Goal: Task Accomplishment & Management: Complete application form

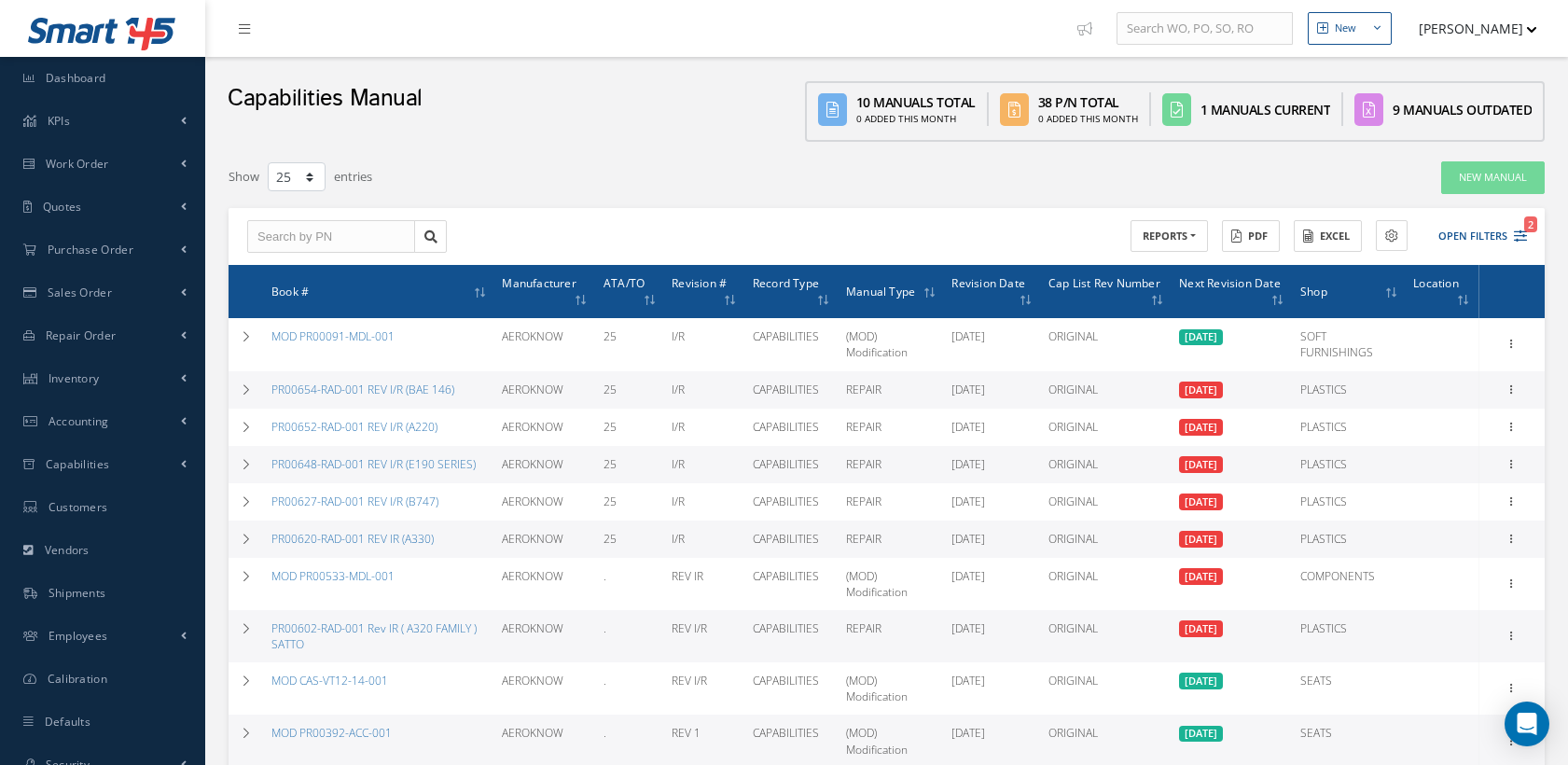
select select "25"
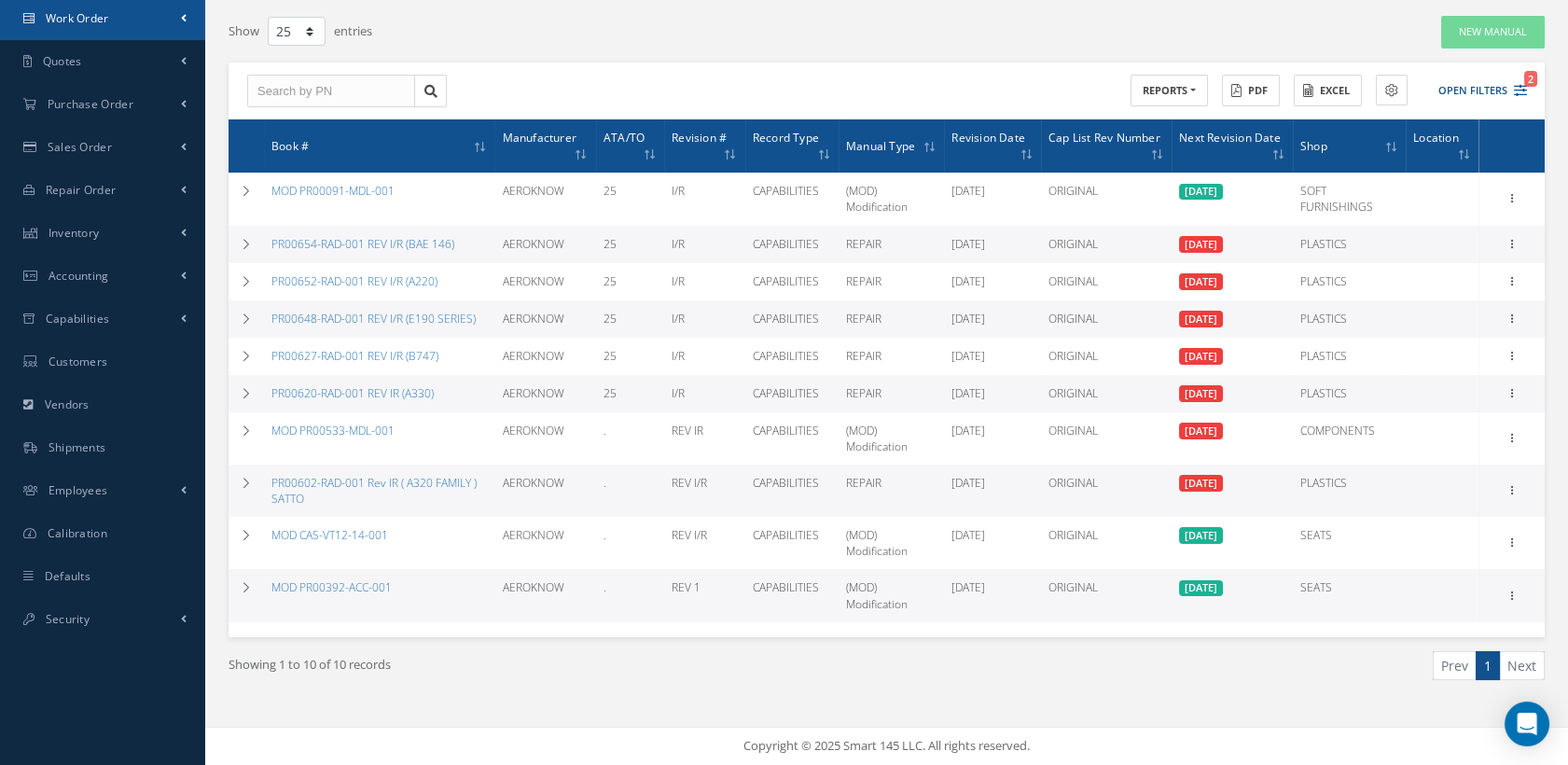
click at [89, 19] on span "Work Order" at bounding box center [77, 18] width 64 height 16
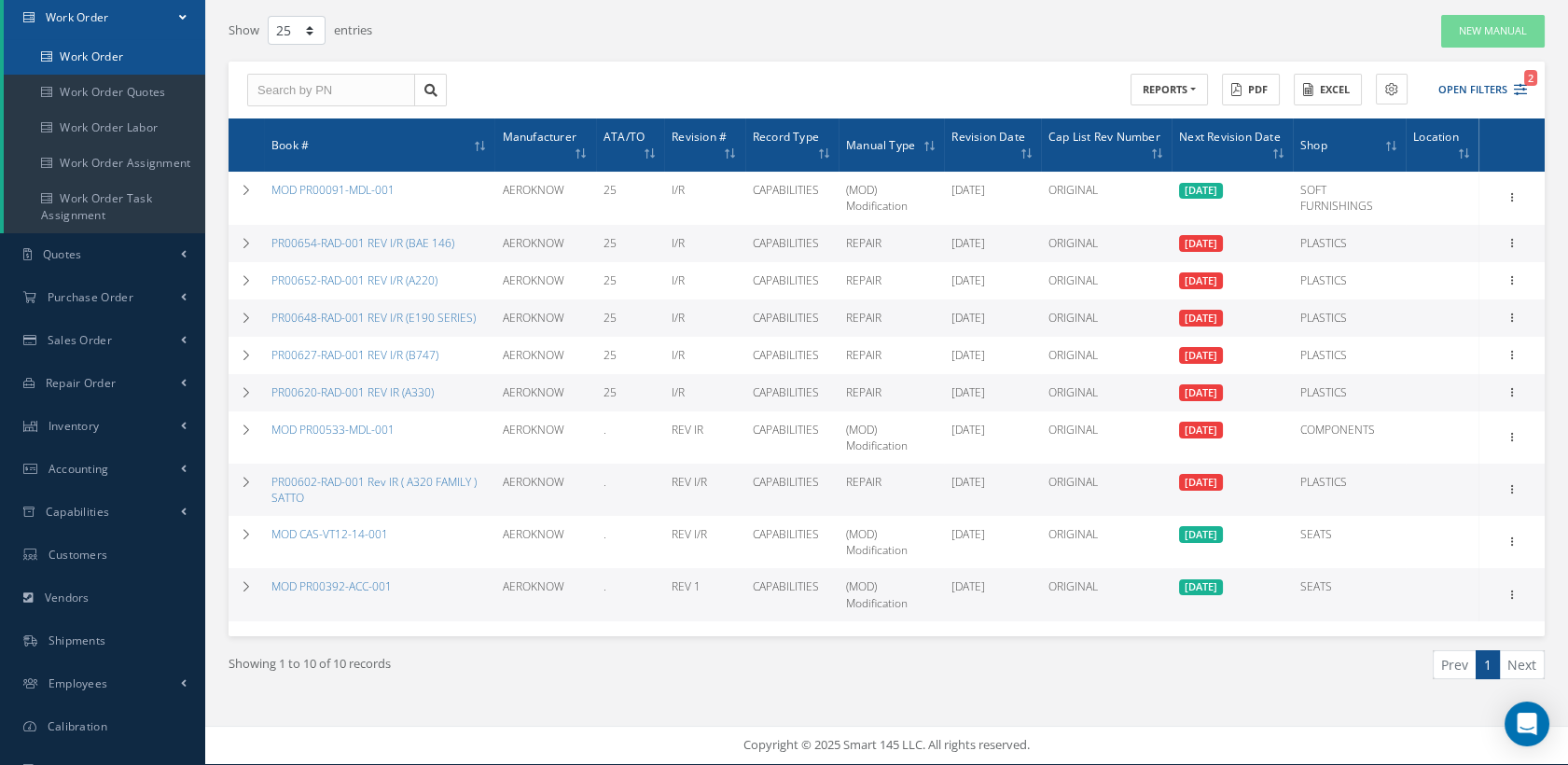
click at [87, 51] on link "Work Order" at bounding box center [104, 56] width 202 height 35
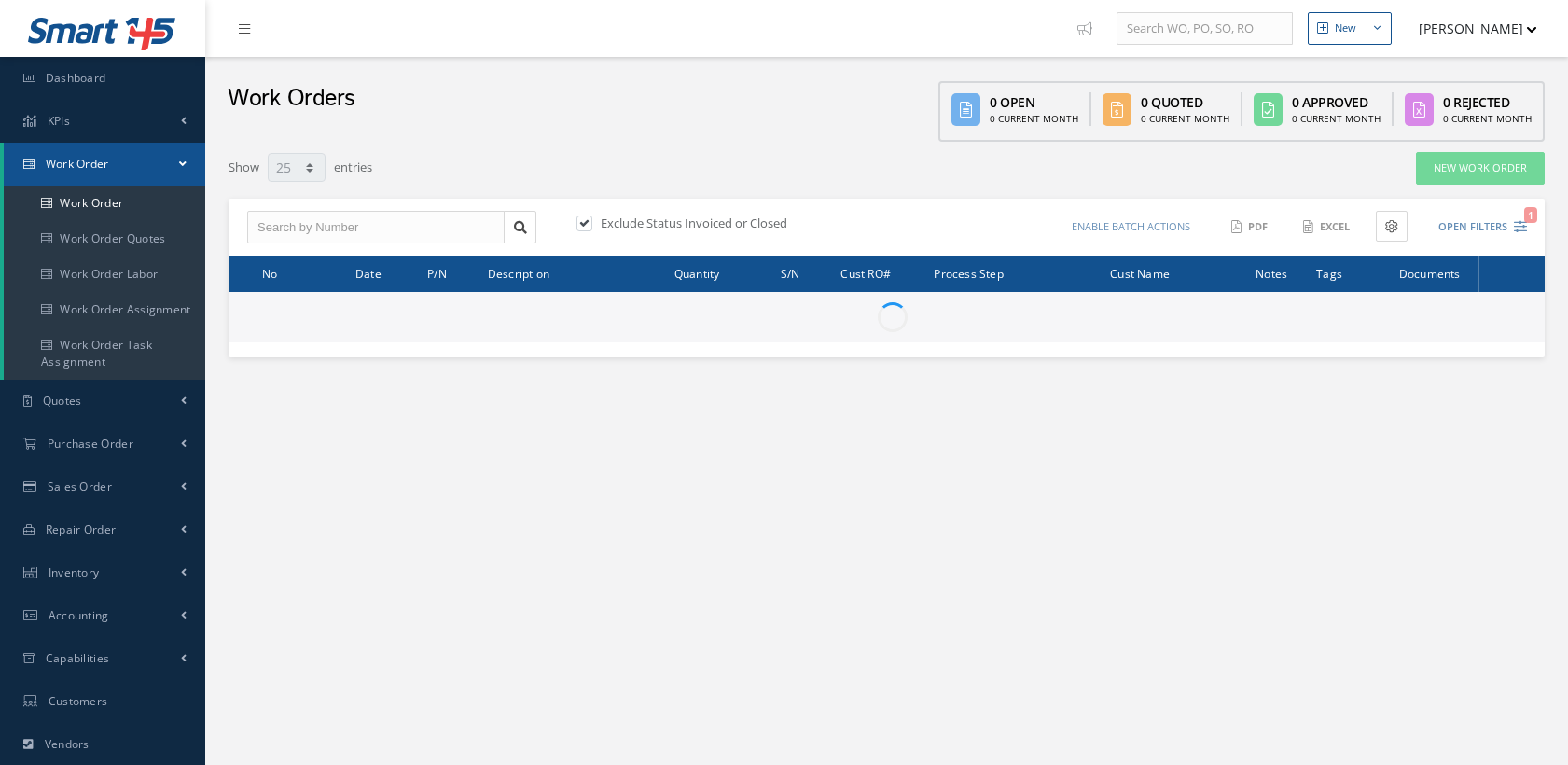
select select "25"
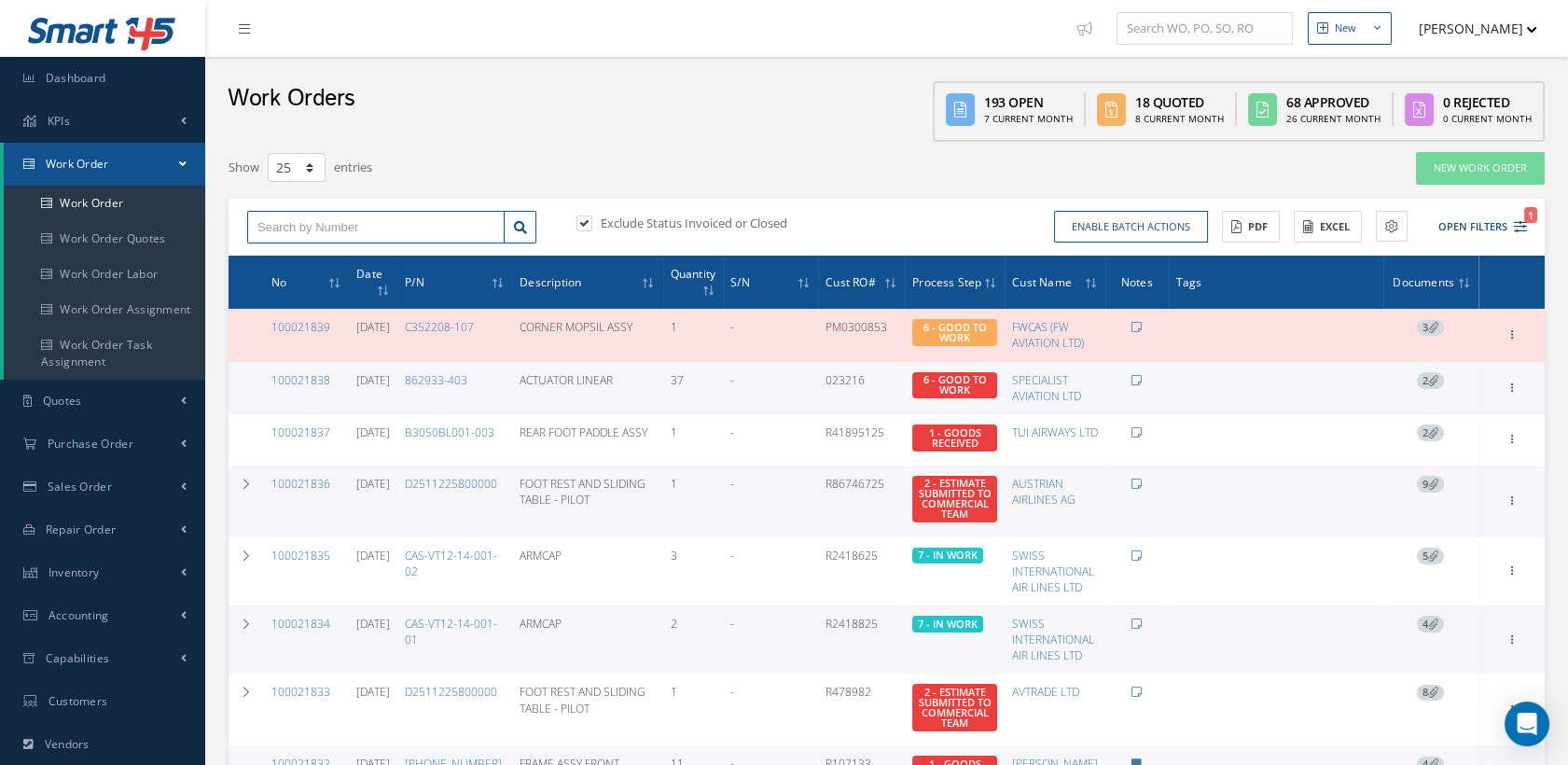
click at [309, 231] on input "text" at bounding box center [376, 227] width 258 height 33
paste input "100021704"
type input "100021704"
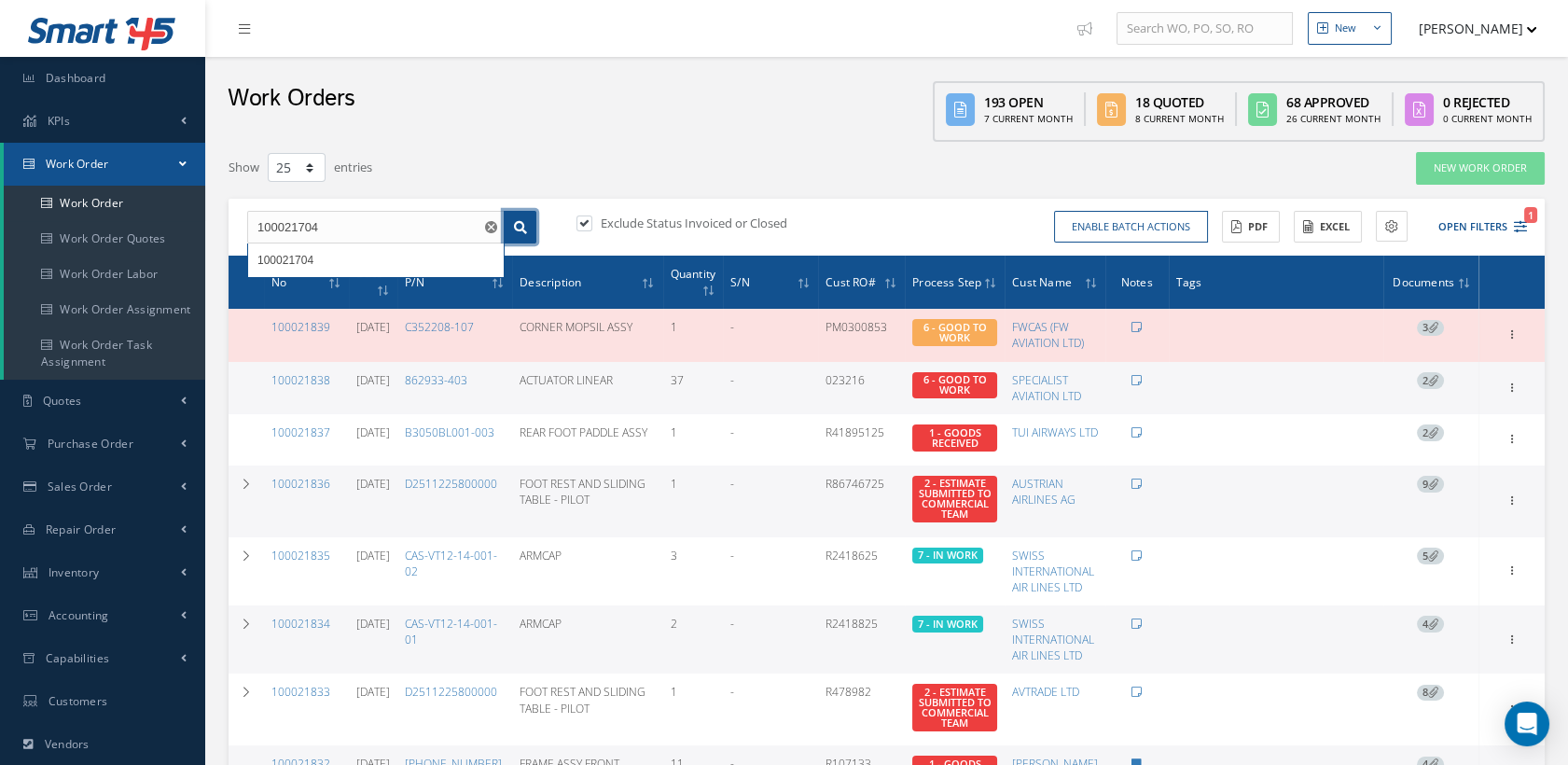
click at [517, 226] on icon at bounding box center [520, 228] width 13 height 13
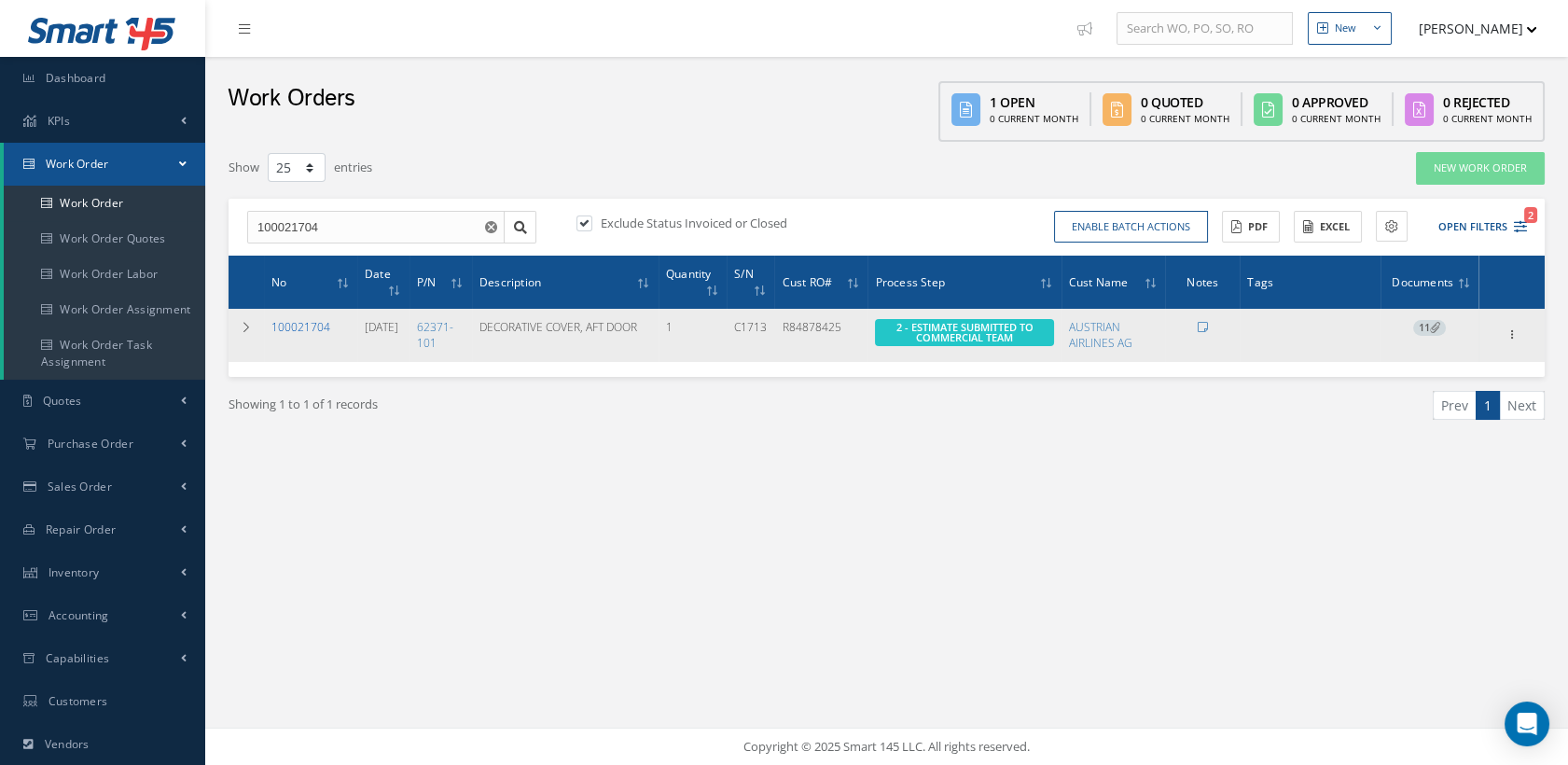
click at [314, 321] on link "100021704" at bounding box center [301, 327] width 59 height 16
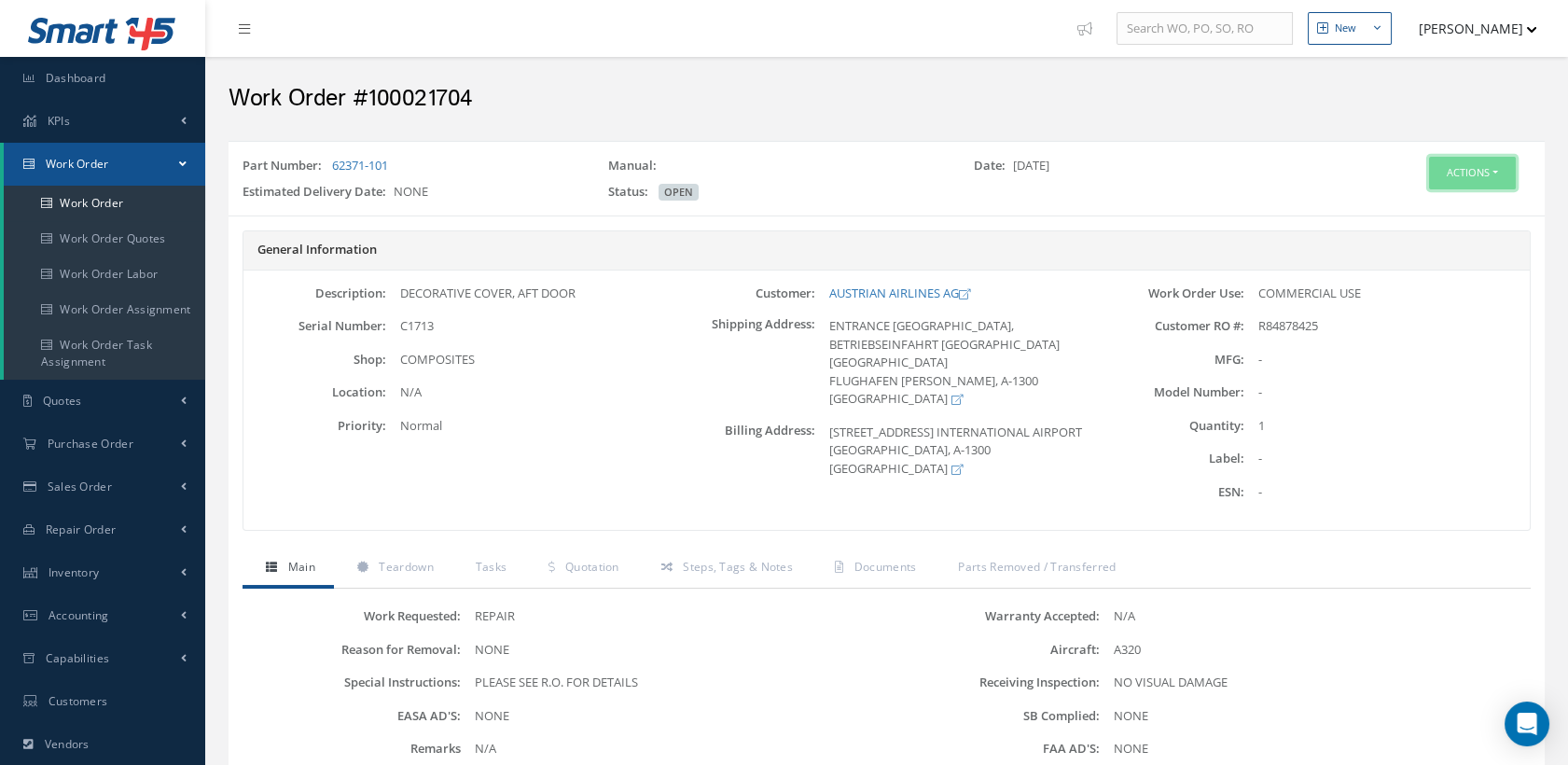
click at [1433, 181] on button "Actions" at bounding box center [1473, 173] width 87 height 32
click at [1399, 207] on link "Edit" at bounding box center [1442, 209] width 149 height 26
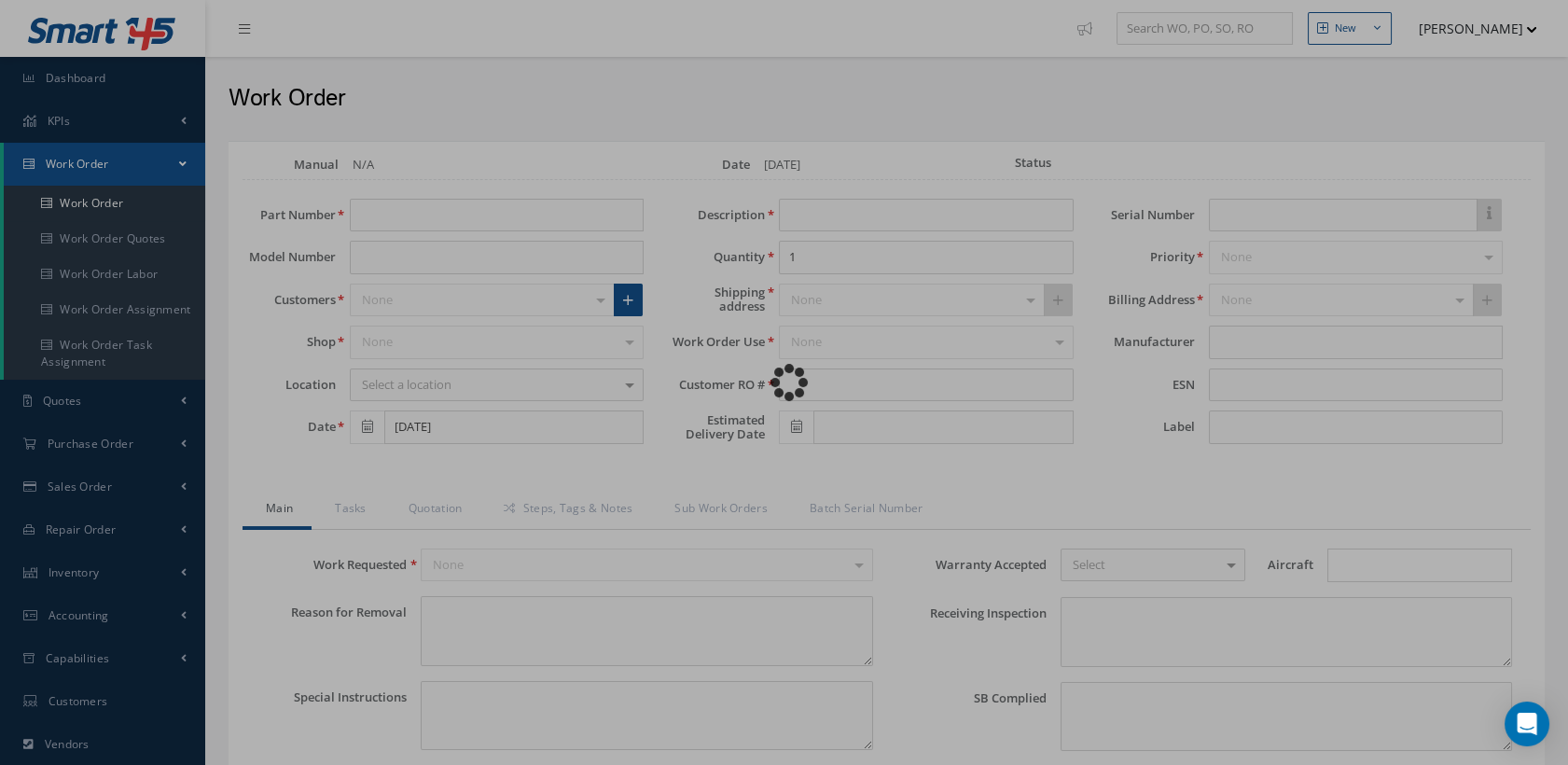
type input "62371-101"
type input "[DATE]"
type input "DECORATIVE COVER, AFT DOOR"
type input "R84878425"
type input "C1713"
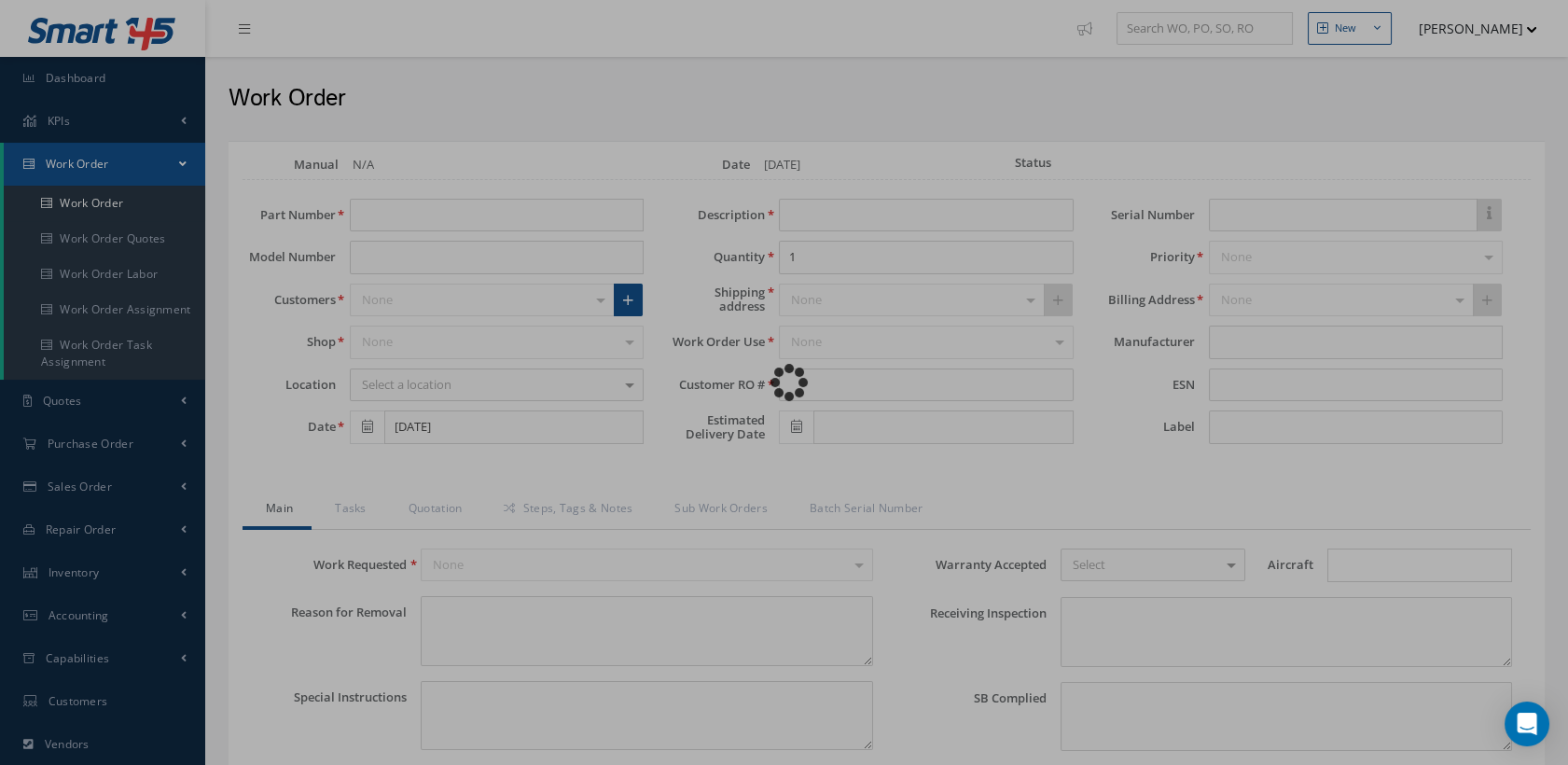
type textarea "NONE"
type textarea "PLEASE SEE R.O. FOR DETAILS"
type input "NONE"
type textarea "NO VISUAL DAMAGE"
type textarea "NONE"
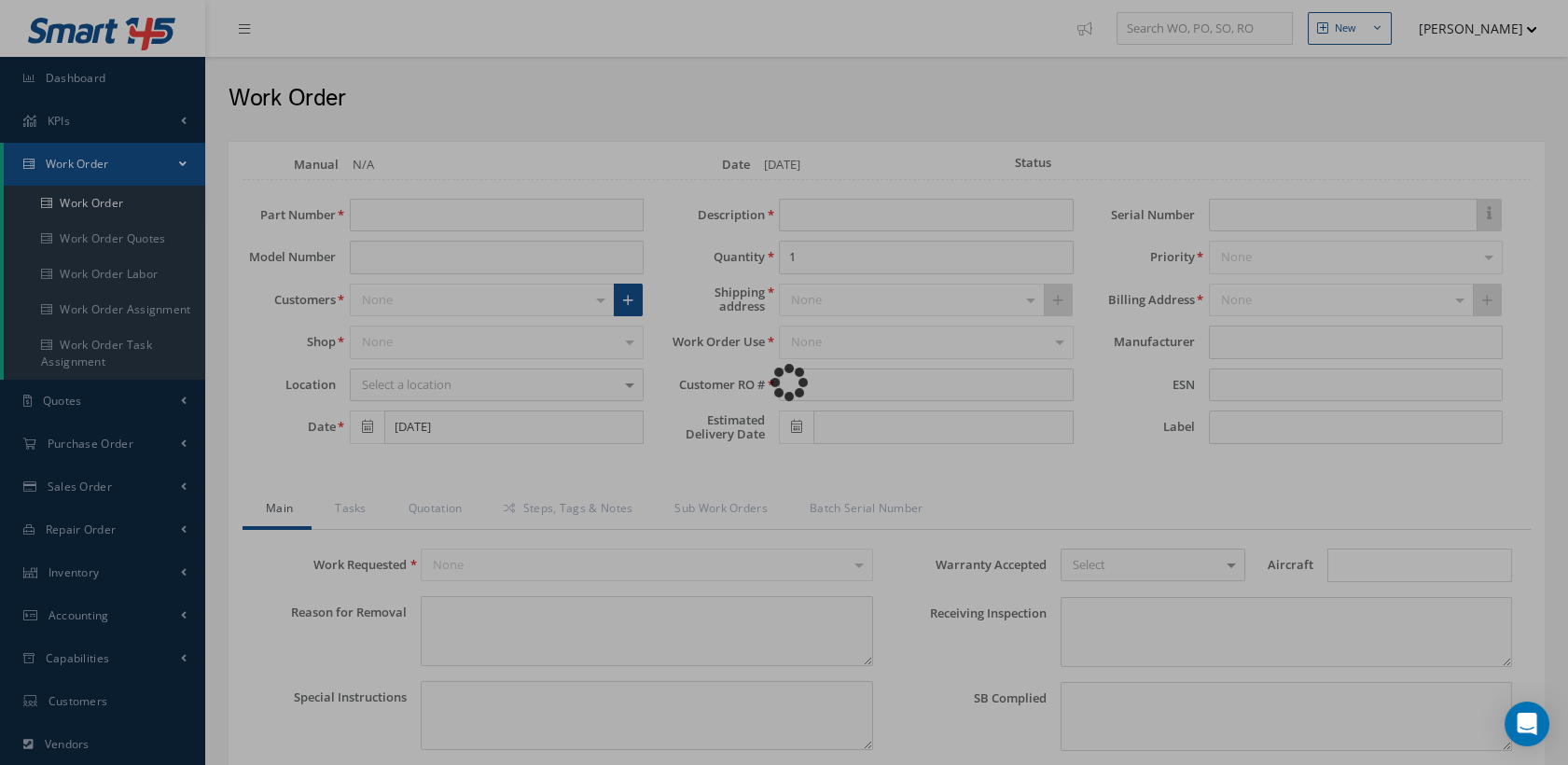
type input "NONE"
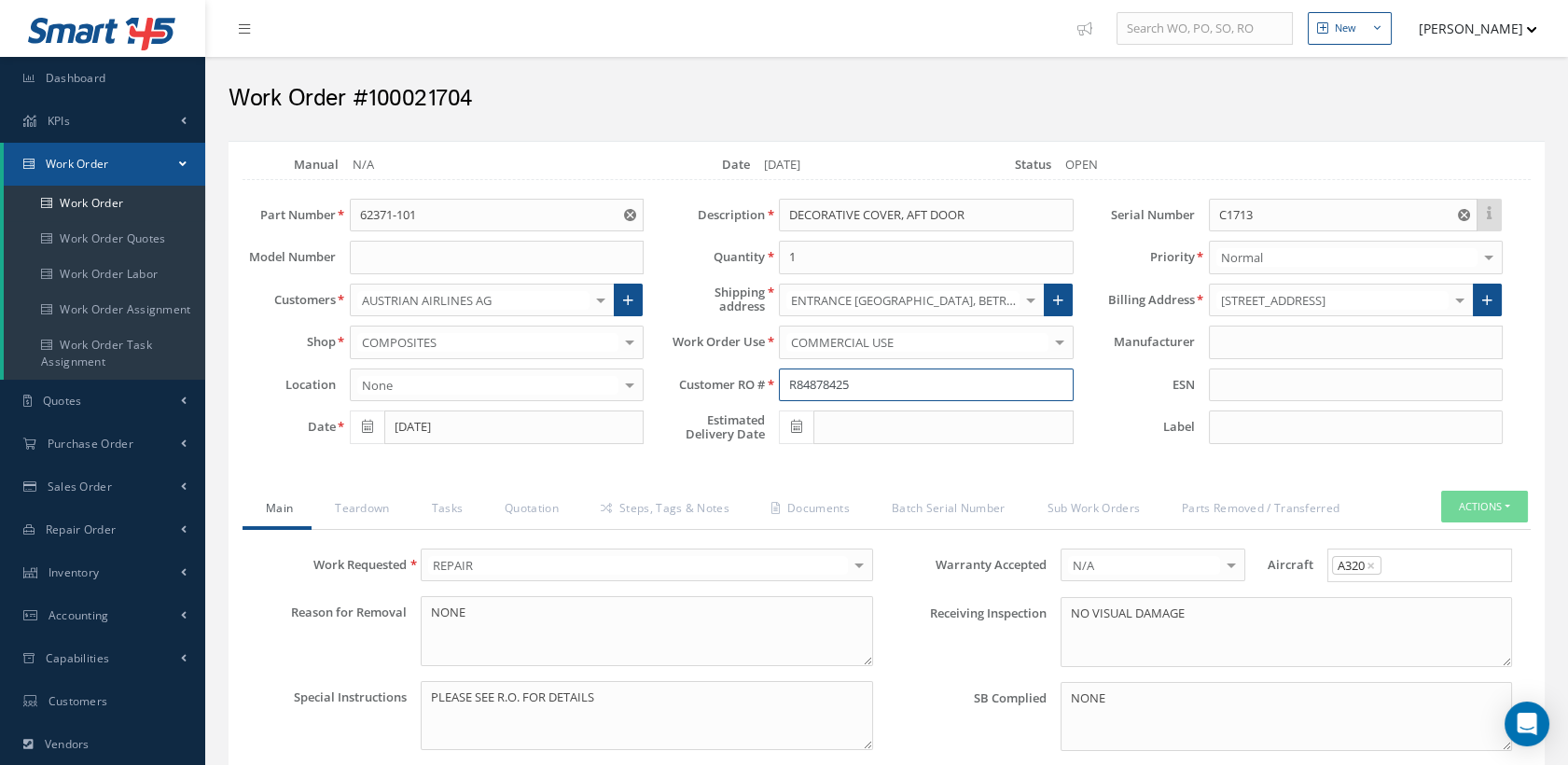
drag, startPoint x: 875, startPoint y: 388, endPoint x: 781, endPoint y: 384, distance: 94.1
click at [781, 384] on input "R84878425" at bounding box center [926, 385] width 294 height 33
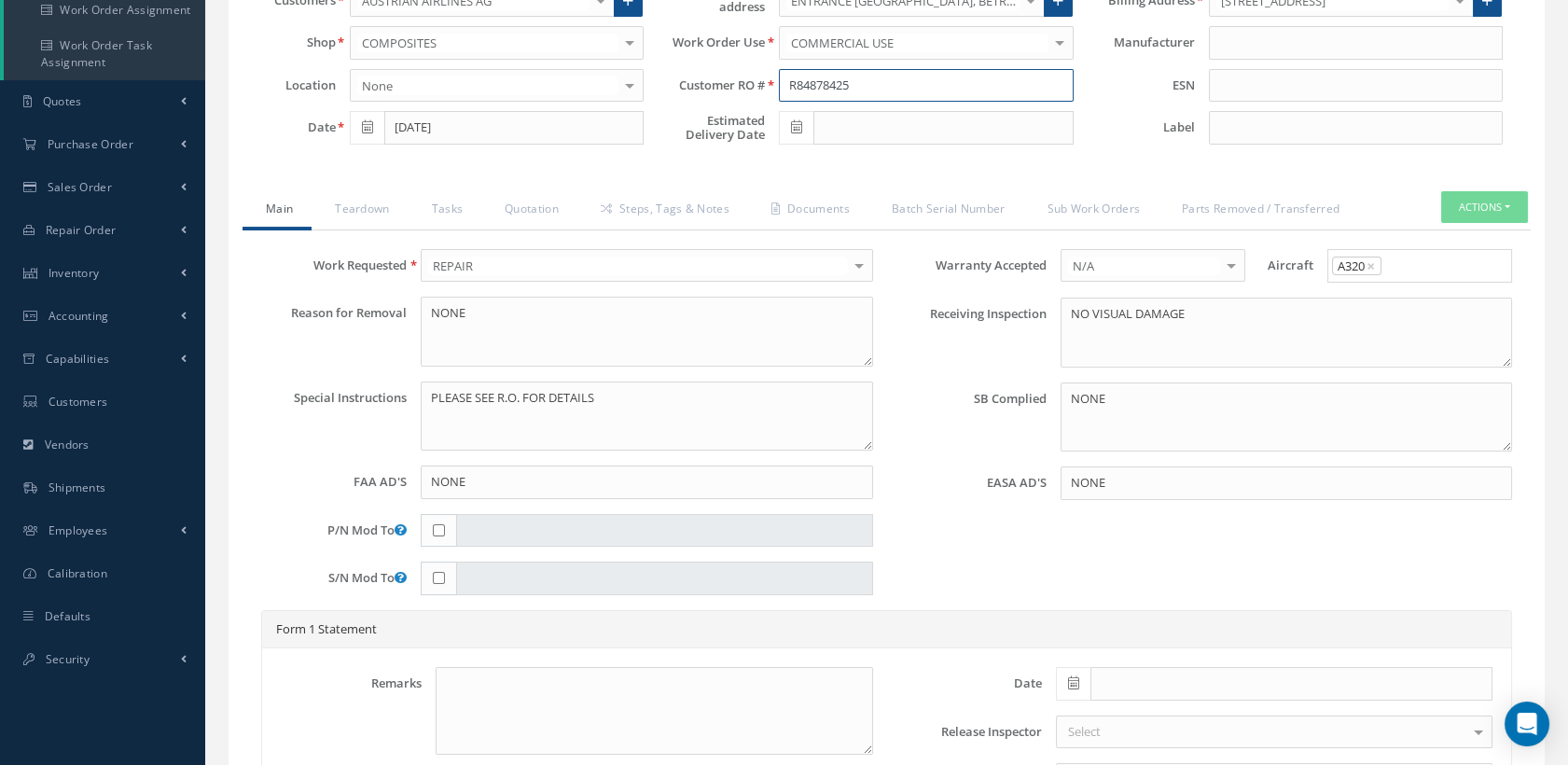
scroll to position [311, 0]
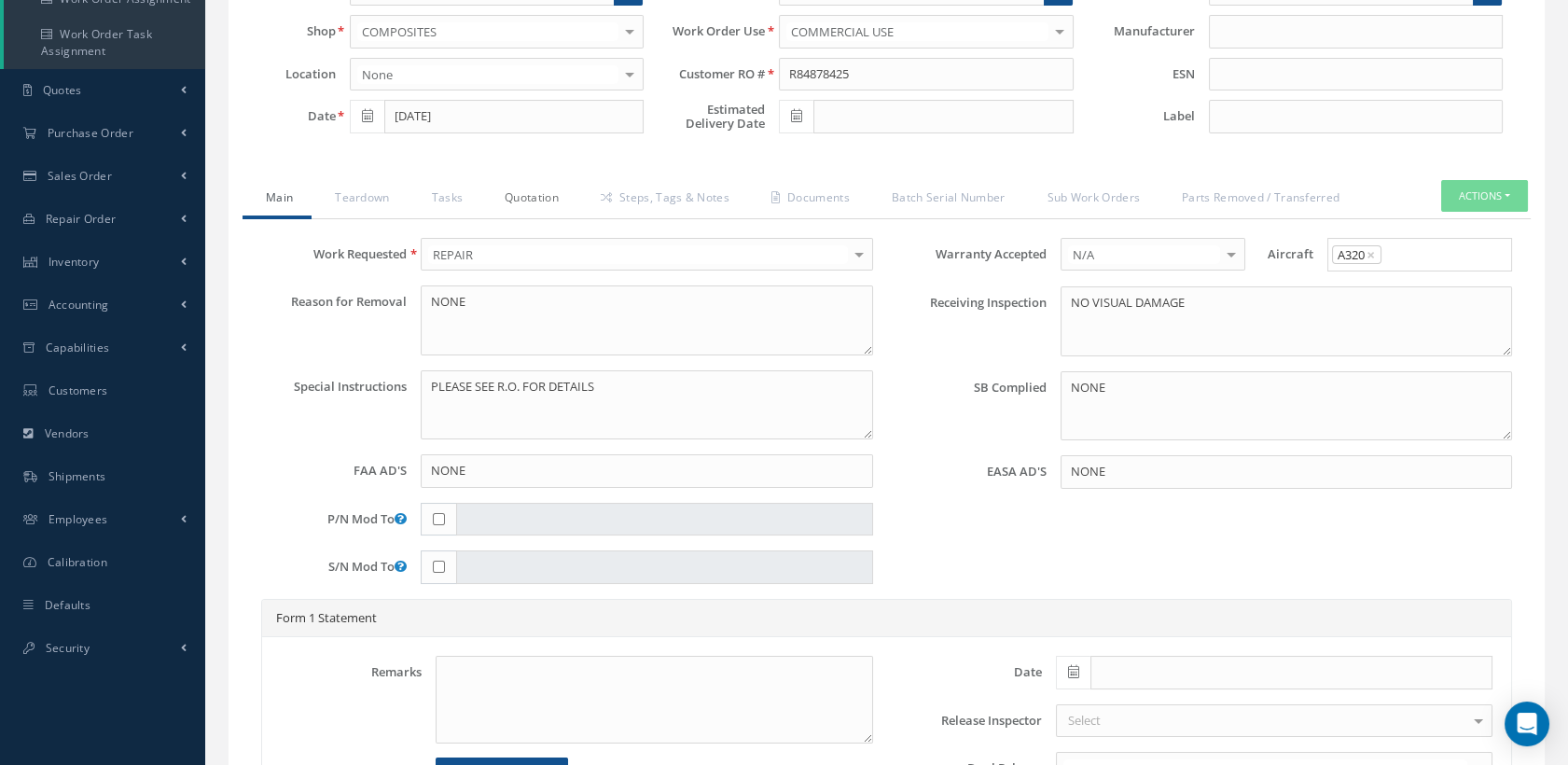
click at [527, 194] on link "Quotation" at bounding box center [529, 199] width 96 height 39
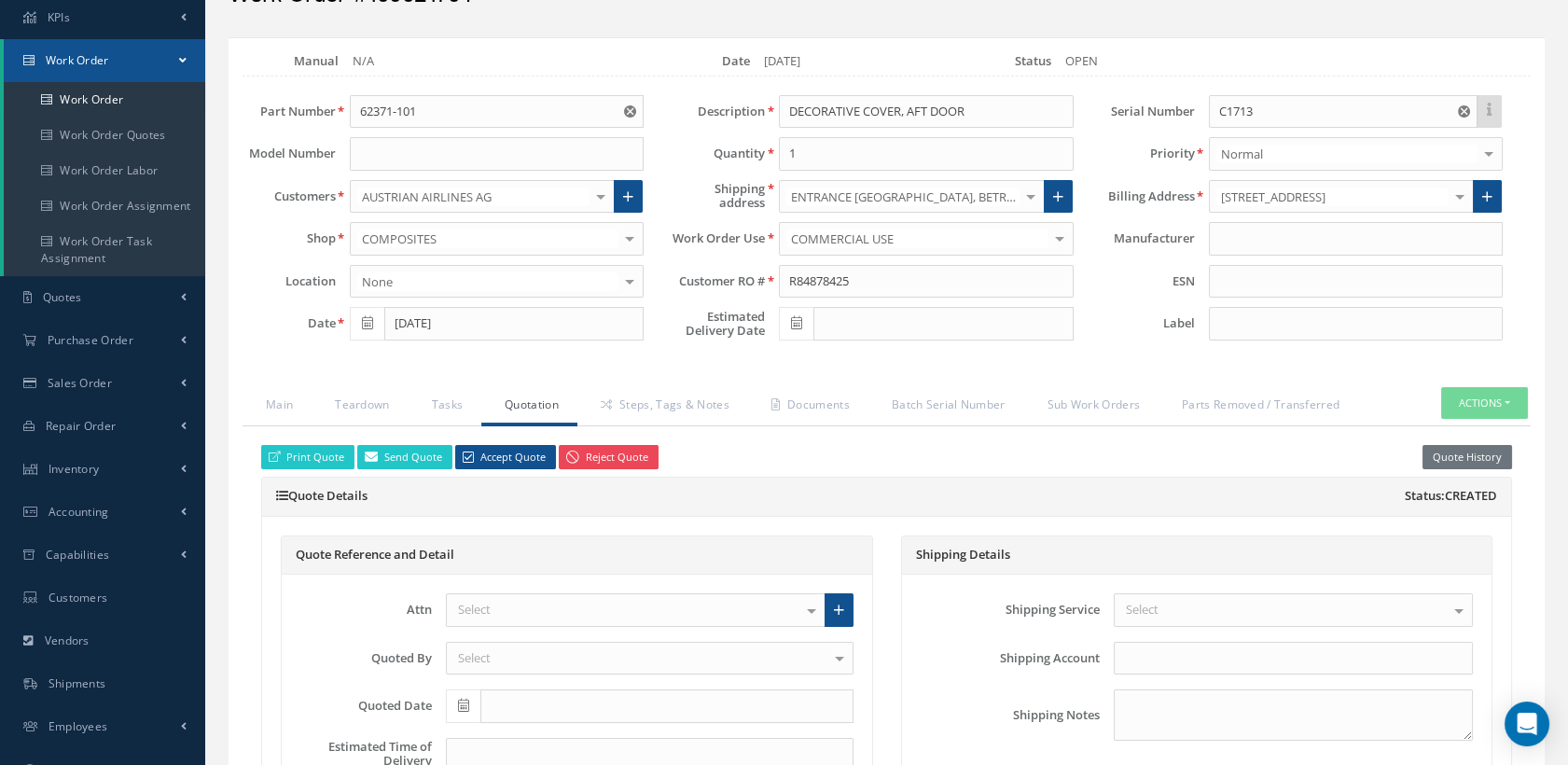
scroll to position [0, 0]
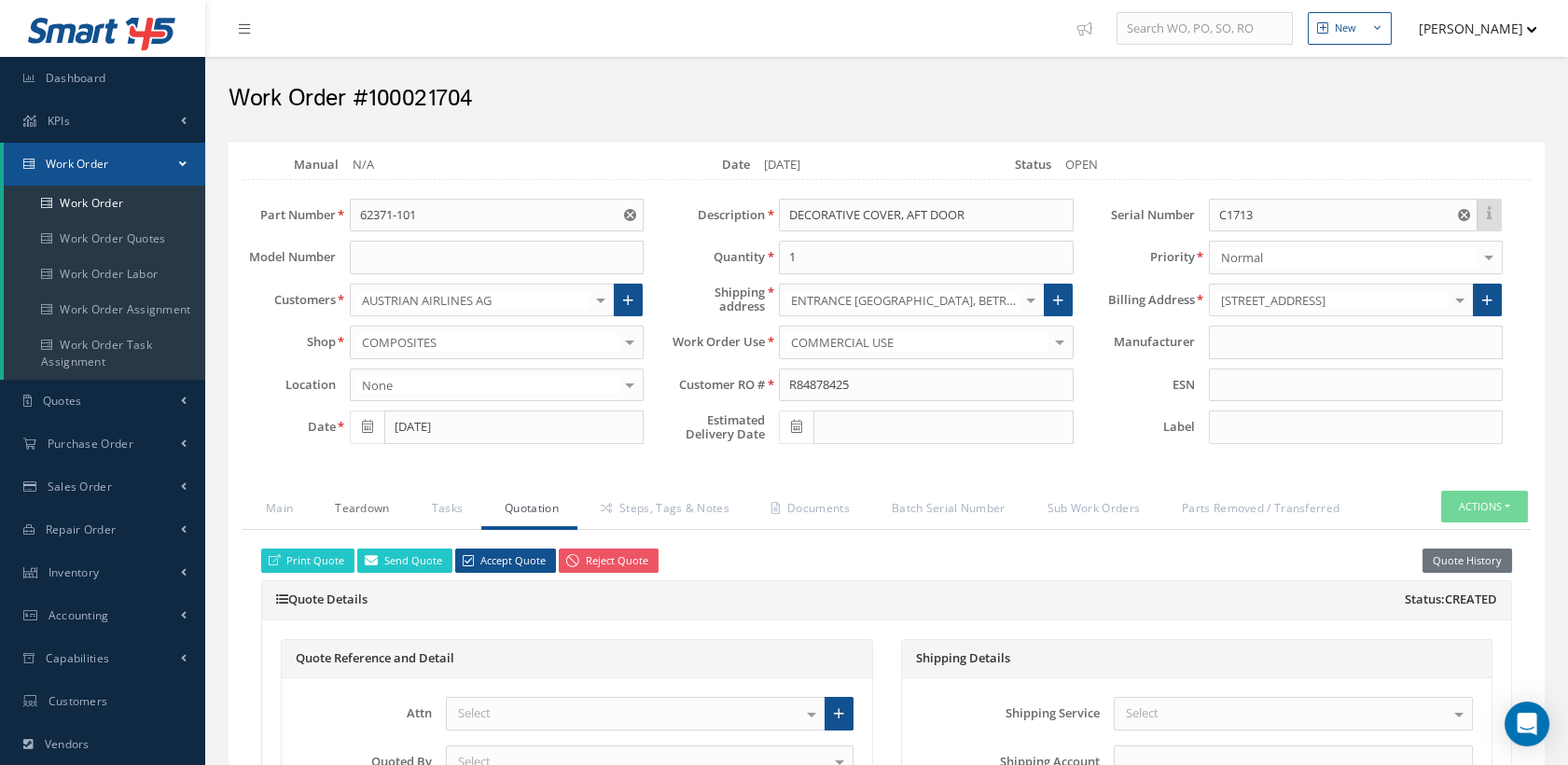
click at [367, 504] on link "Teardown" at bounding box center [359, 510] width 96 height 39
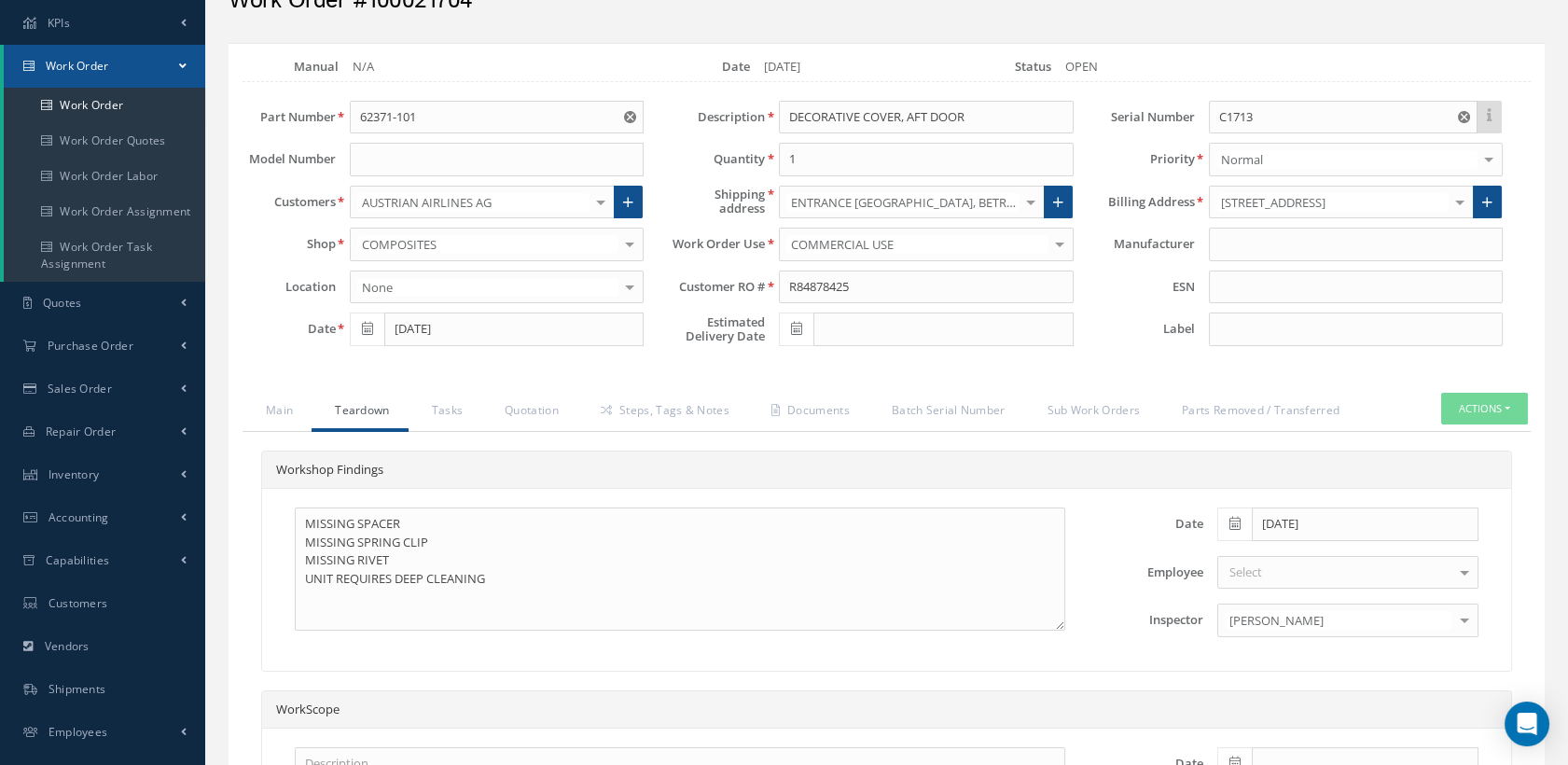
scroll to position [103, 0]
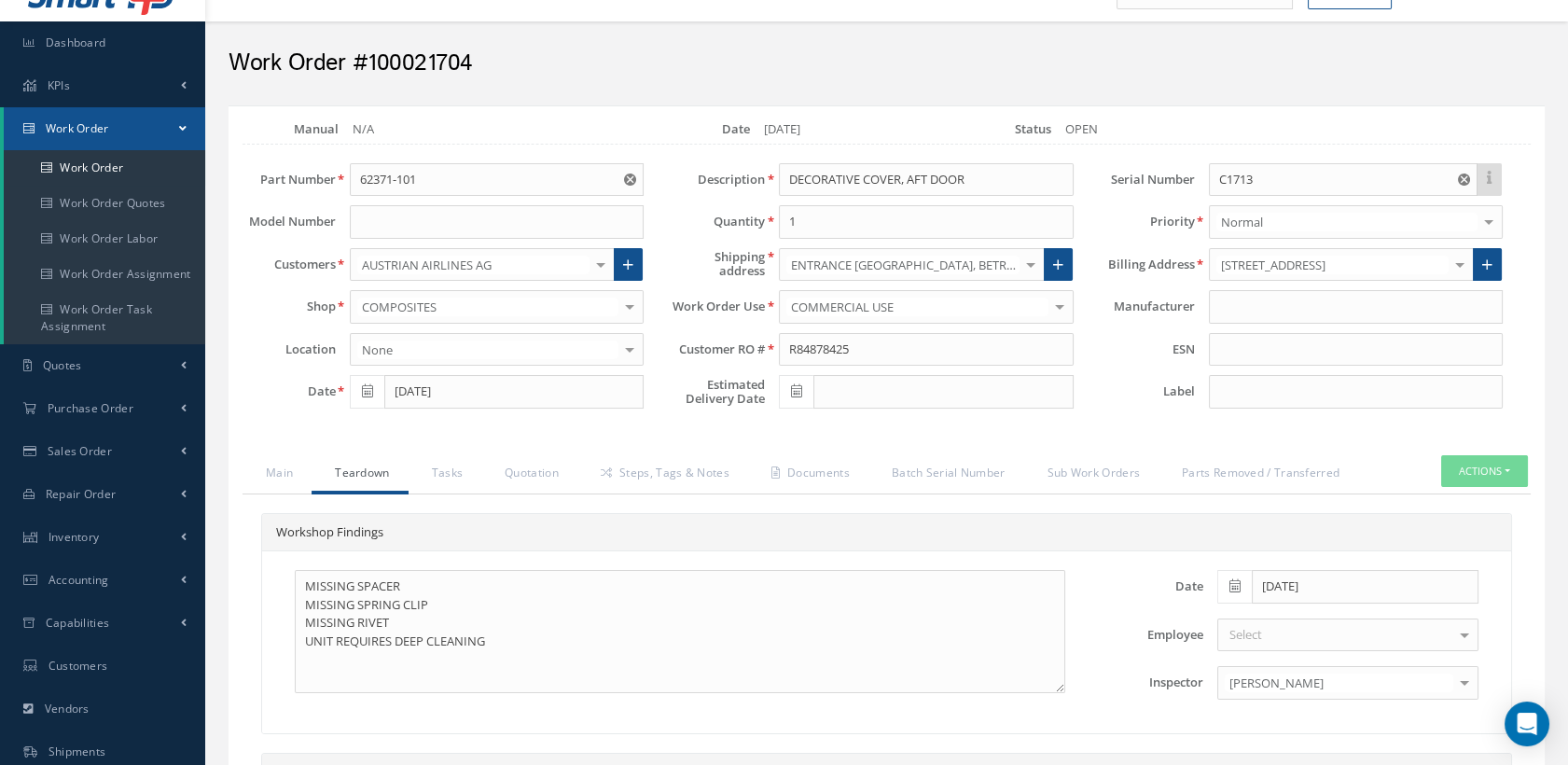
scroll to position [0, 0]
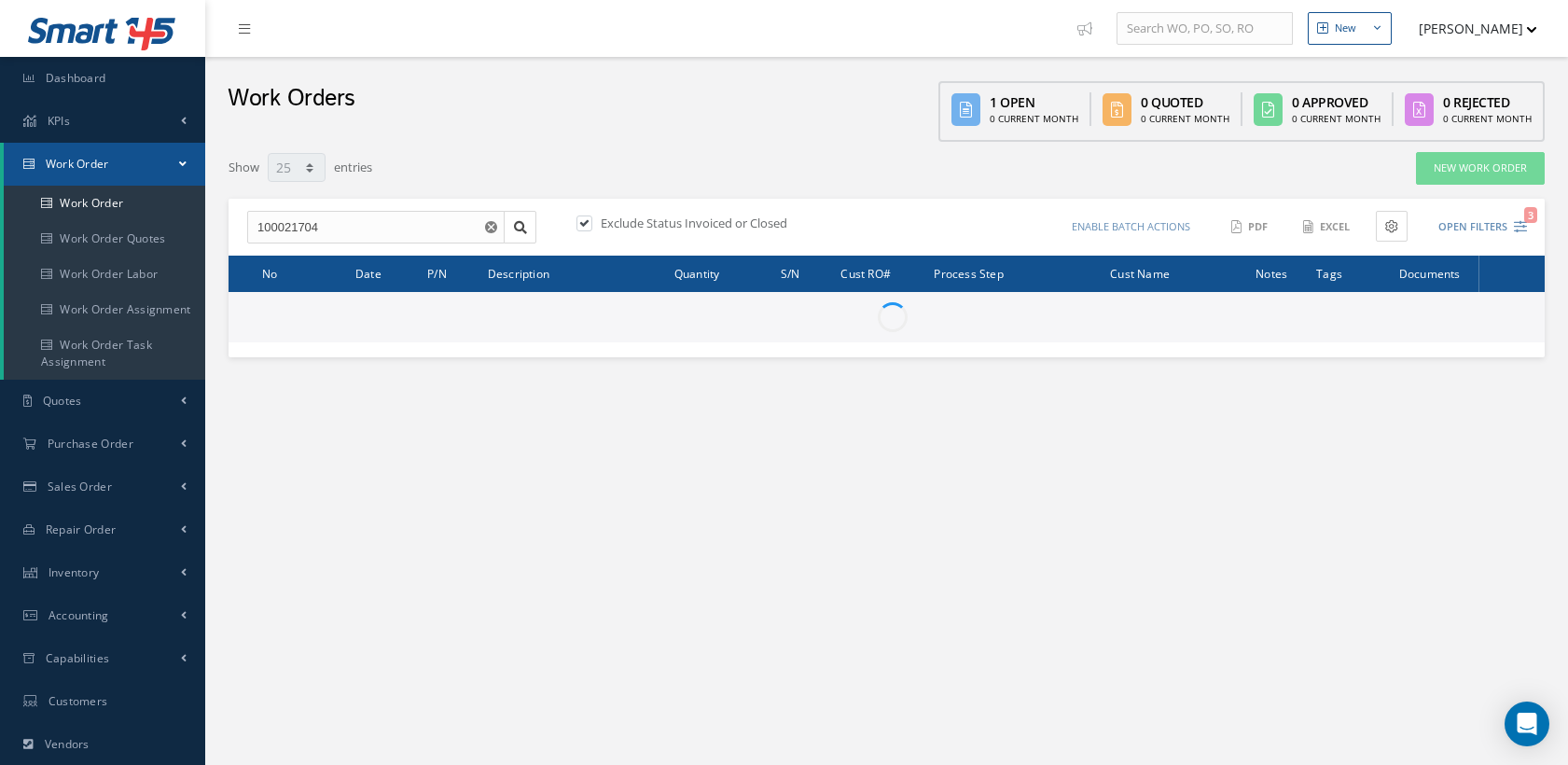
select select "25"
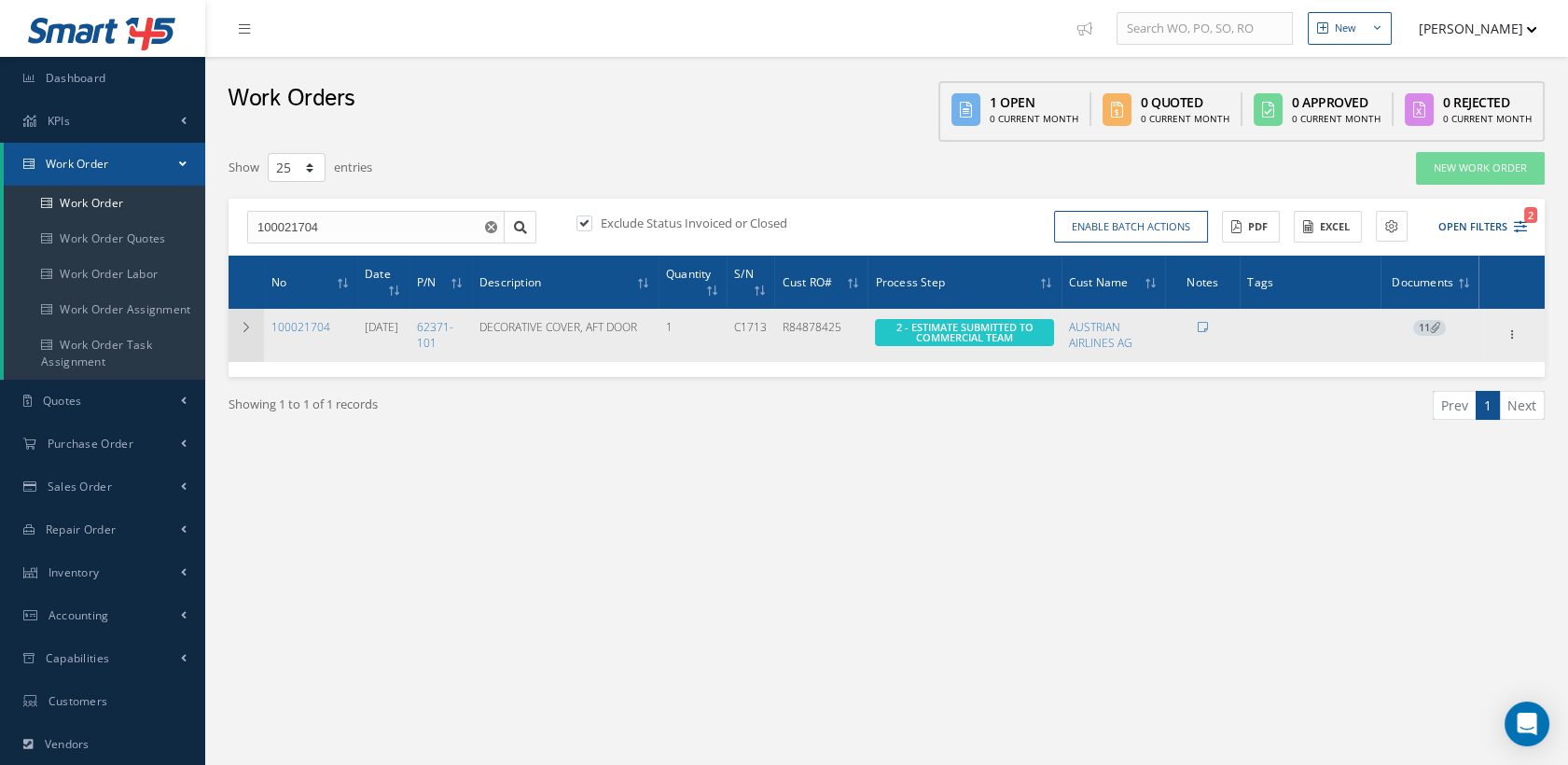
drag, startPoint x: 330, startPoint y: 328, endPoint x: 251, endPoint y: 328, distance: 79.0
click at [251, 328] on tr "100021704 06/25/2025 62371-101 DECORATIVE COVER, AFT DOOR 1 C1713 R84878425 Ela…" at bounding box center [886, 335] width 1317 height 52
copy tr "100021704"
click at [314, 322] on link "100021704" at bounding box center [301, 327] width 59 height 16
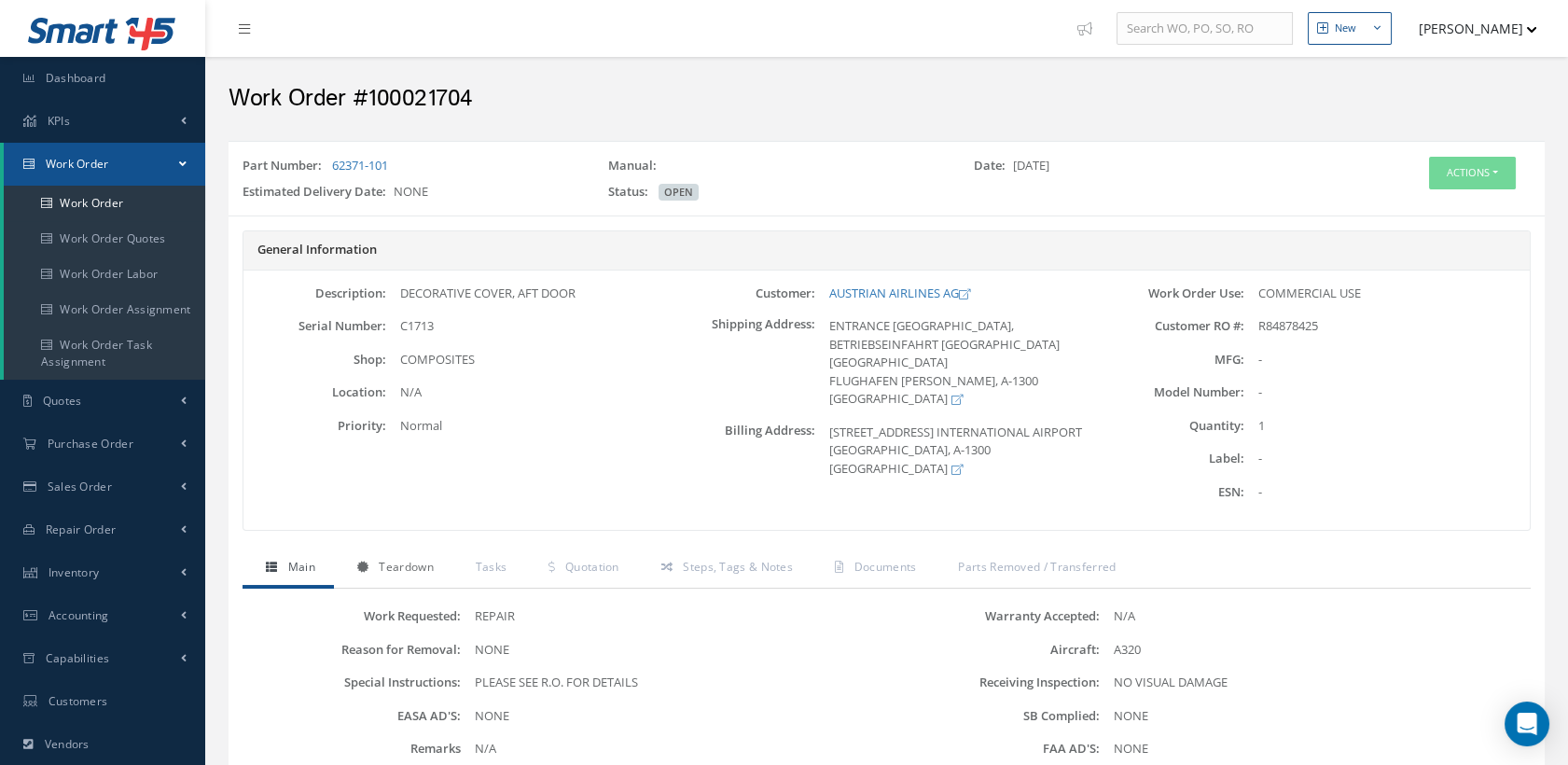
click at [419, 561] on span "Teardown" at bounding box center [406, 567] width 54 height 16
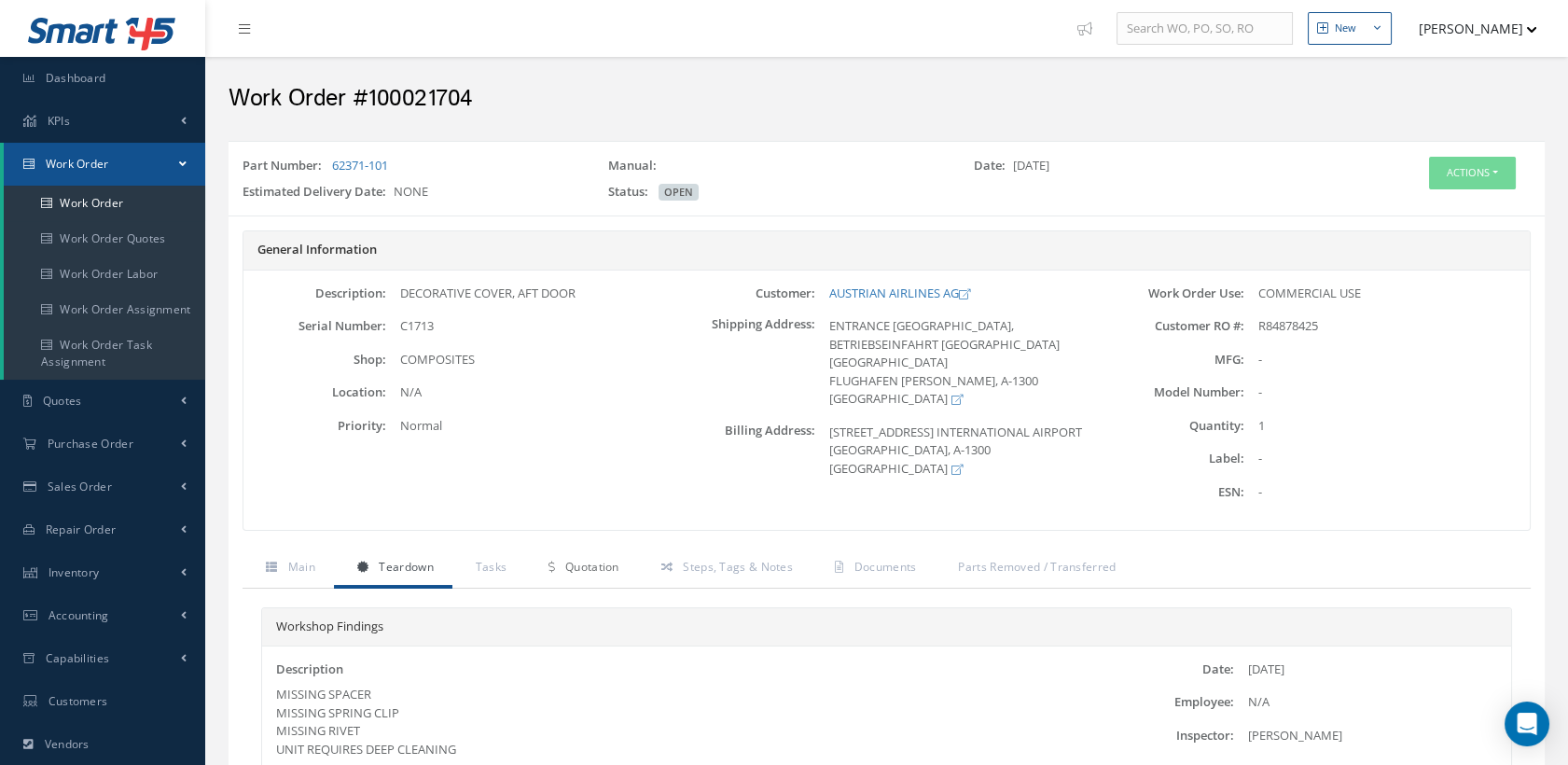
click at [593, 567] on span "Quotation" at bounding box center [592, 567] width 54 height 16
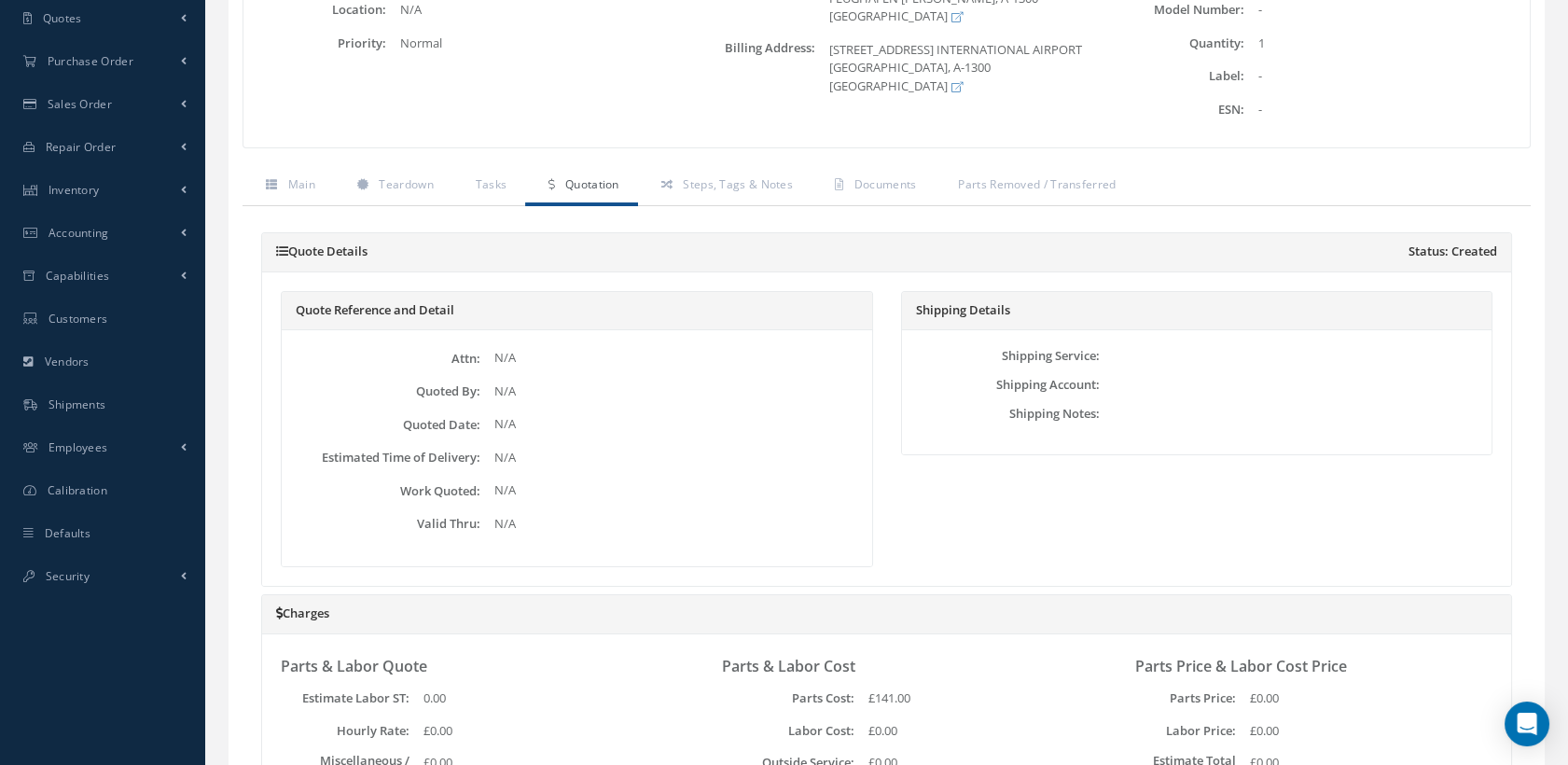
scroll to position [207, 0]
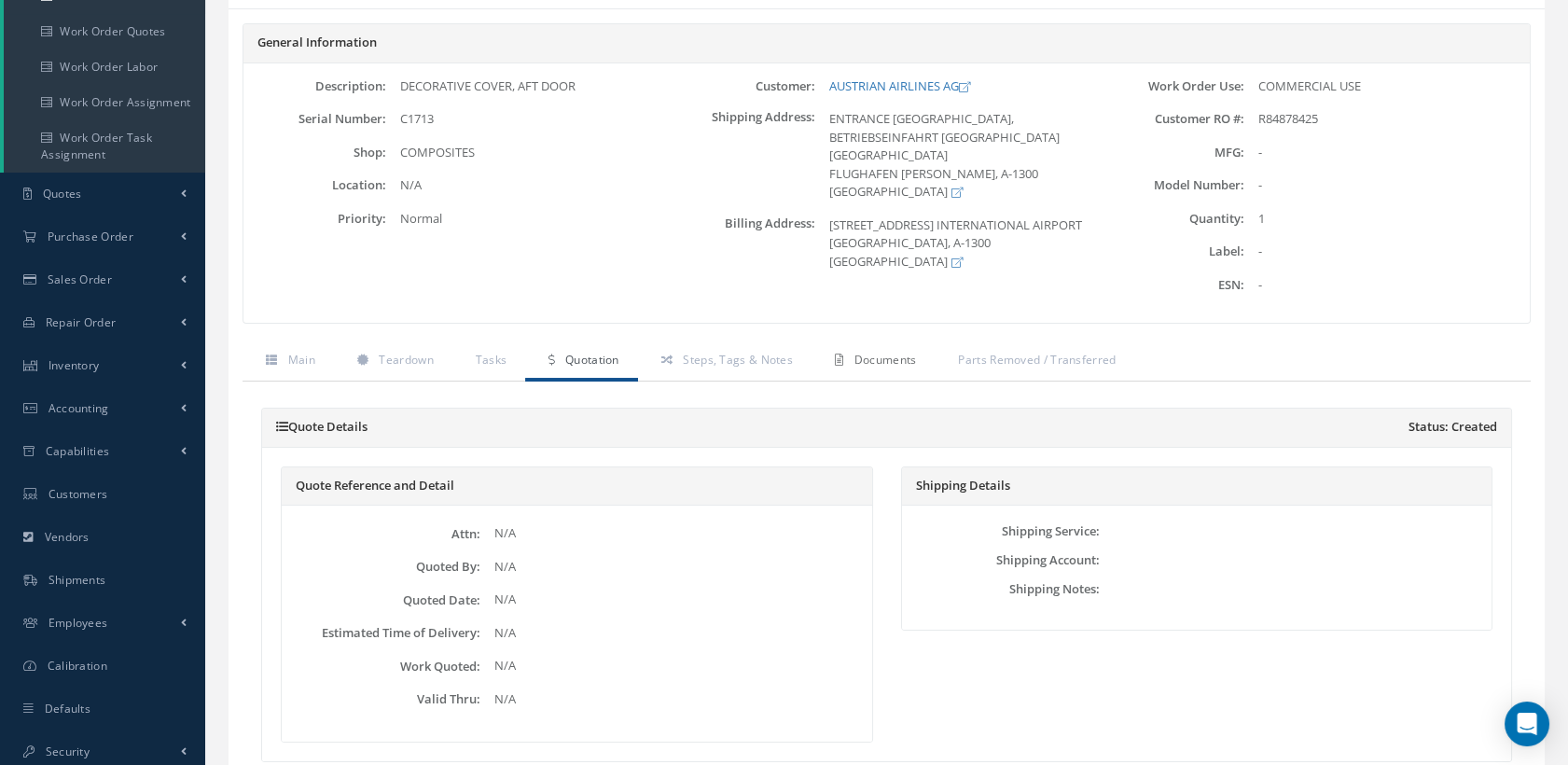
click at [854, 355] on span "Documents" at bounding box center [885, 359] width 63 height 16
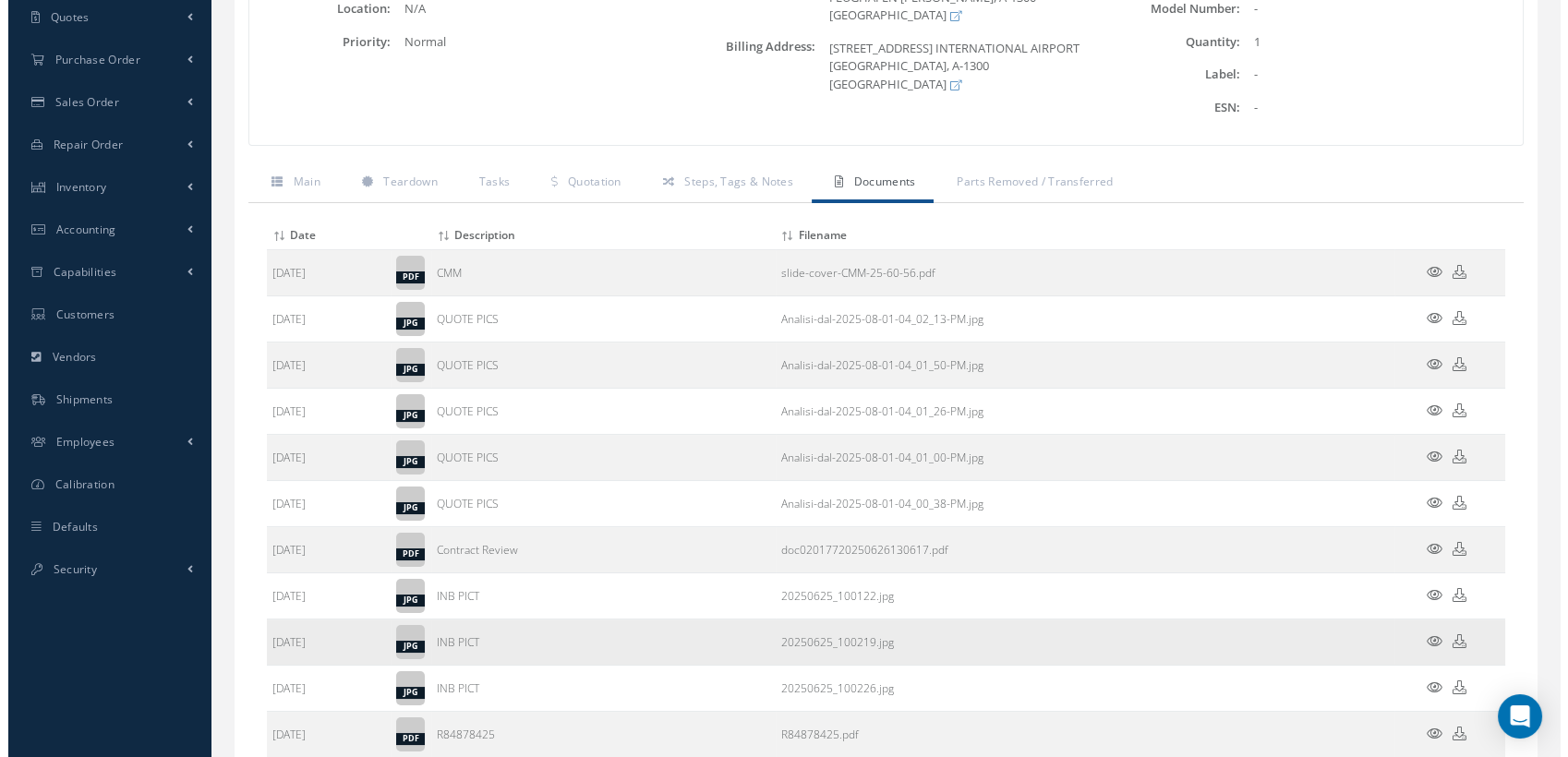
scroll to position [516, 0]
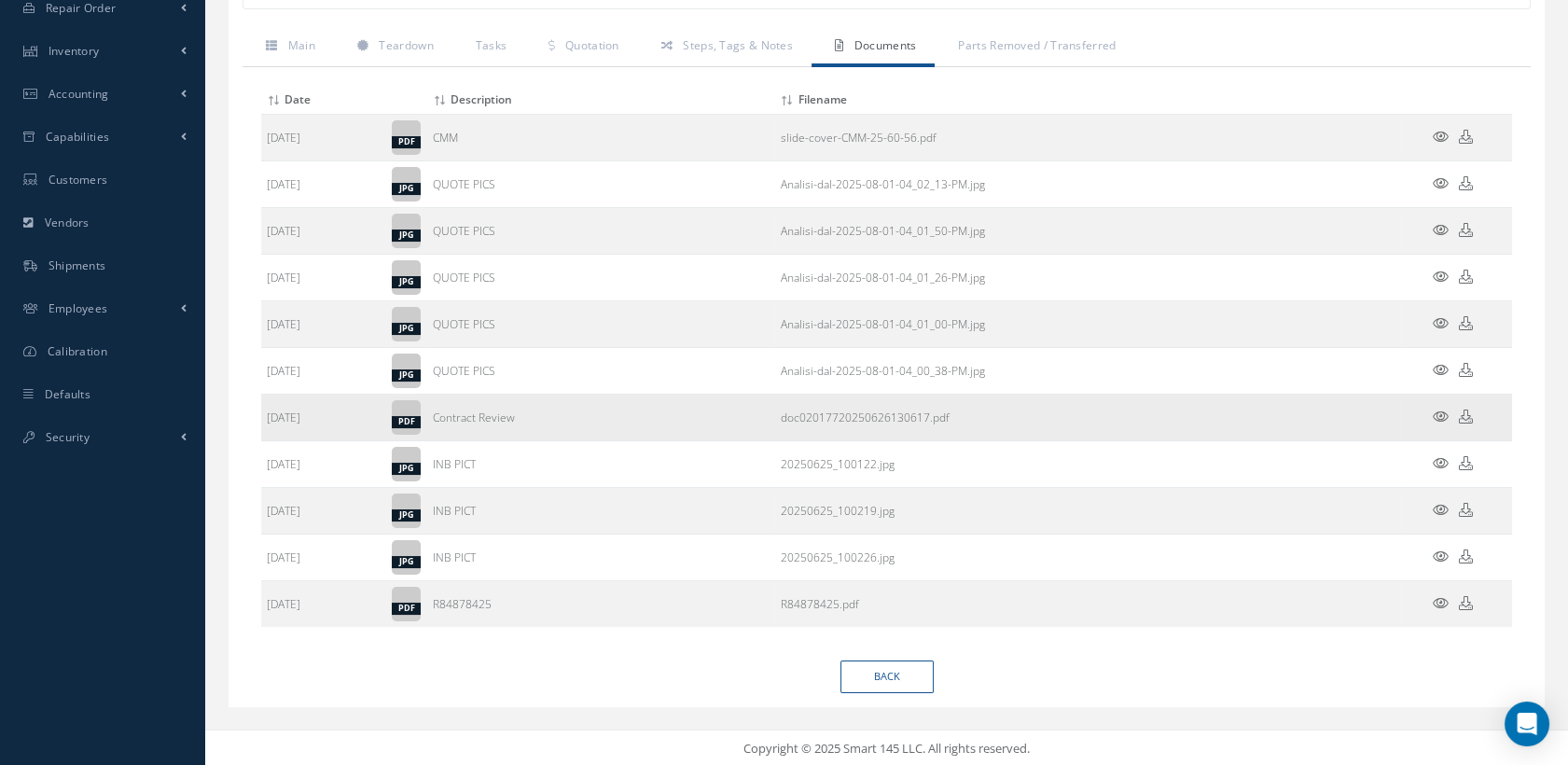
click at [1437, 417] on icon at bounding box center [1441, 416] width 16 height 14
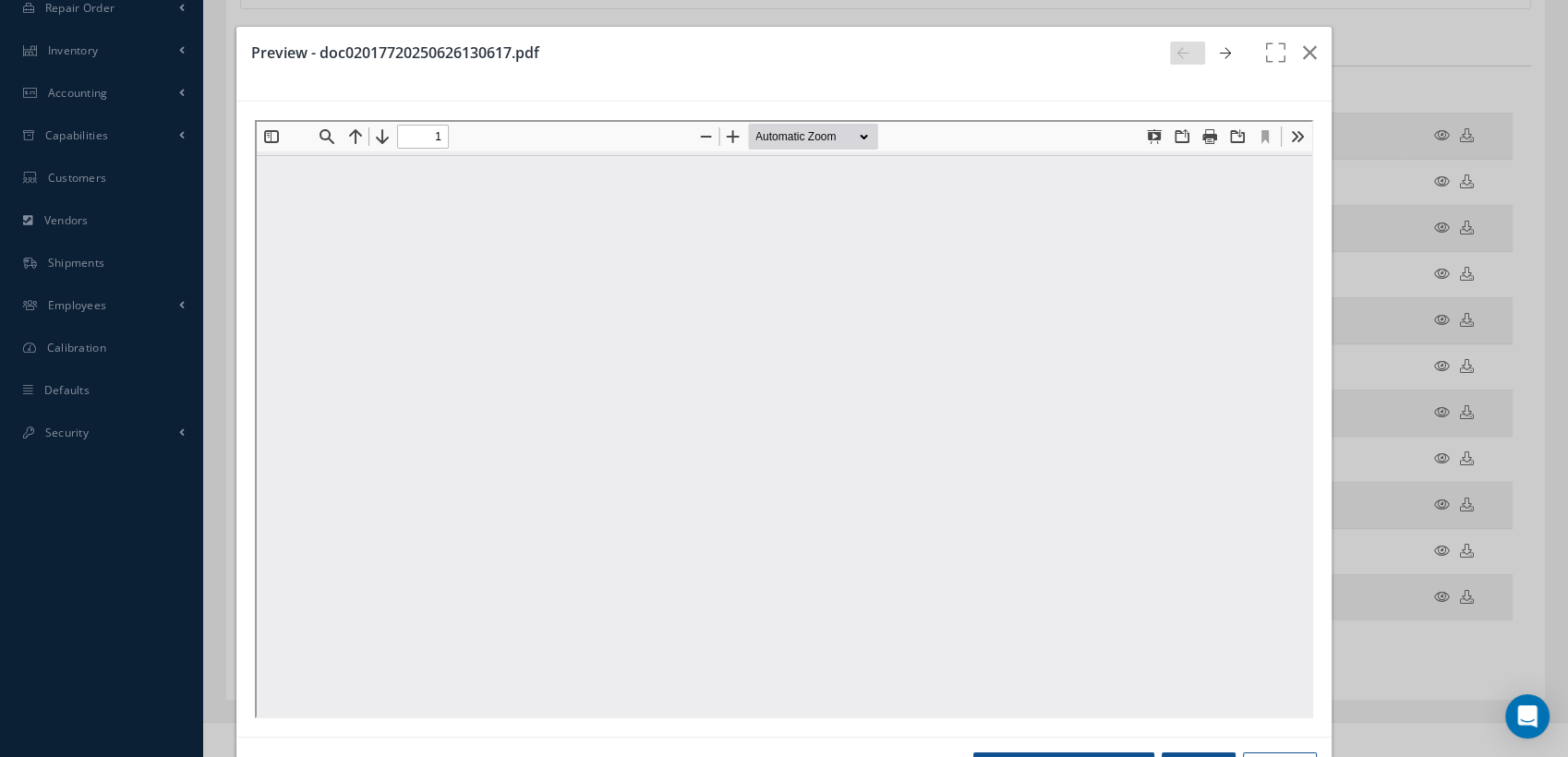
scroll to position [0, 0]
type input "1"
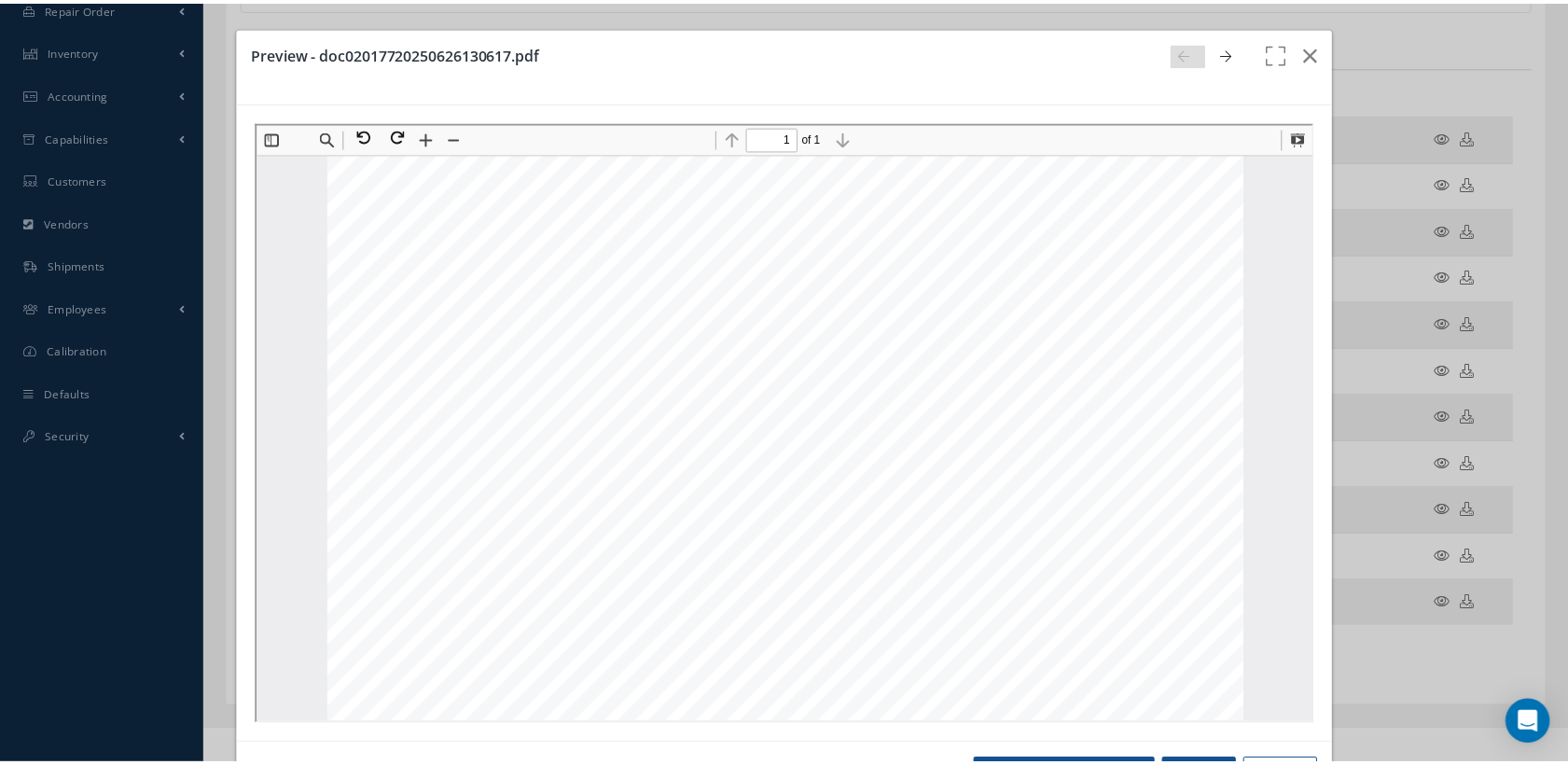
scroll to position [630, 0]
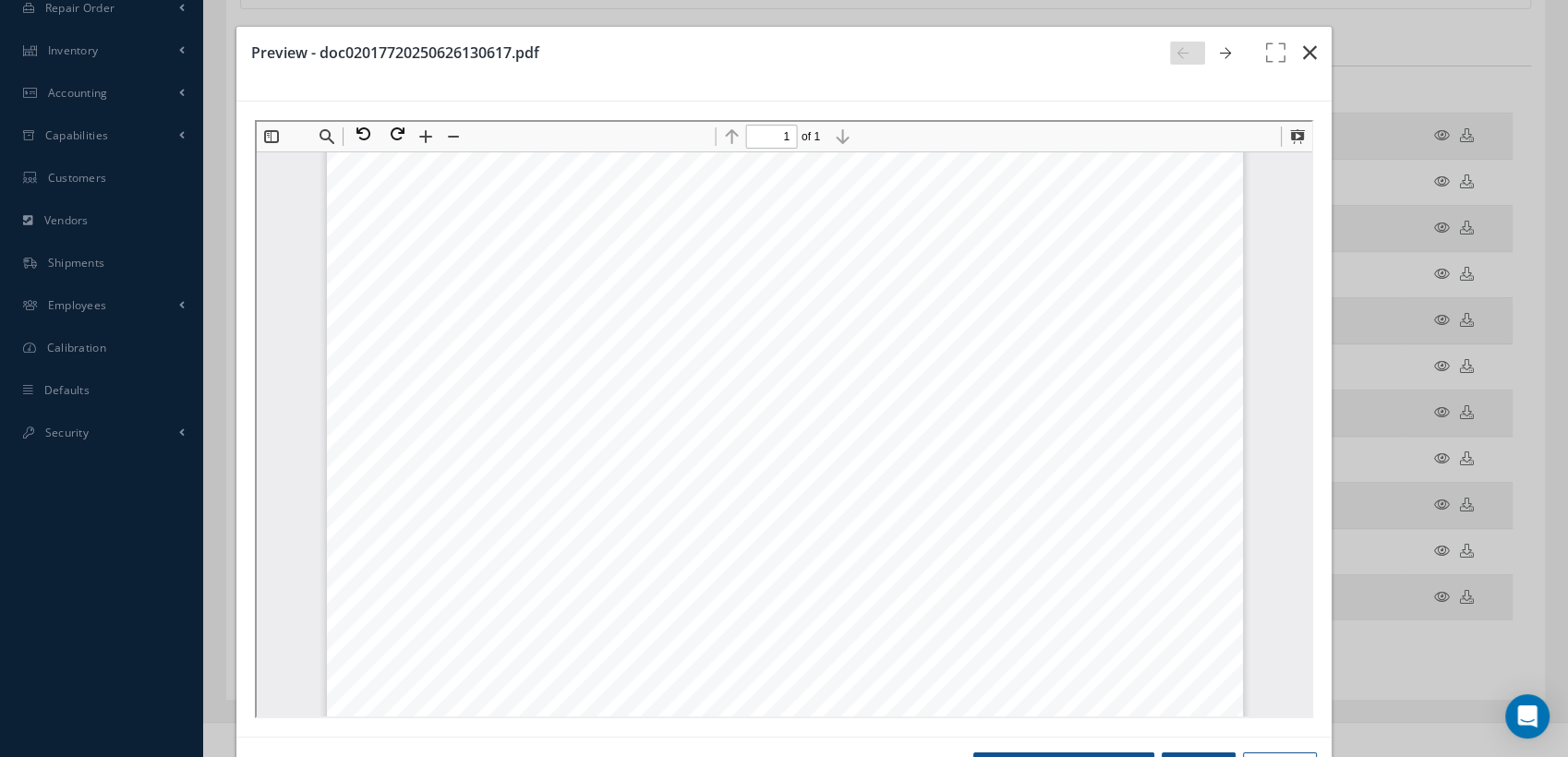
click at [1303, 47] on icon "button" at bounding box center [1310, 53] width 14 height 23
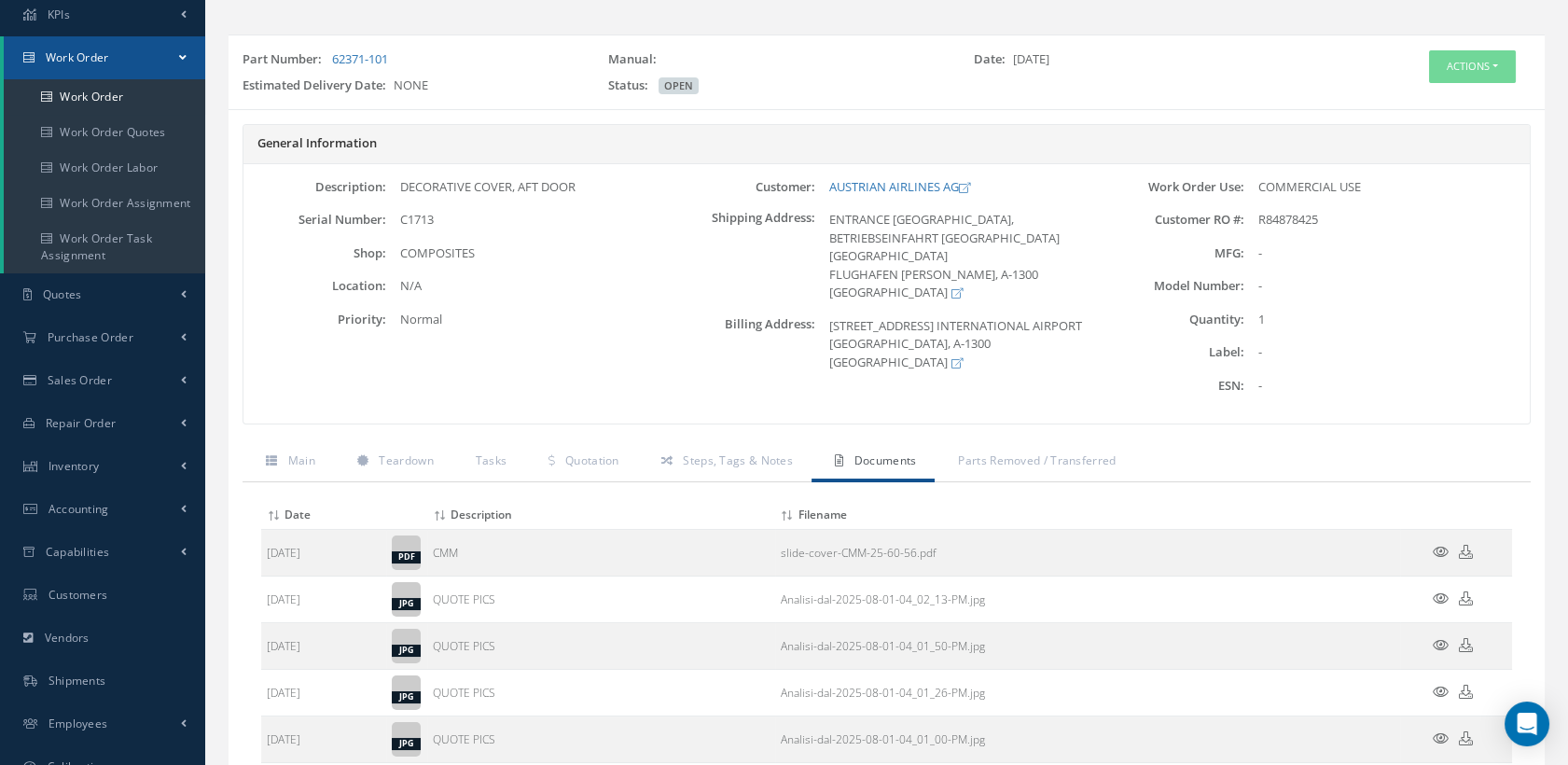
scroll to position [0, 0]
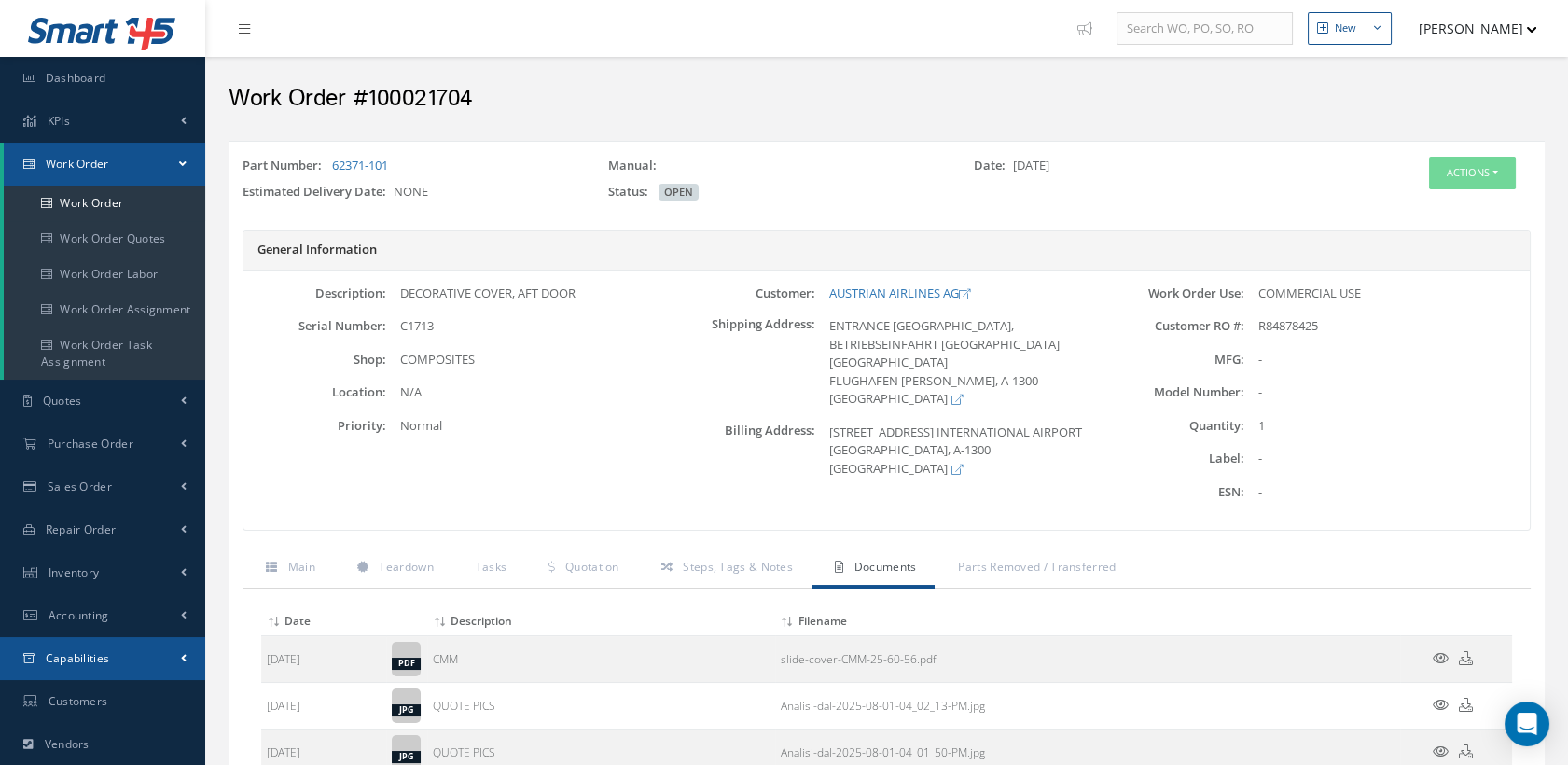
click at [134, 658] on link "Capabilities" at bounding box center [102, 658] width 206 height 43
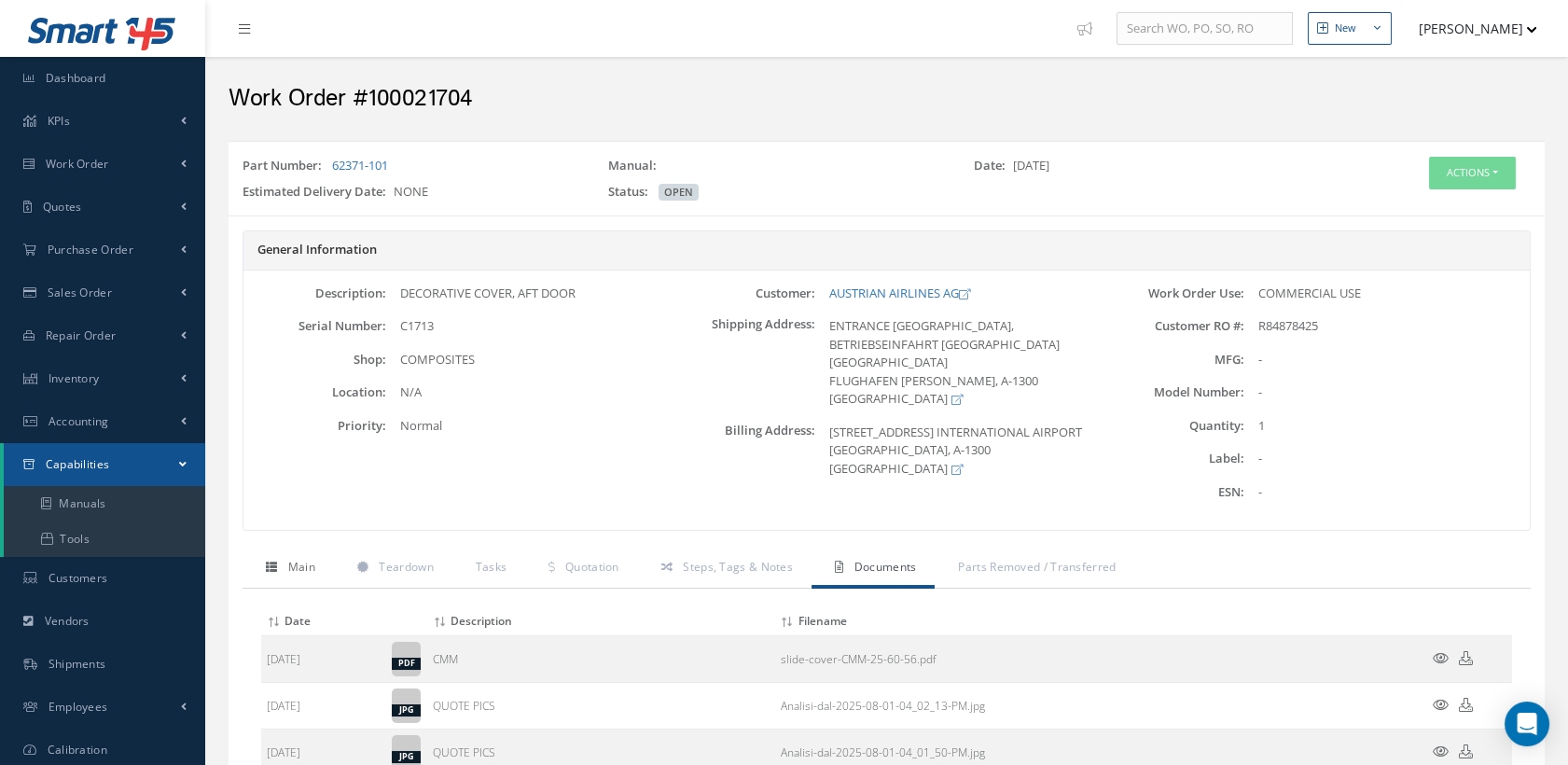
click at [300, 566] on span "Main" at bounding box center [301, 567] width 27 height 16
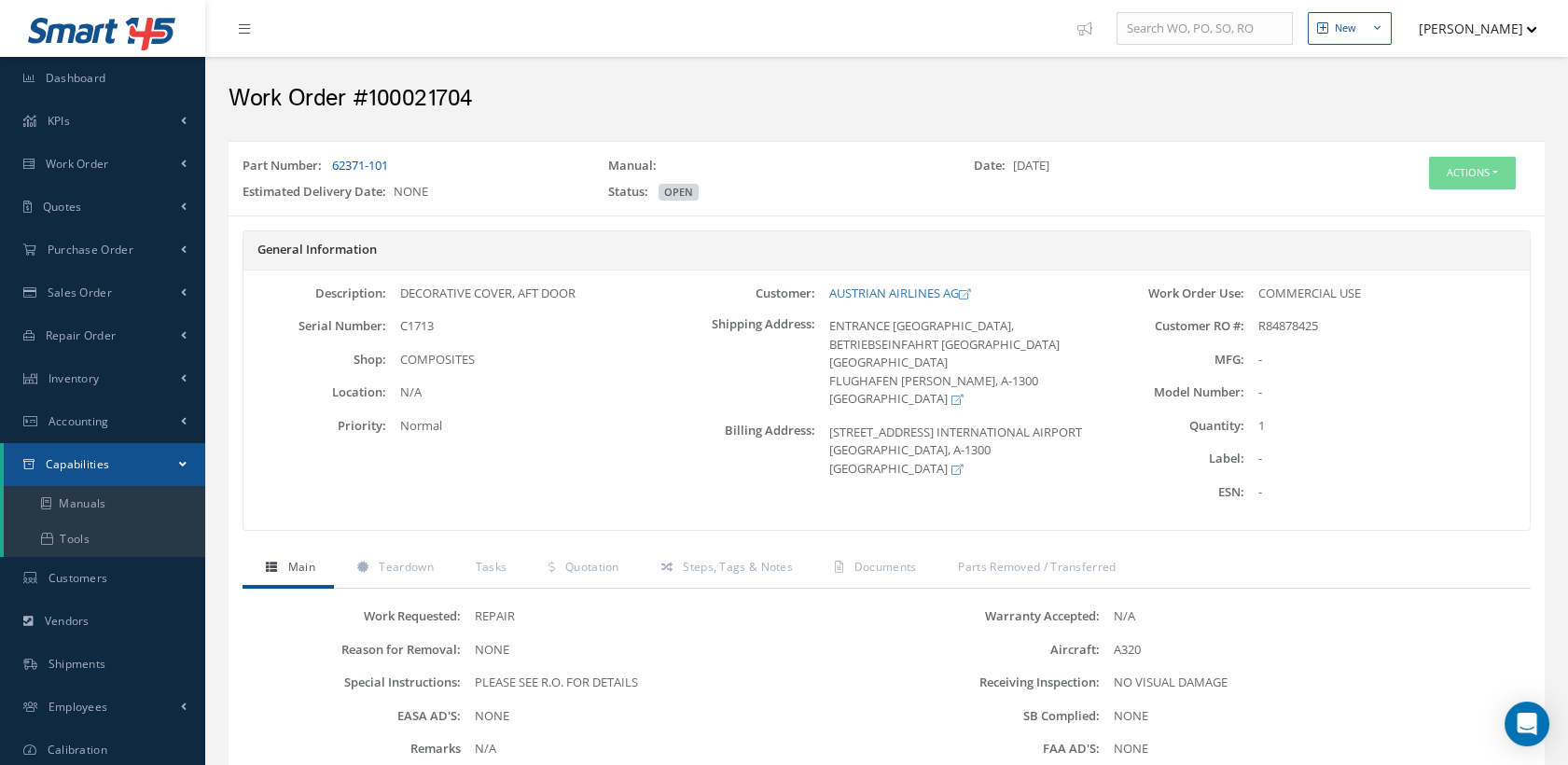
drag, startPoint x: 417, startPoint y: 172, endPoint x: 332, endPoint y: 160, distance: 85.8
click at [332, 160] on div "Part Number: 62371-101" at bounding box center [411, 170] width 366 height 27
copy link "62371-101"
click at [429, 168] on div "Part Number: 62371-101" at bounding box center [411, 170] width 366 height 27
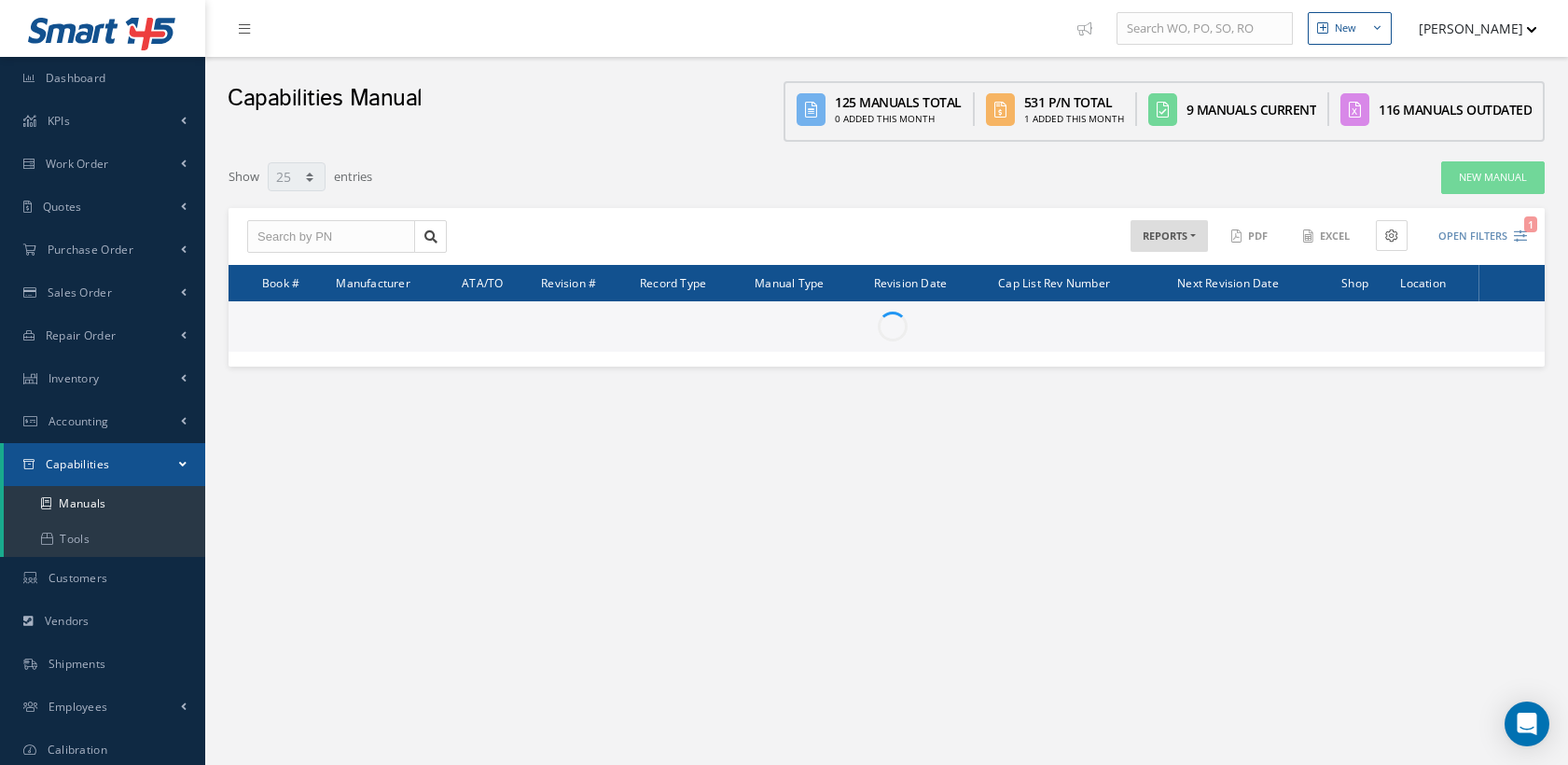
select select "25"
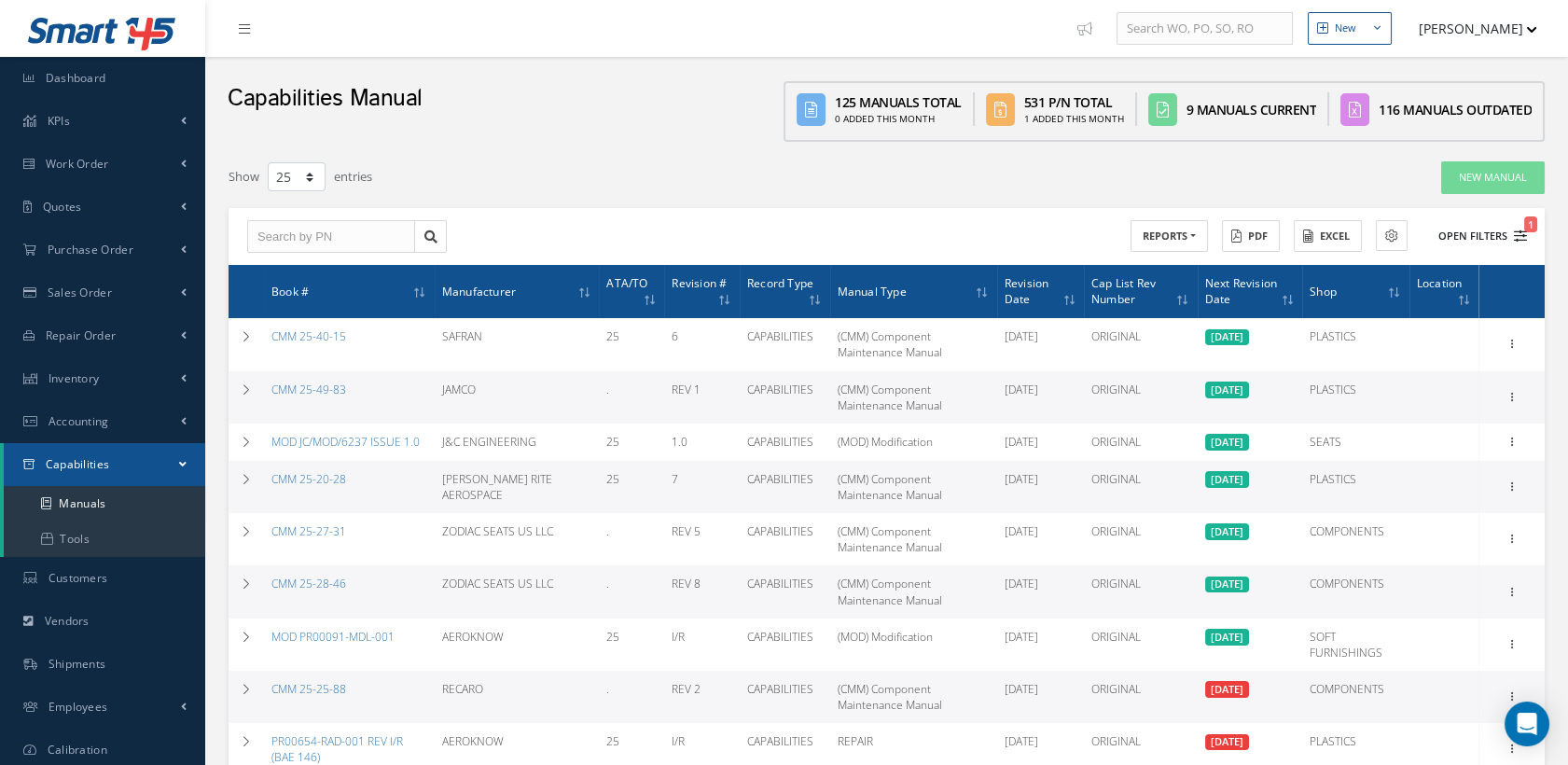
click at [1519, 239] on icon "1" at bounding box center [1521, 236] width 13 height 13
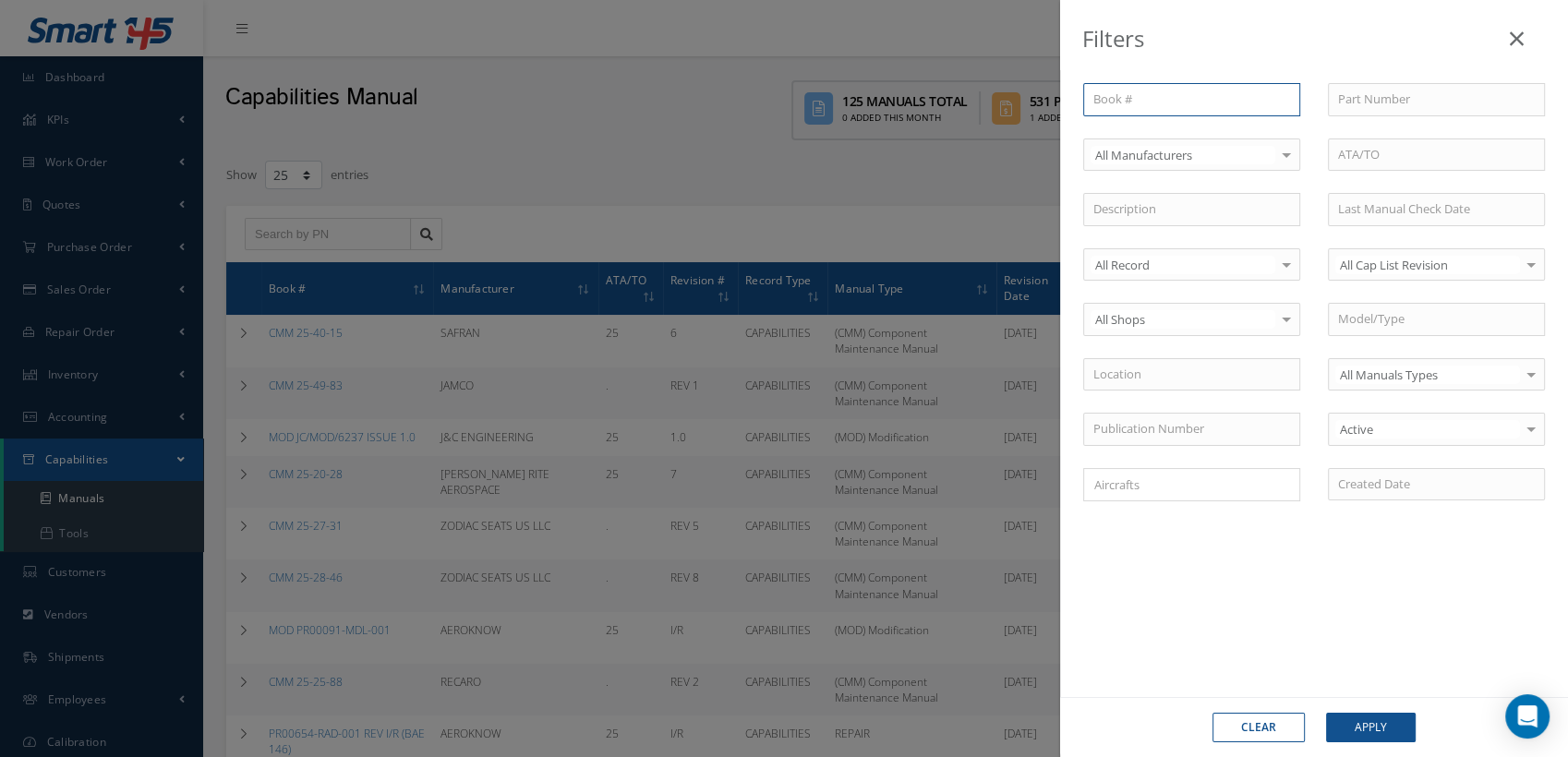
click at [1115, 99] on input "text" at bounding box center [1191, 99] width 217 height 33
type input "cmm 25-60-56"
click at [1288, 727] on button "Clear" at bounding box center [1258, 727] width 92 height 29
click at [1510, 36] on icon at bounding box center [1516, 39] width 14 height 23
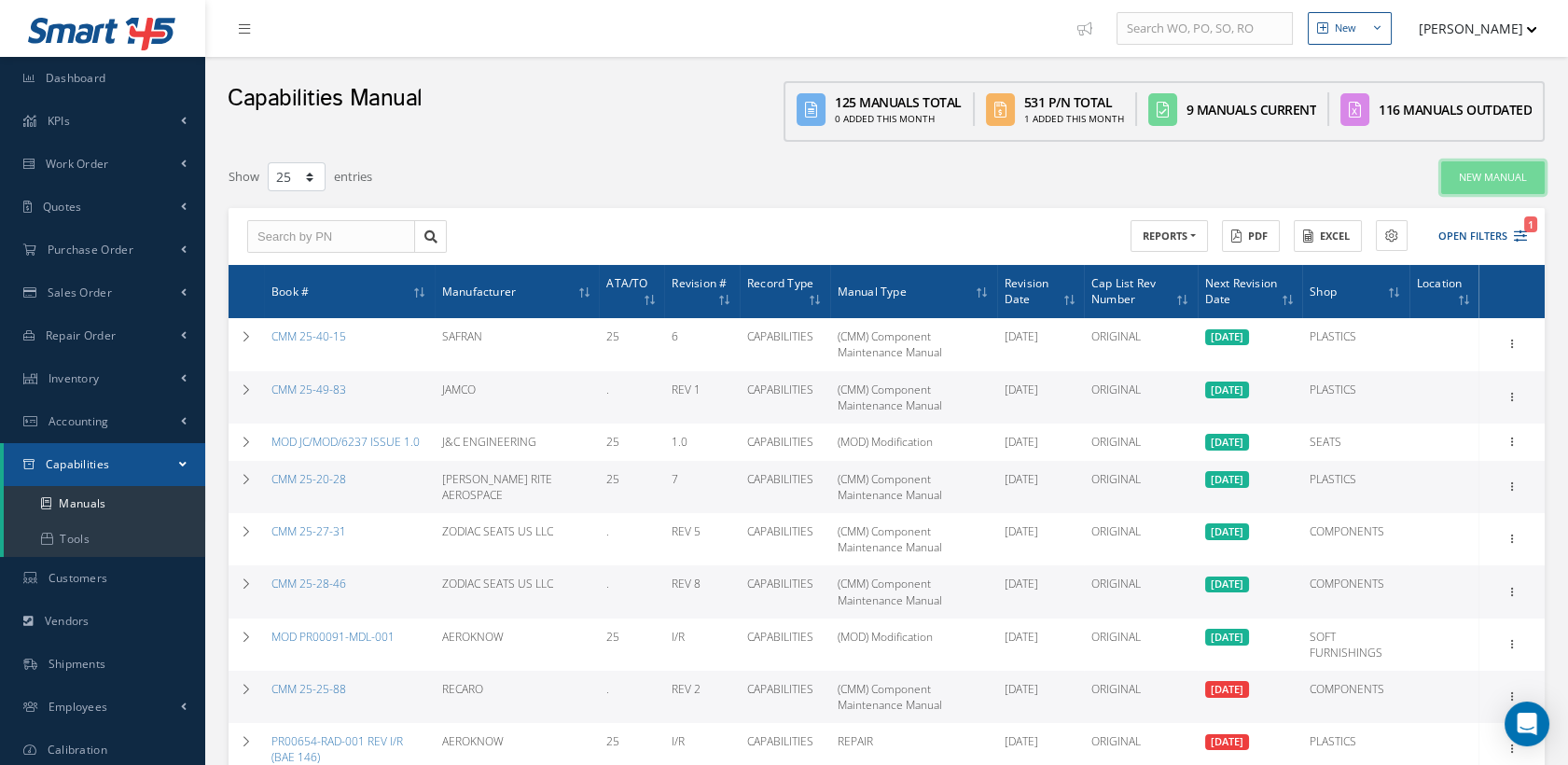
click at [1500, 162] on link "New Manual" at bounding box center [1493, 177] width 103 height 32
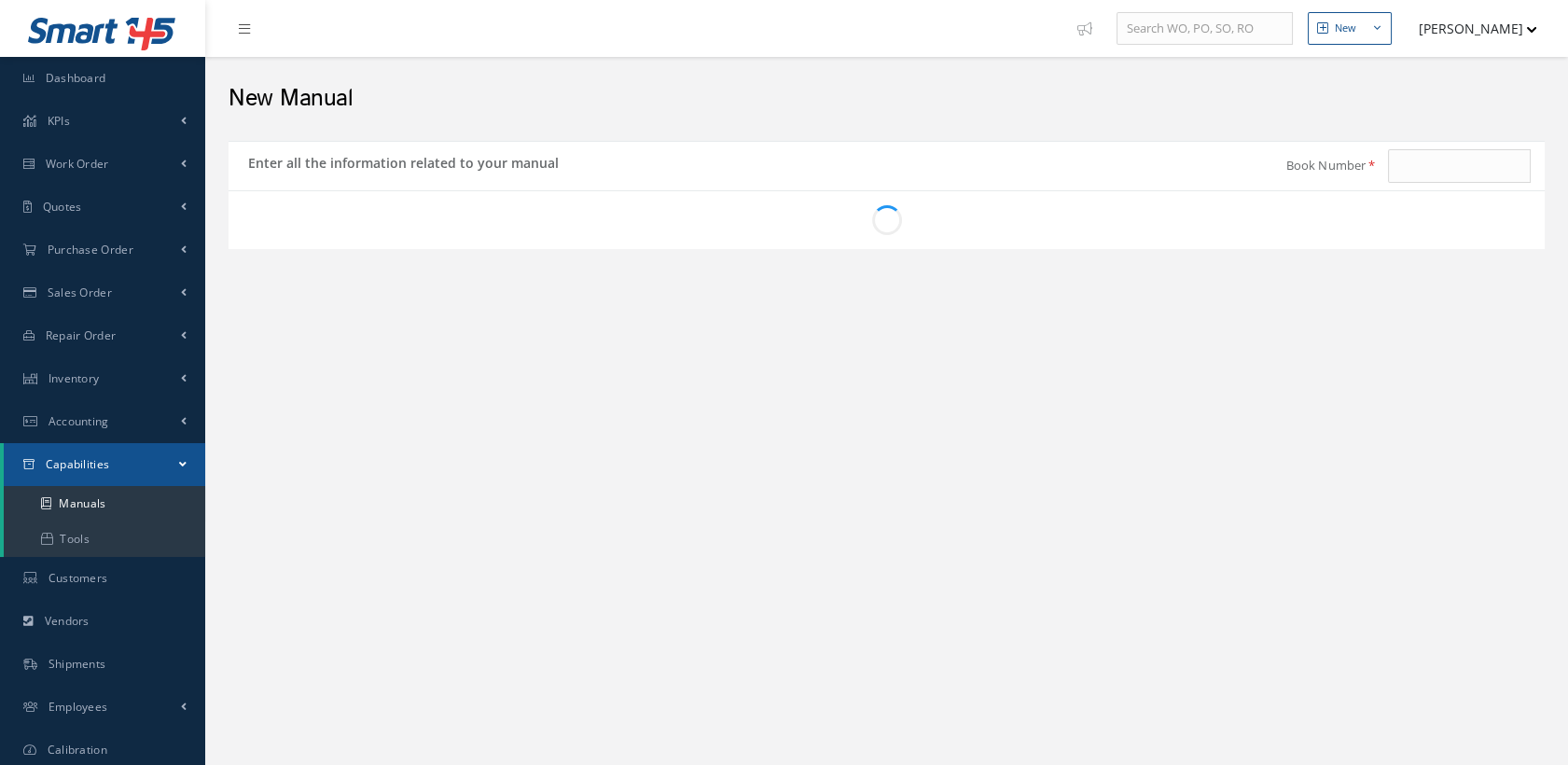
type input "B737NG AMM TASK 25-00-00-900-802"
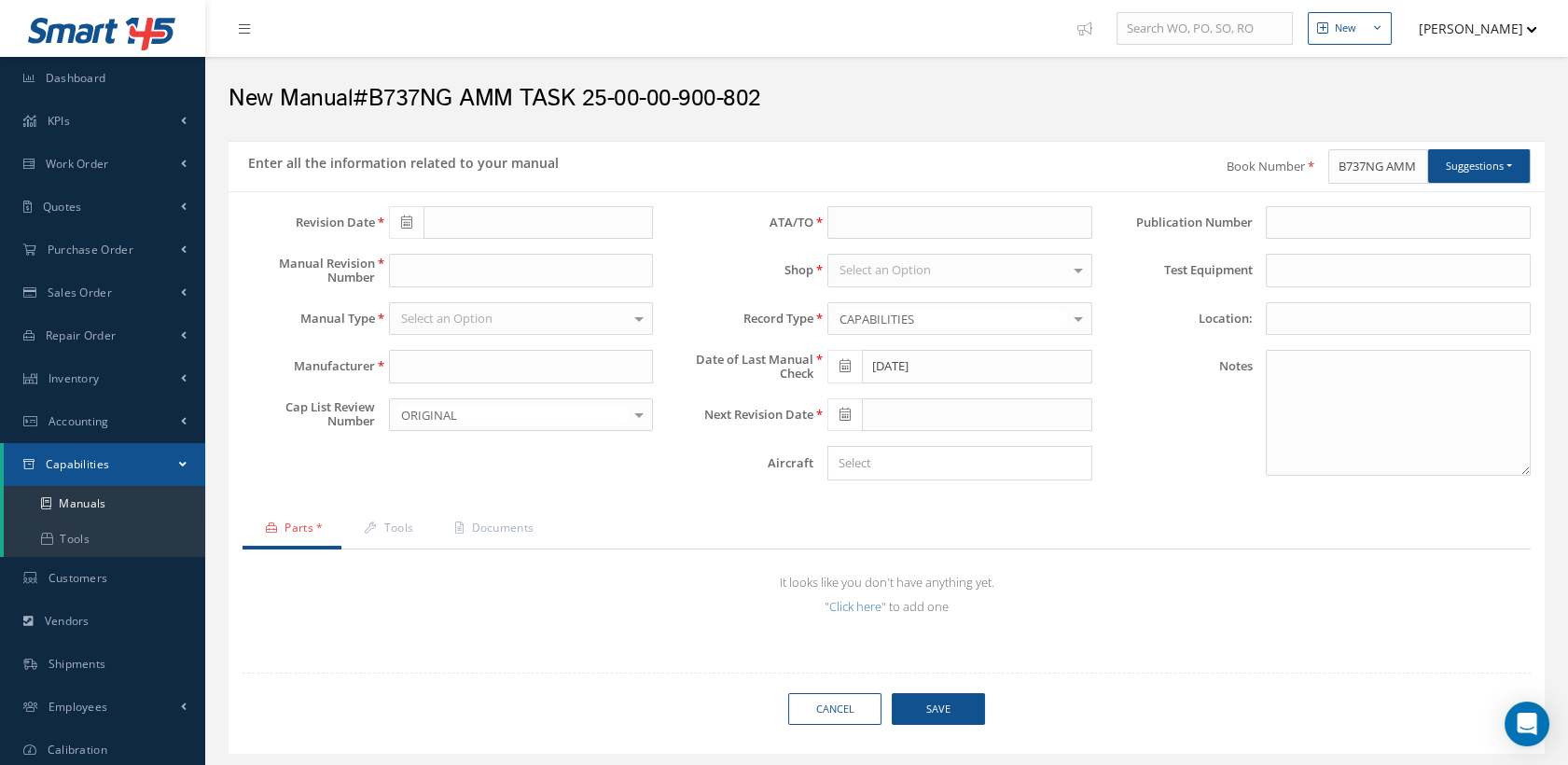
type input "[DATE]"
drag, startPoint x: 1334, startPoint y: 157, endPoint x: 1570, endPoint y: 166, distance: 236.2
click at [1567, 166] on html "Smart 145 Dashboard KPIs Work Order Accounting Work Order Work Order Work Order…" at bounding box center [784, 382] width 1568 height 765
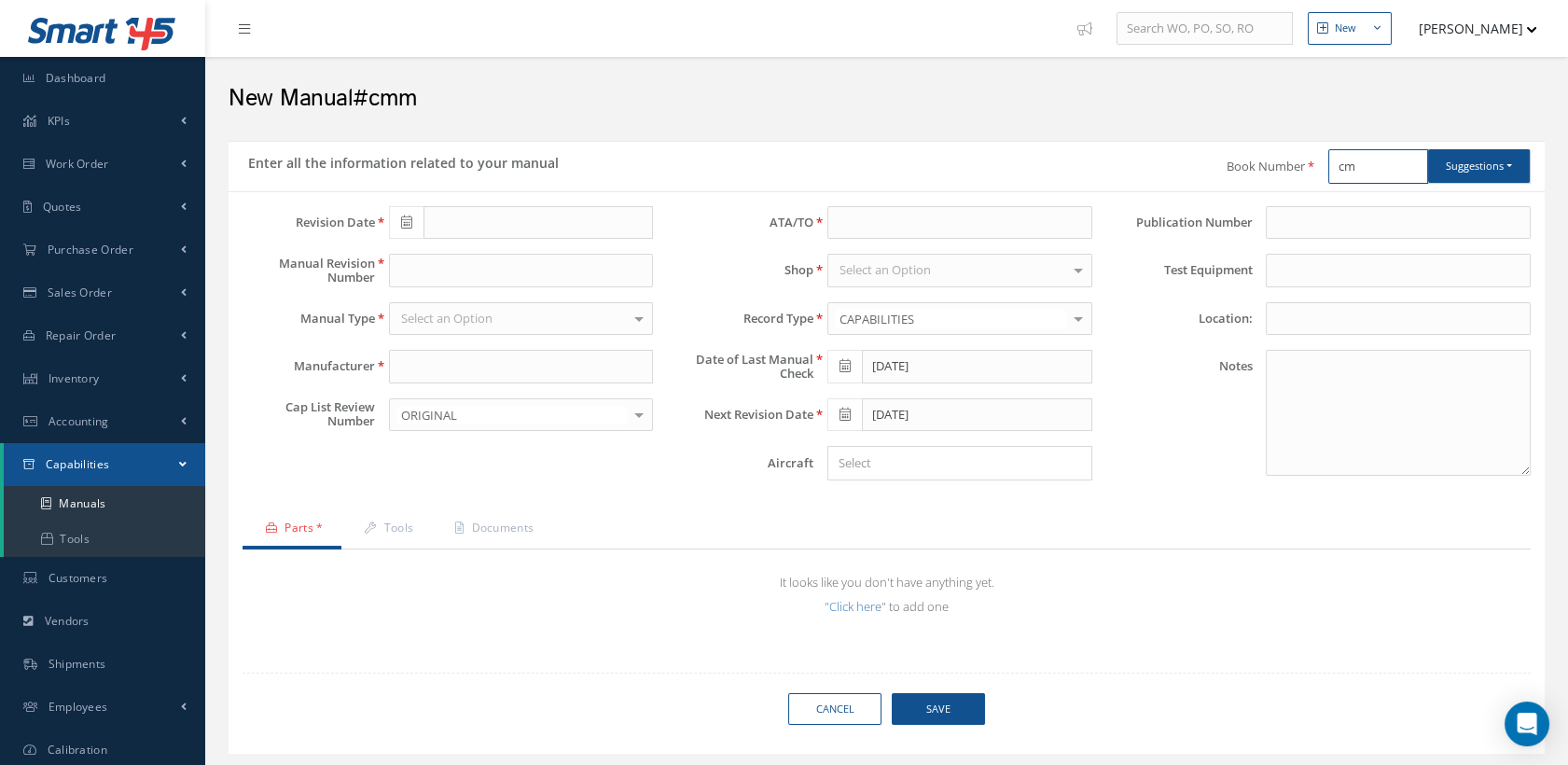
type input "c"
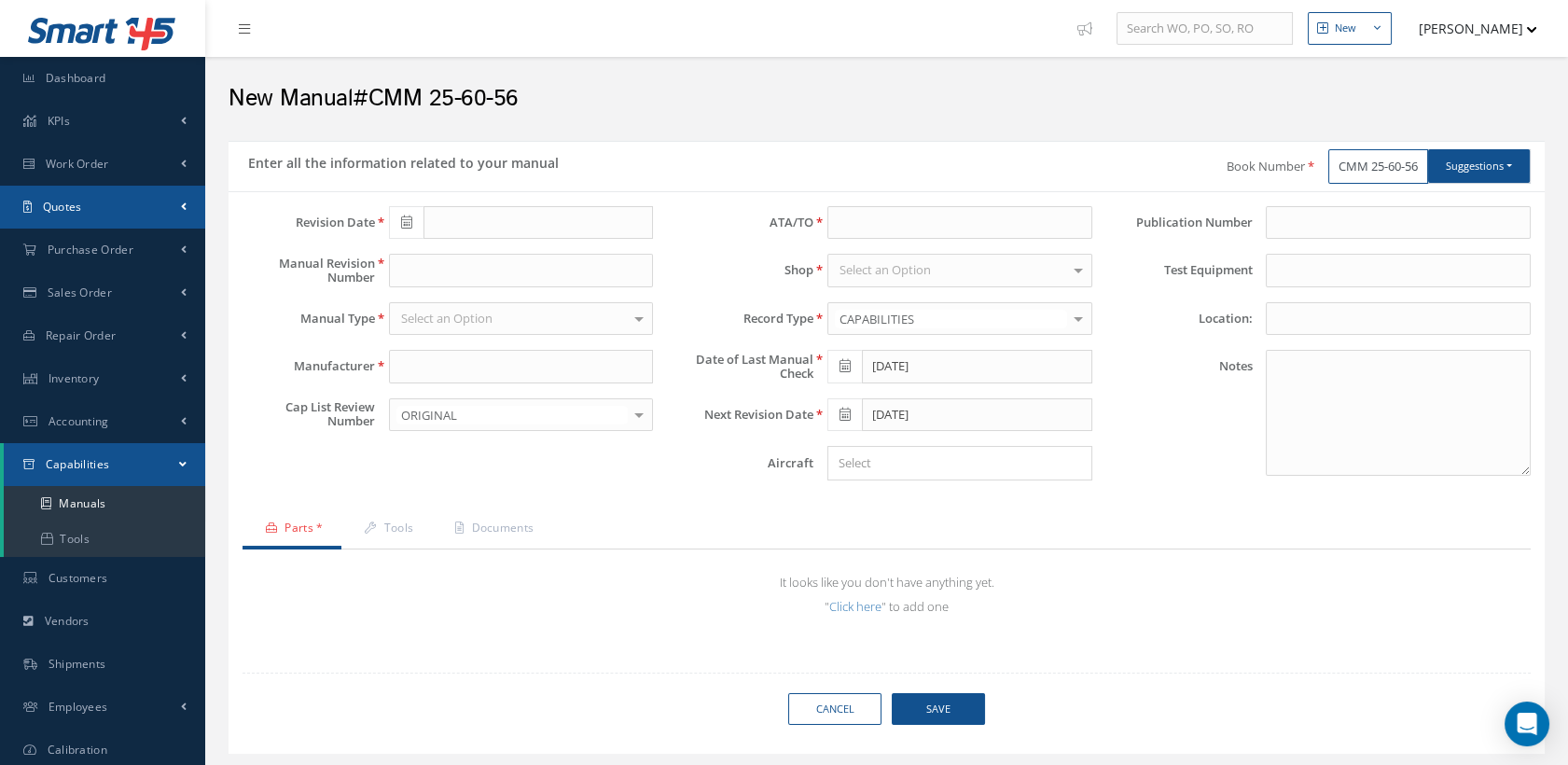
type input "CMM 25-60-56"
click at [401, 217] on icon at bounding box center [407, 222] width 11 height 13
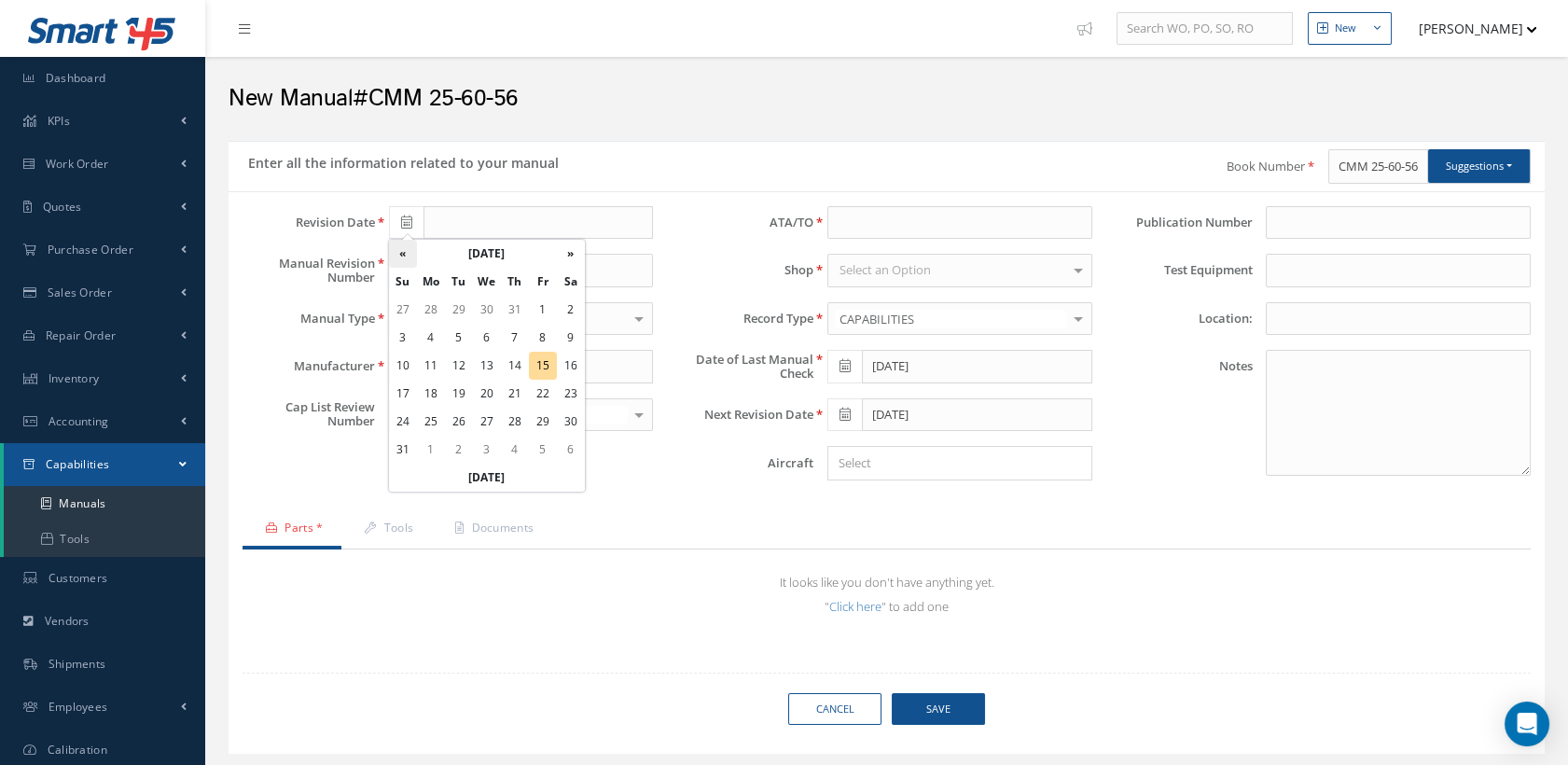
click at [407, 255] on th "«" at bounding box center [403, 254] width 28 height 28
click at [473, 255] on th "[DATE]" at bounding box center [487, 254] width 140 height 28
click at [401, 252] on th "«" at bounding box center [403, 254] width 28 height 28
click at [507, 347] on span "[DATE]" at bounding box center [507, 351] width 43 height 50
click at [545, 396] on td "26" at bounding box center [543, 394] width 28 height 28
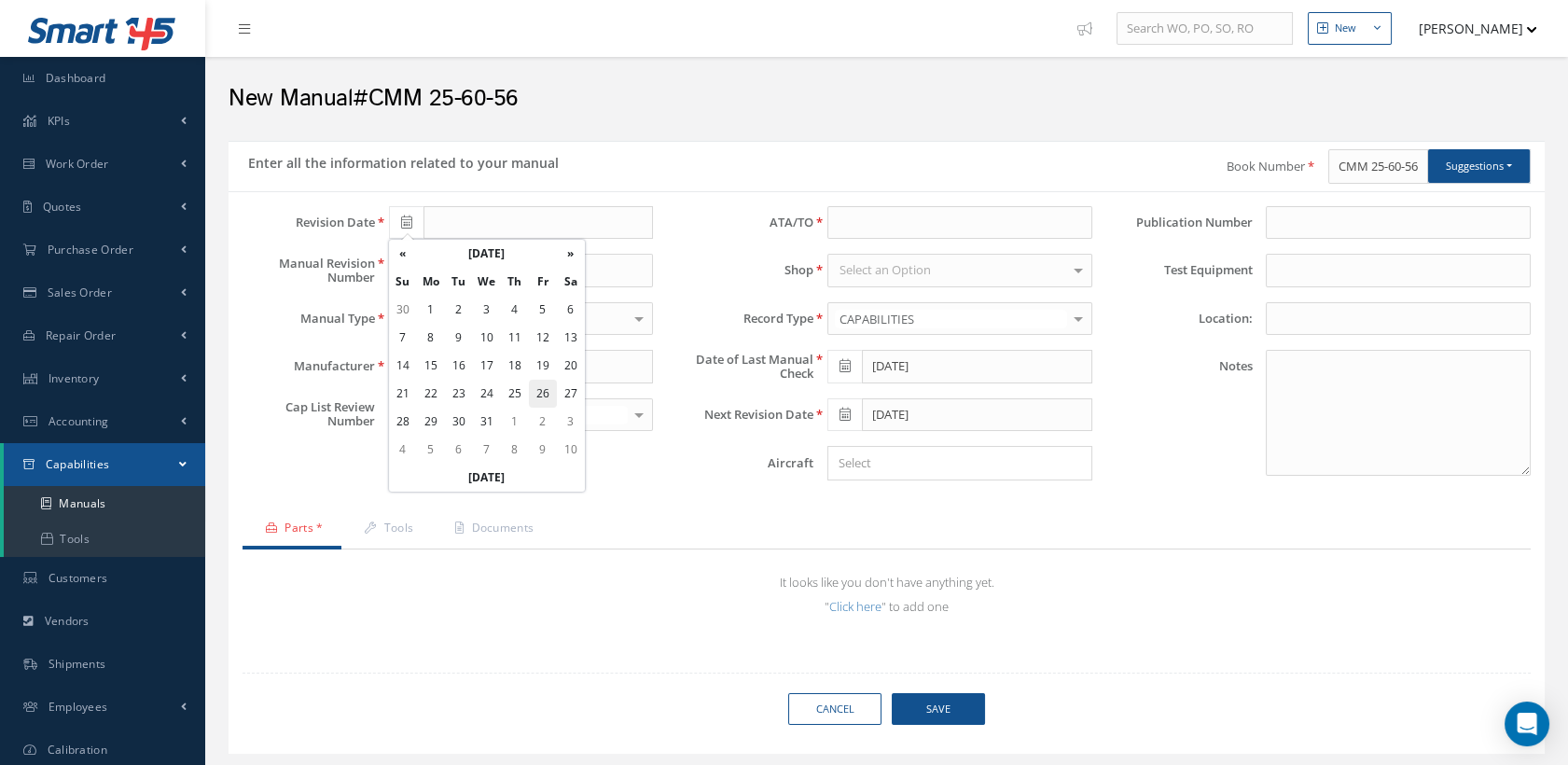
type input "[DATE]"
click at [416, 272] on input "text" at bounding box center [521, 270] width 265 height 33
type input "27"
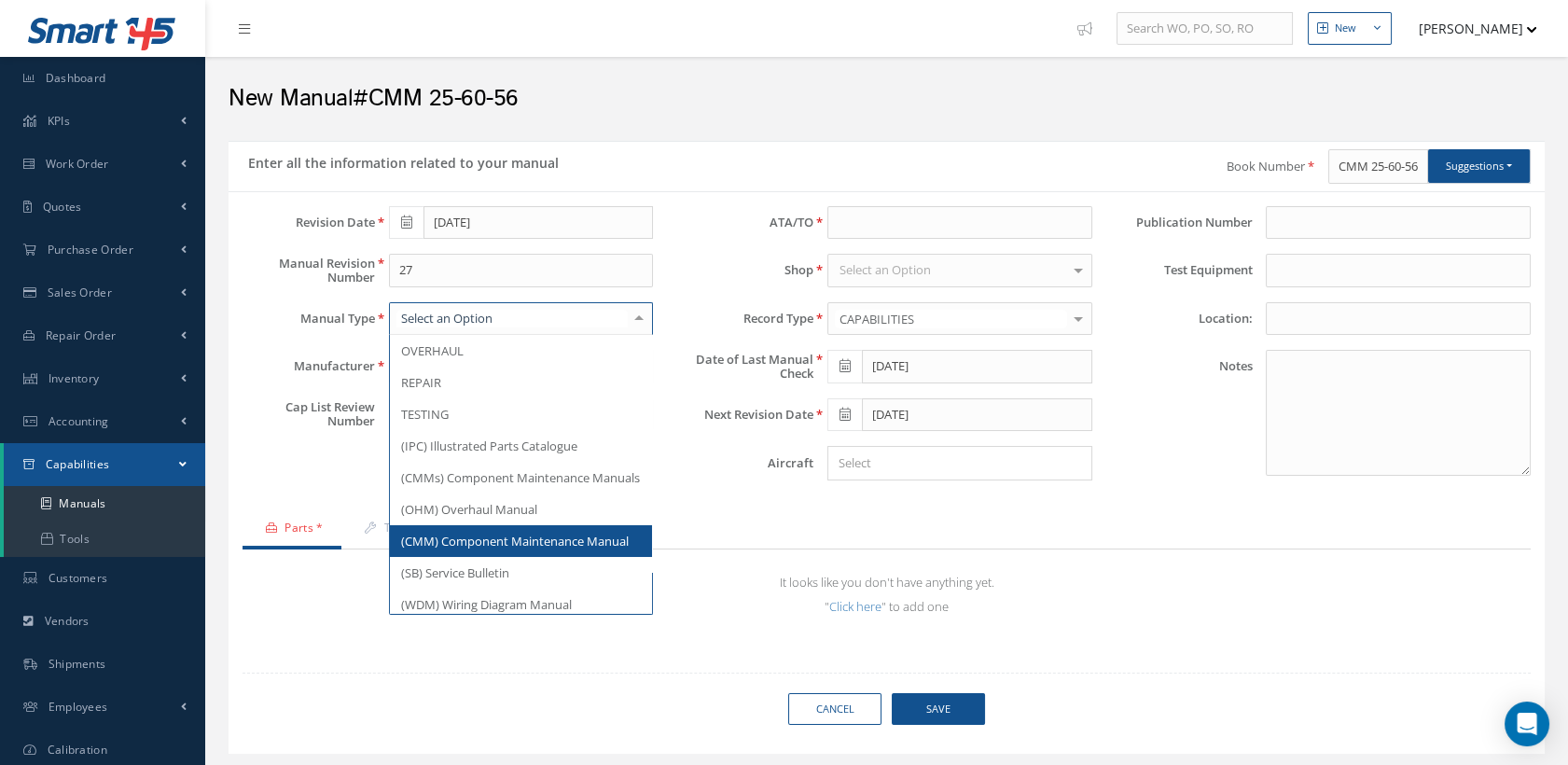
click at [471, 550] on span "(CMM) Component Maintenance Manual" at bounding box center [515, 541] width 228 height 17
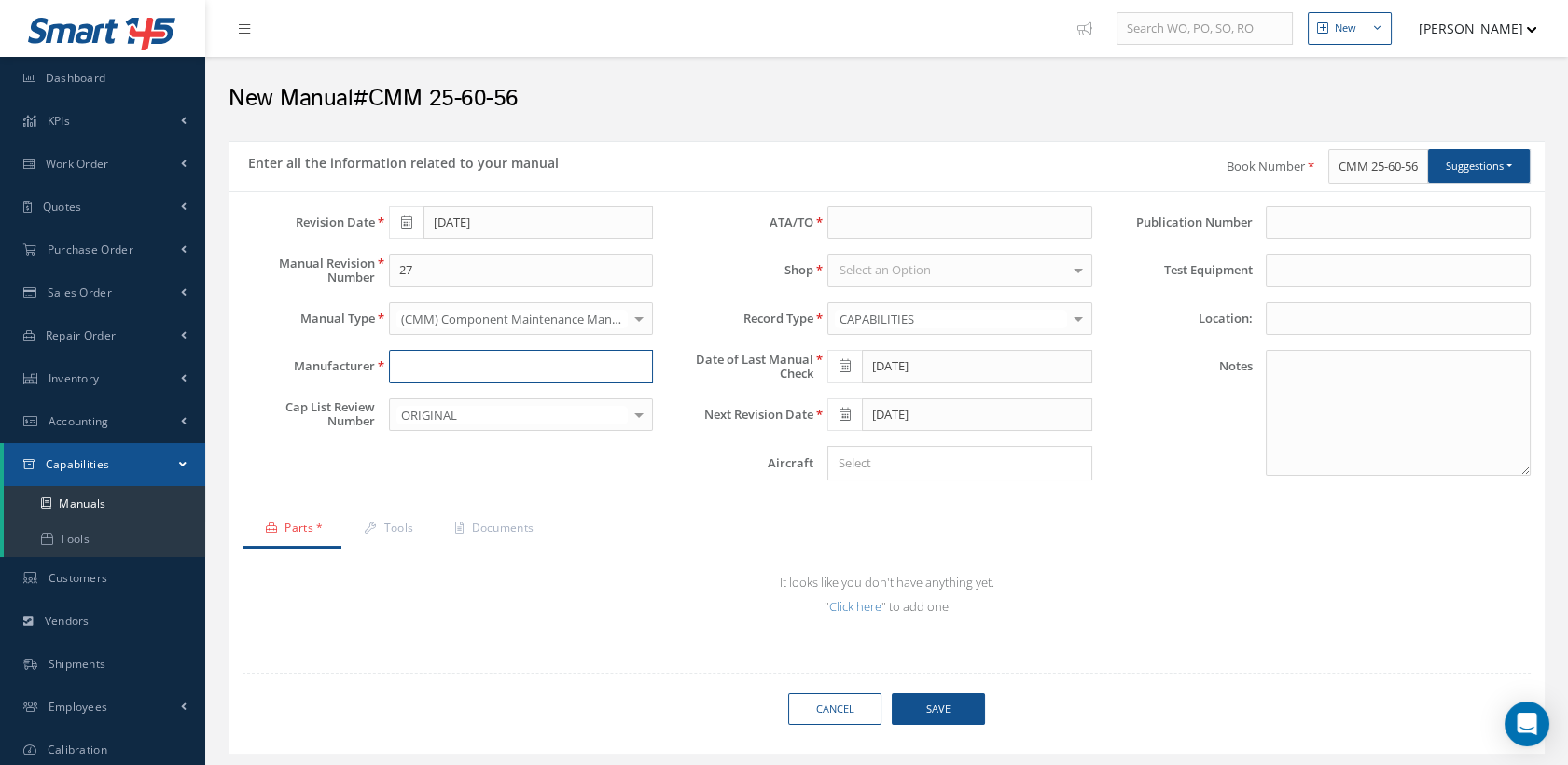
click at [427, 361] on input "text" at bounding box center [521, 366] width 265 height 33
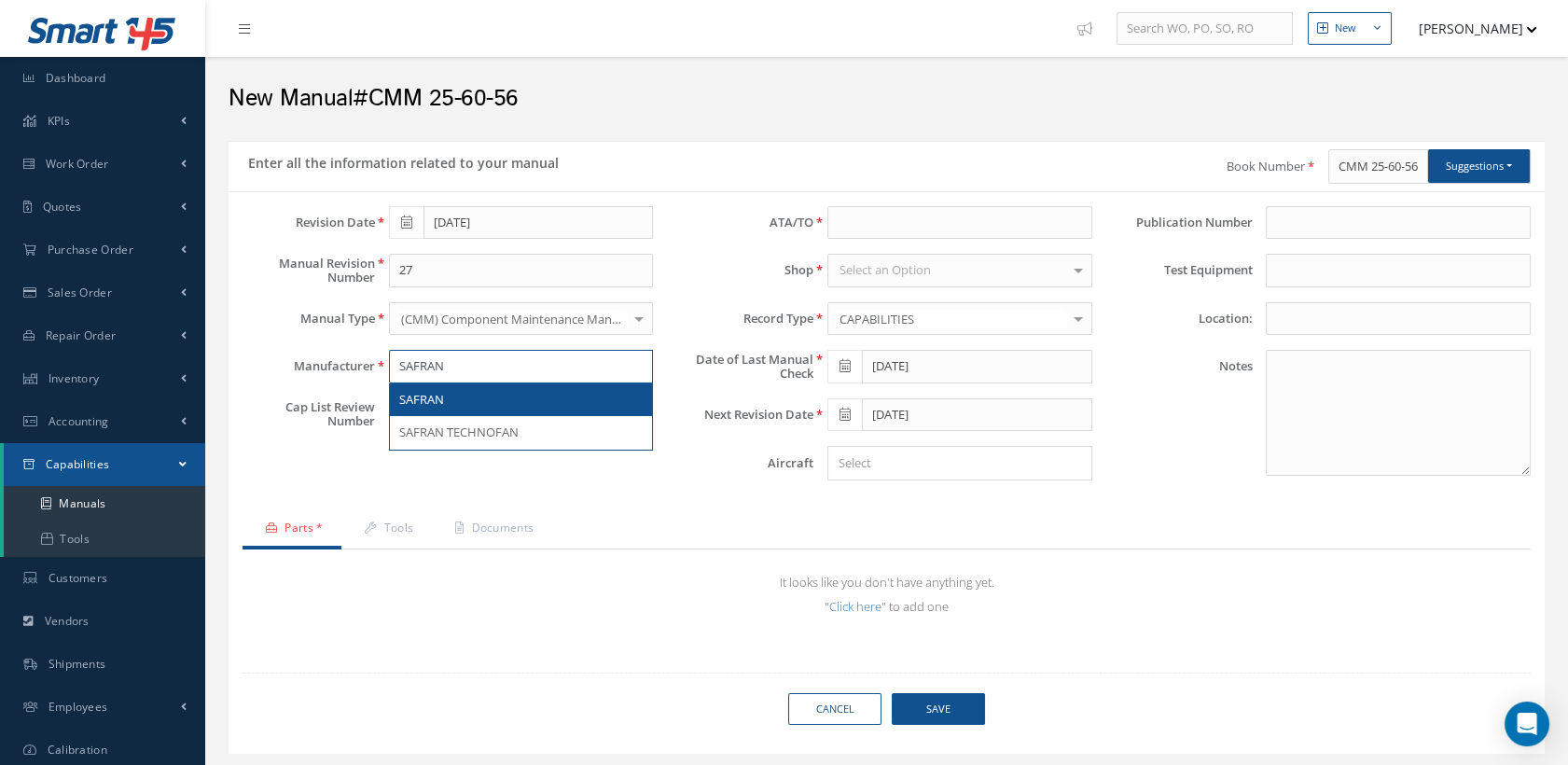
type input "SAFRAN"
click at [426, 391] on span "SAFRAN" at bounding box center [421, 399] width 45 height 17
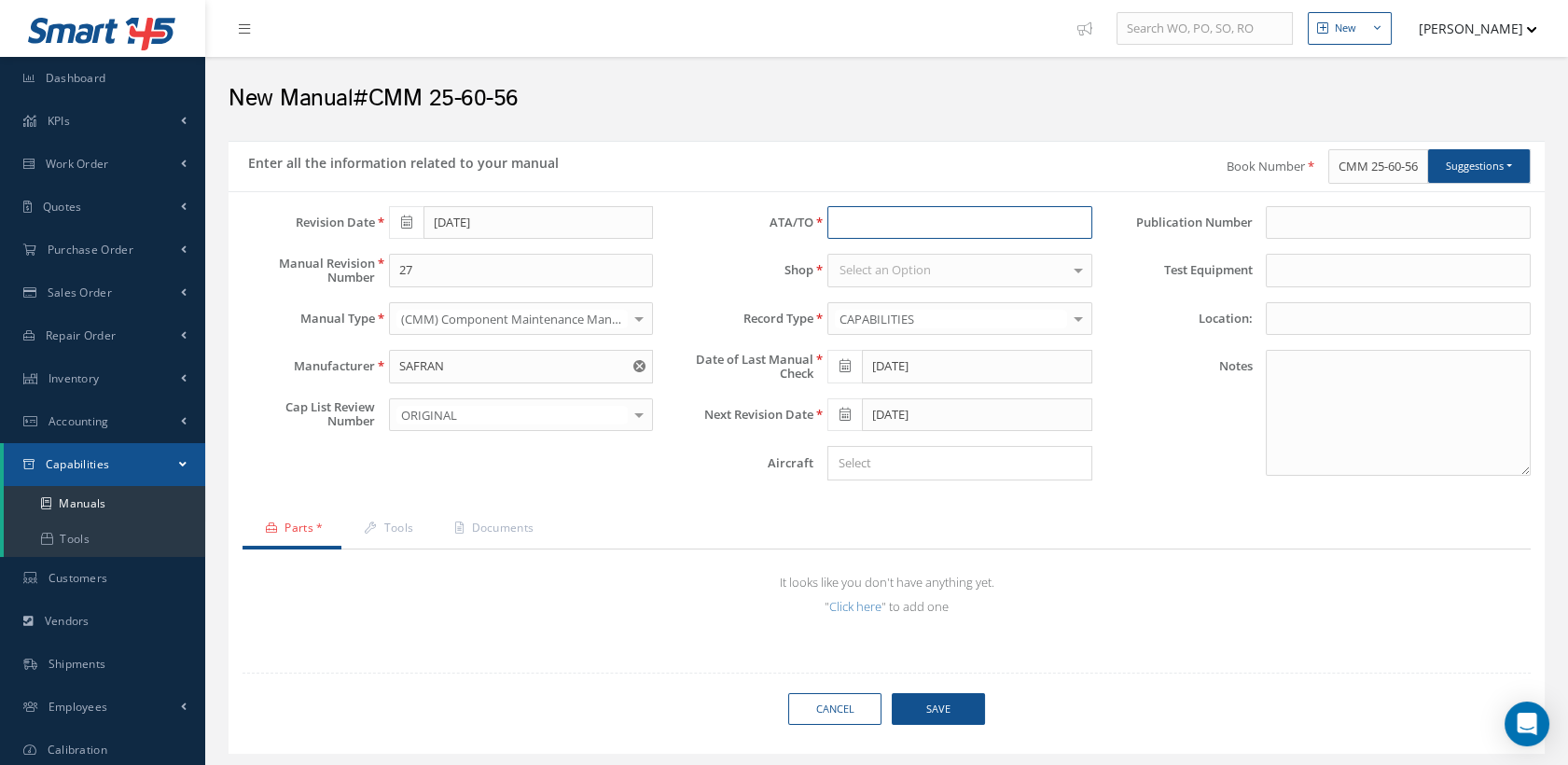
click at [840, 226] on input at bounding box center [960, 223] width 265 height 33
type input "25"
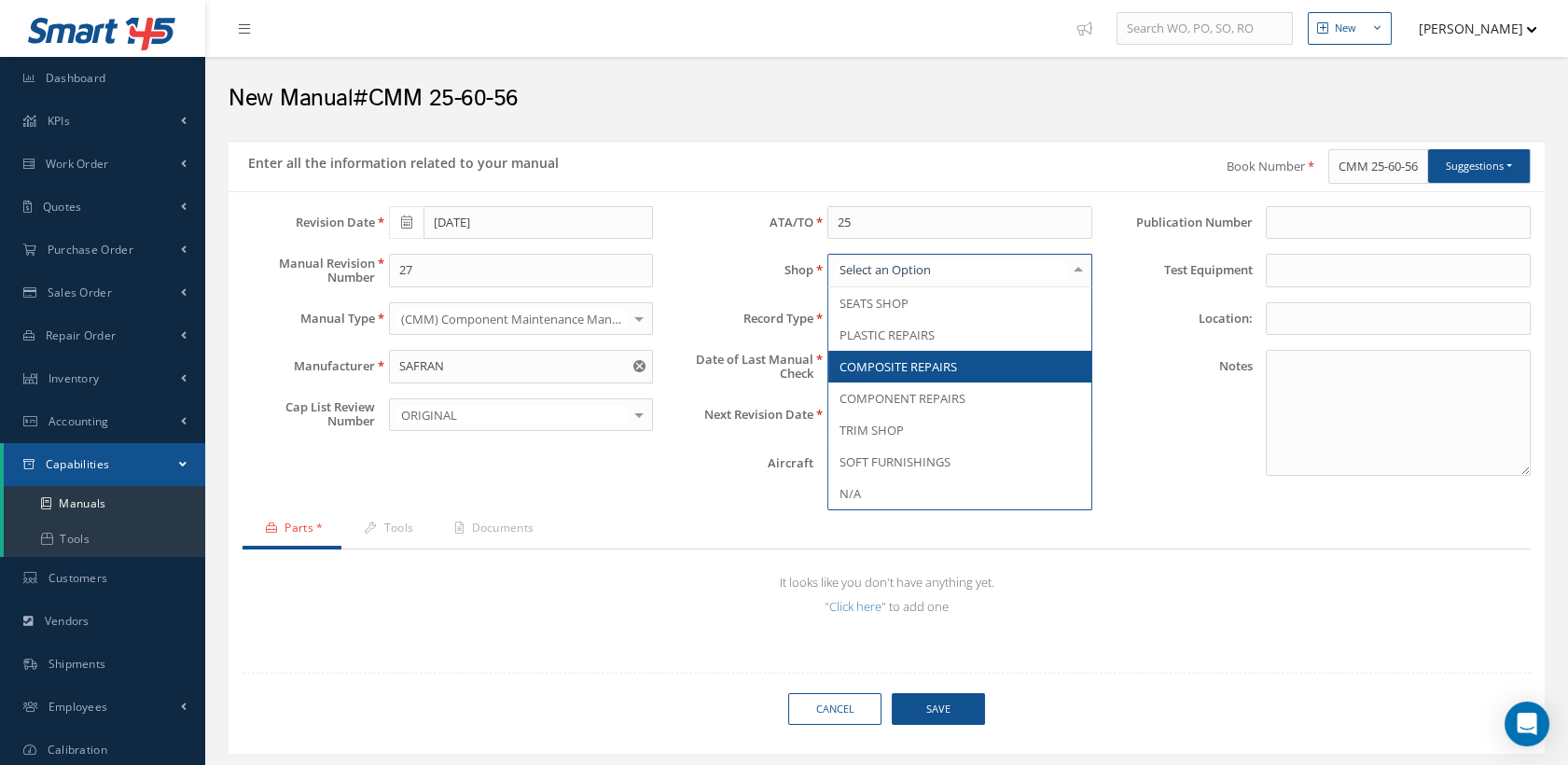
click at [890, 355] on span "COMPOSITE REPAIRS" at bounding box center [960, 366] width 264 height 31
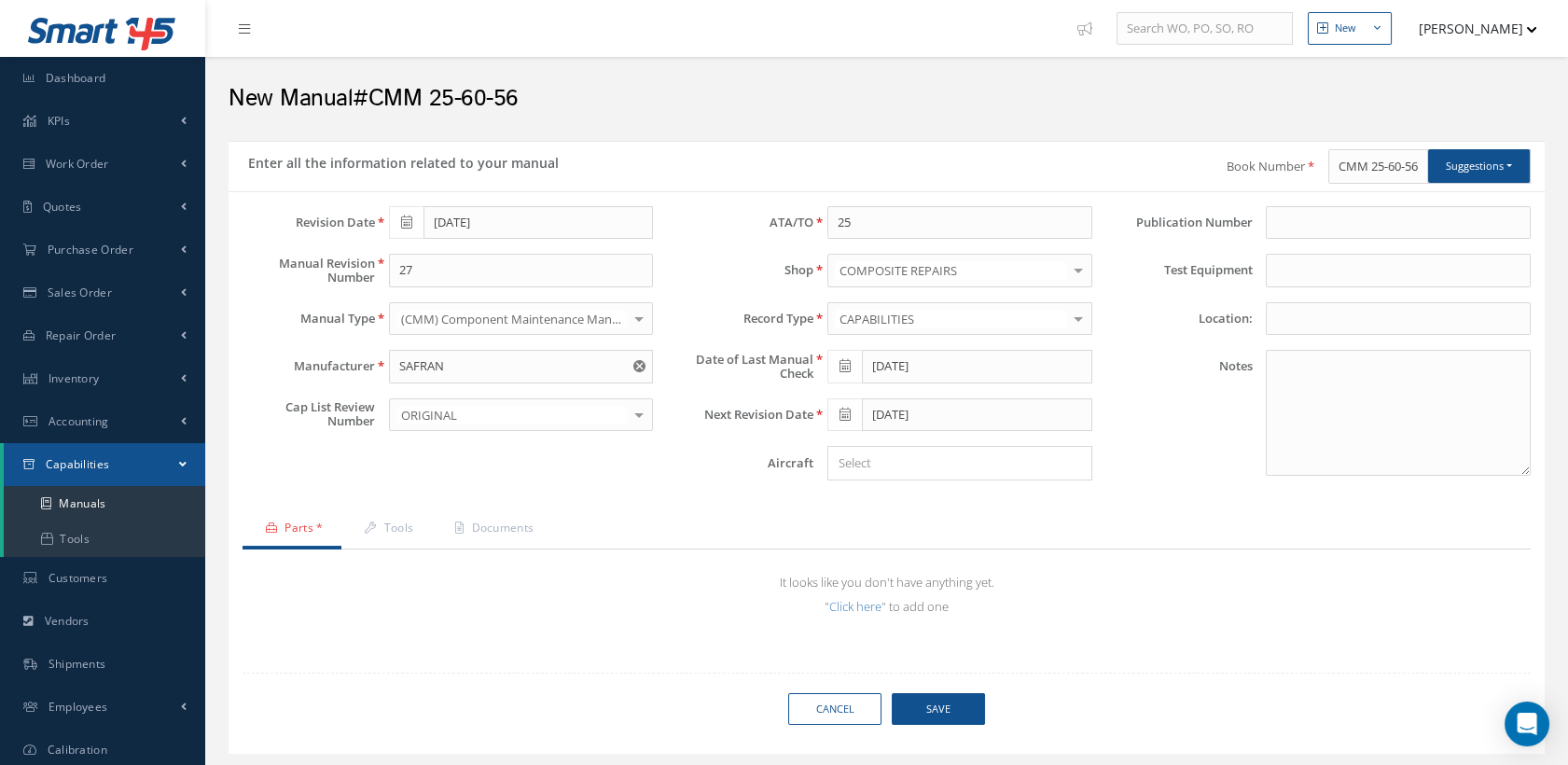
click at [869, 454] on input "Search for option" at bounding box center [956, 463] width 251 height 20
click at [1285, 203] on div "Loading… Revision Date 07/26/2024 Manual Revision Number 27 Manual Type (CMM) C…" at bounding box center [886, 473] width 1317 height 563
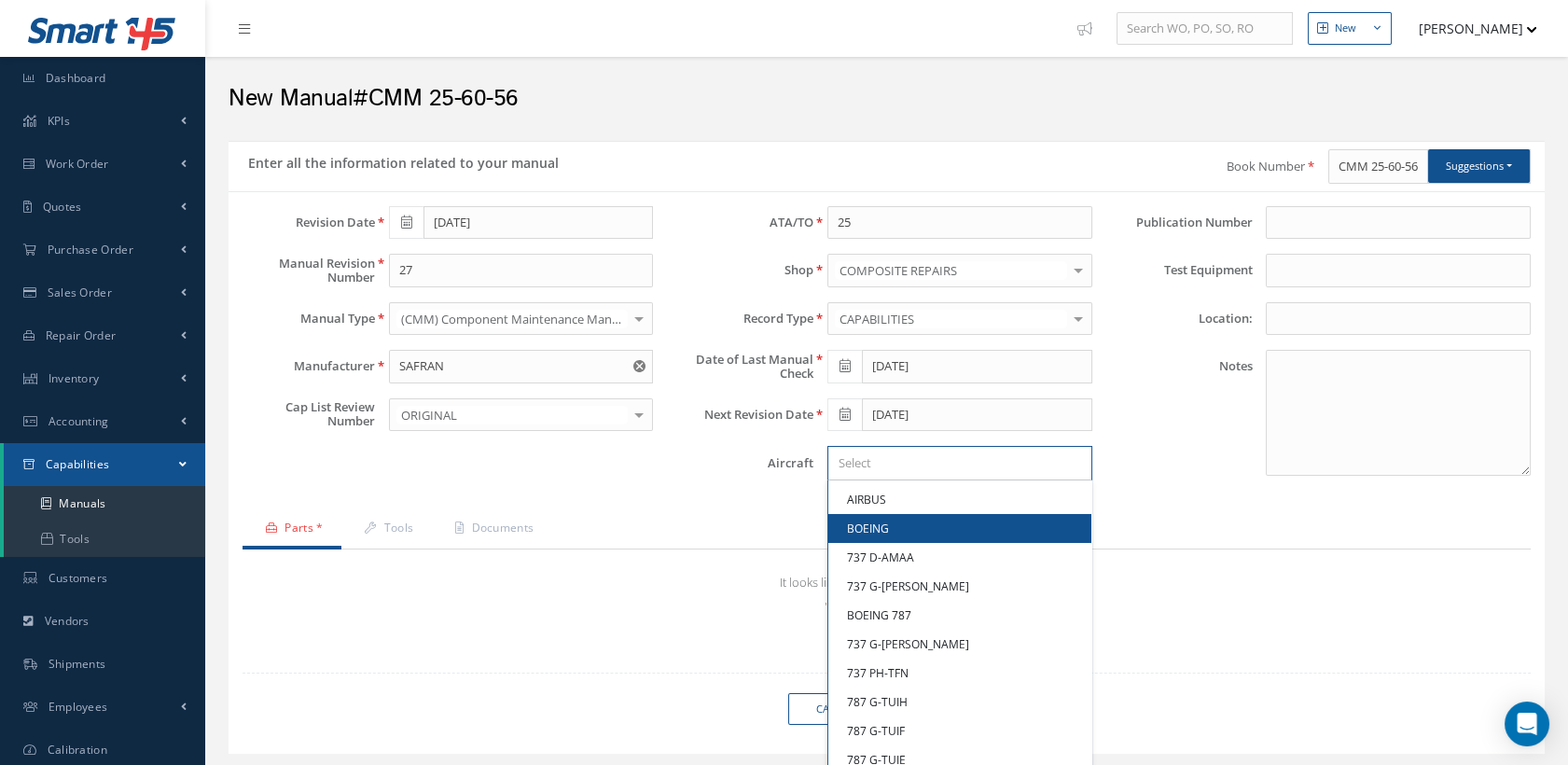
click at [903, 463] on input "Search for option" at bounding box center [956, 463] width 251 height 20
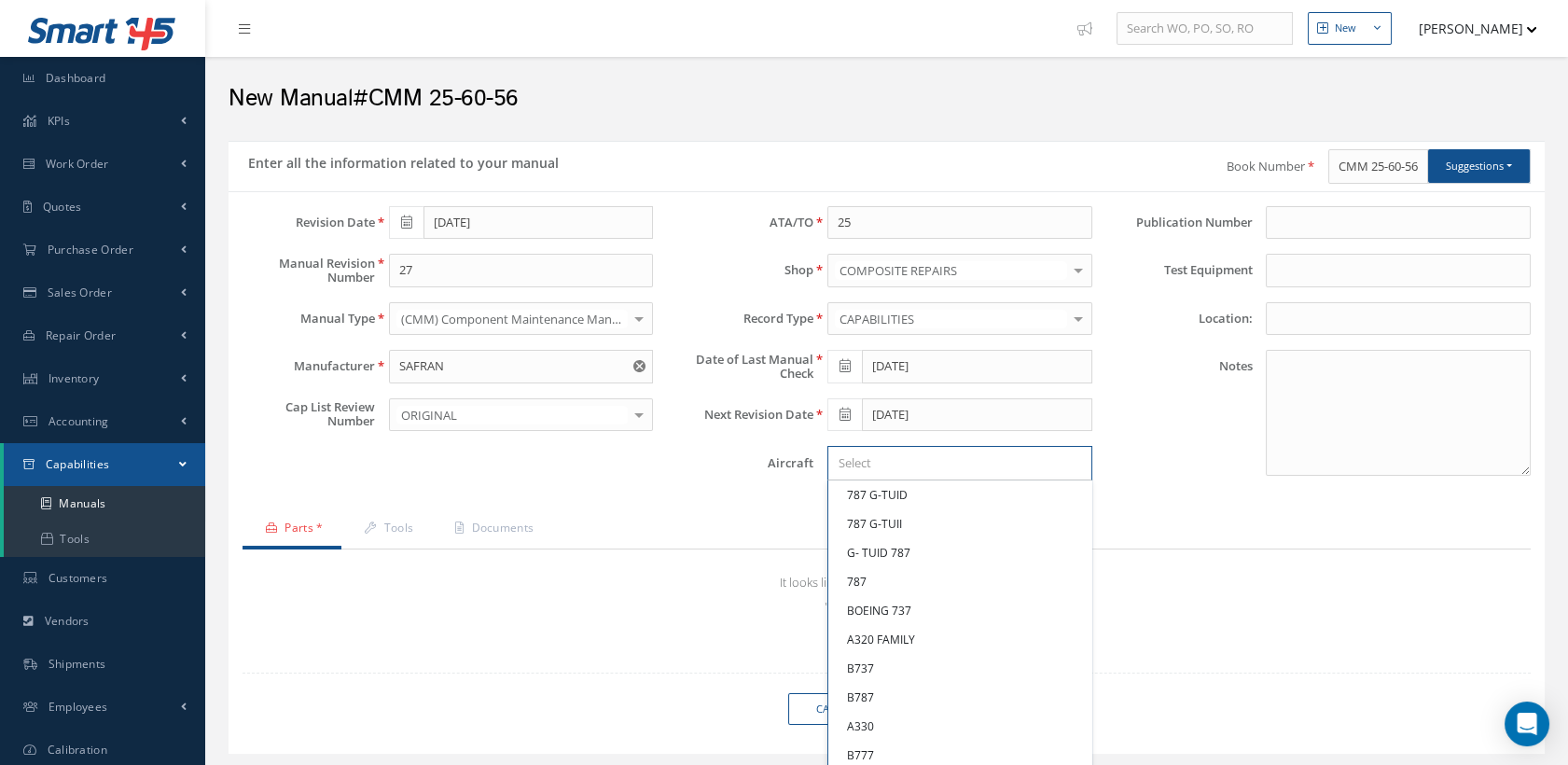
scroll to position [414, 0]
click at [917, 603] on link "A320 FAMILY" at bounding box center [960, 606] width 264 height 29
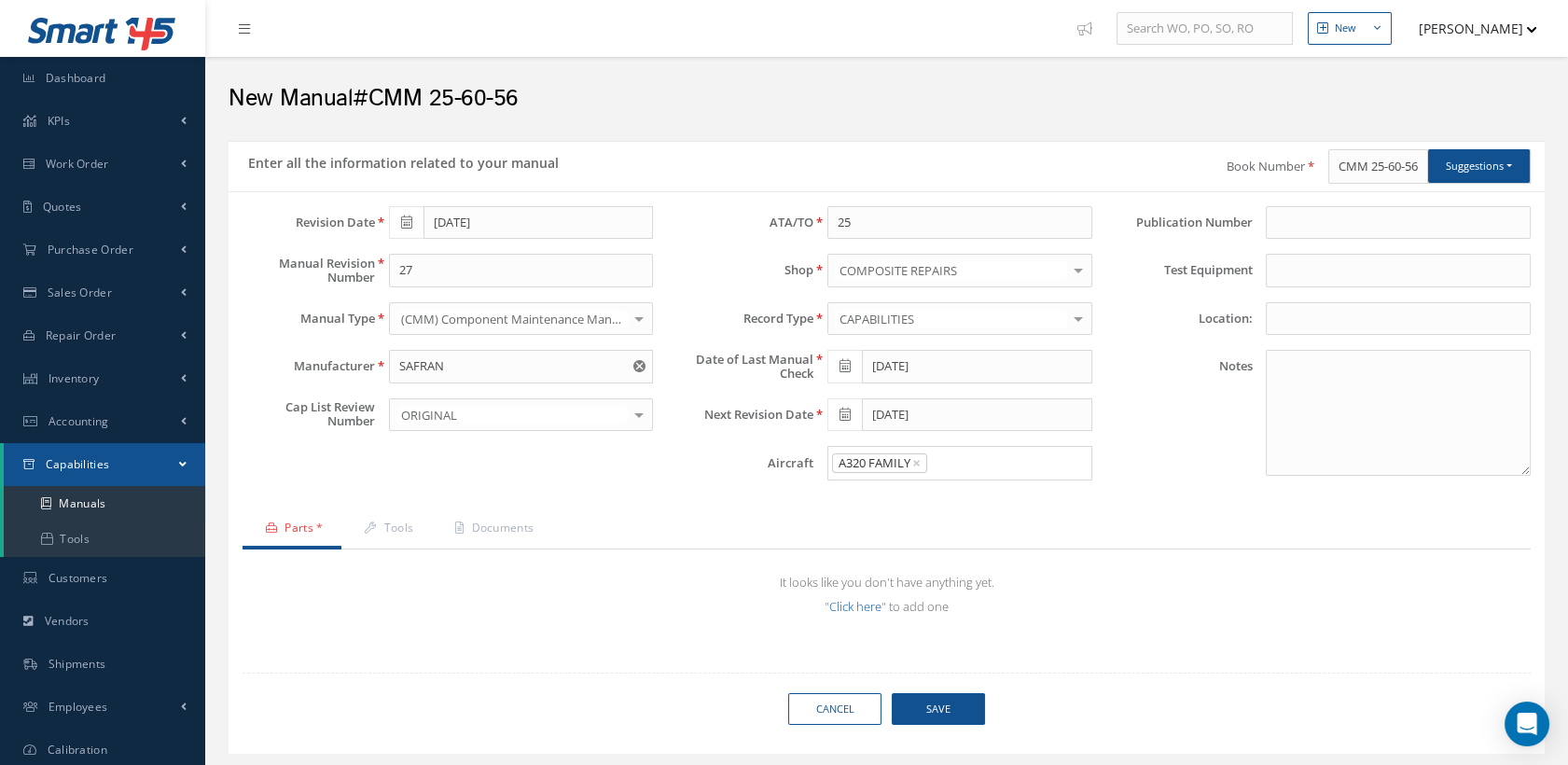
click at [854, 606] on link "Click here" at bounding box center [855, 607] width 52 height 17
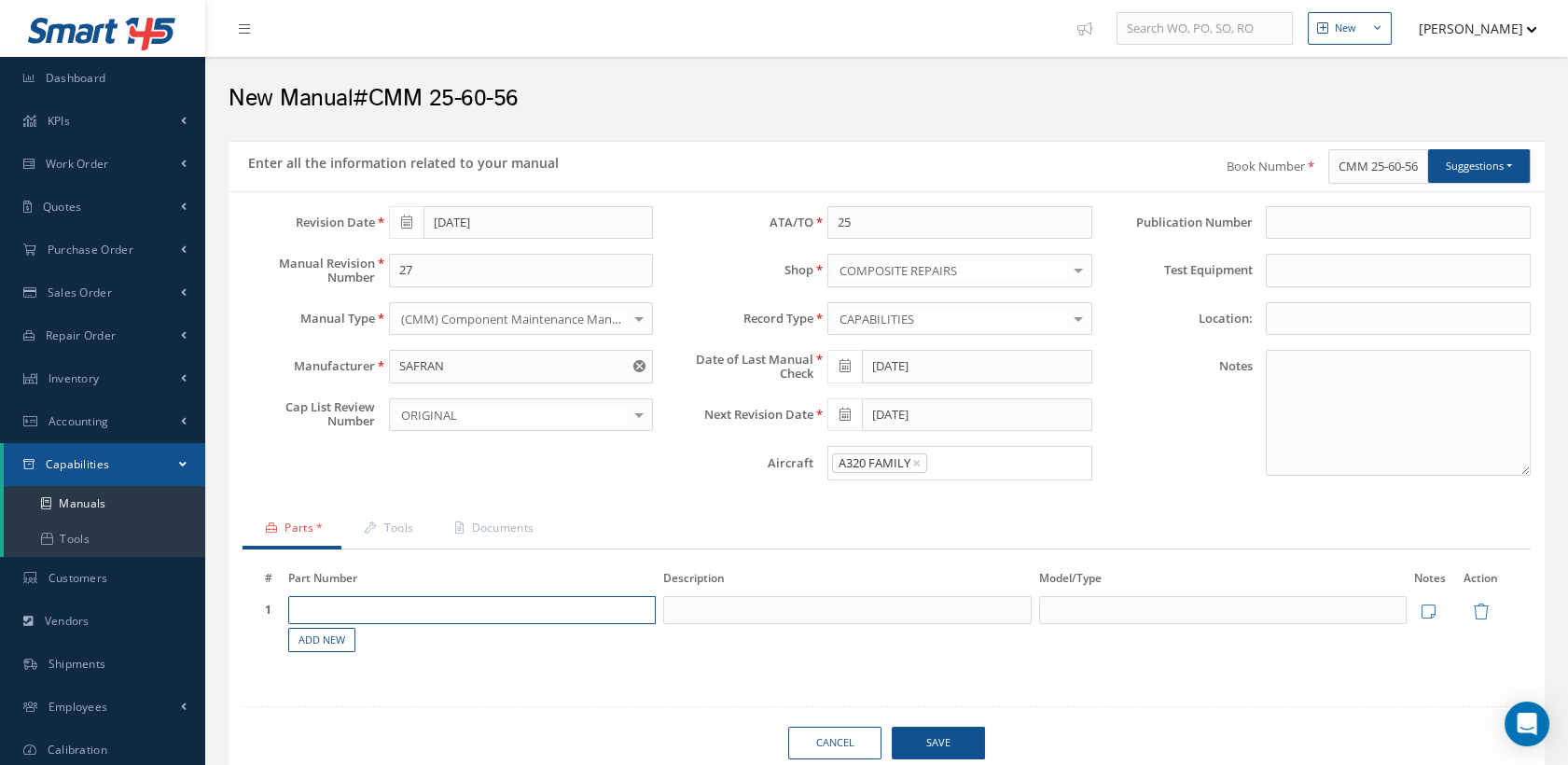
click at [405, 604] on input "text" at bounding box center [472, 610] width 368 height 28
paste input "62371-101"
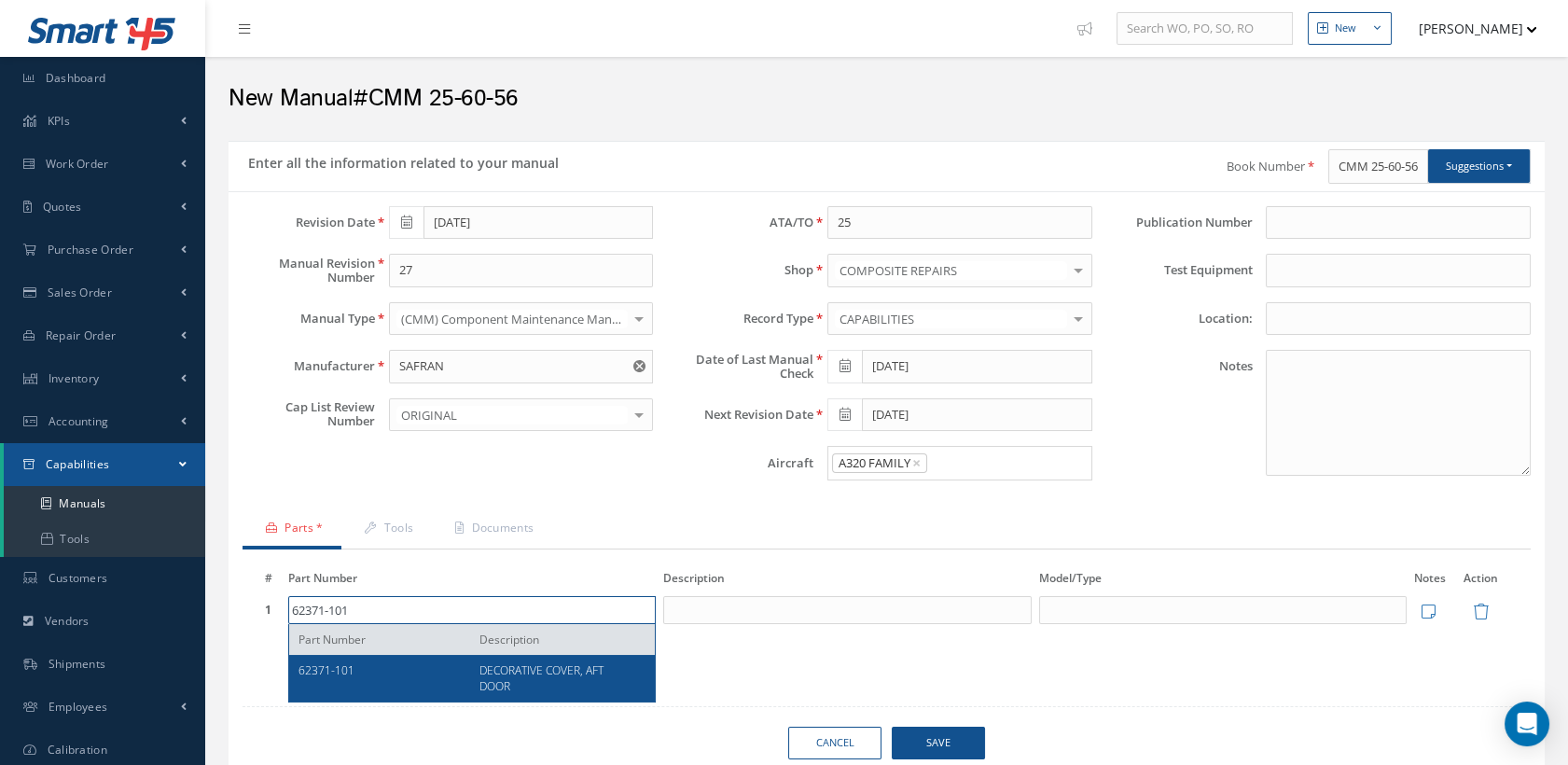
type input "62371-101"
click at [554, 663] on span "DECORATIVE COVER, AFT DOOR" at bounding box center [541, 678] width 124 height 31
type input "DECORATIVE COVER, AFT DOOR"
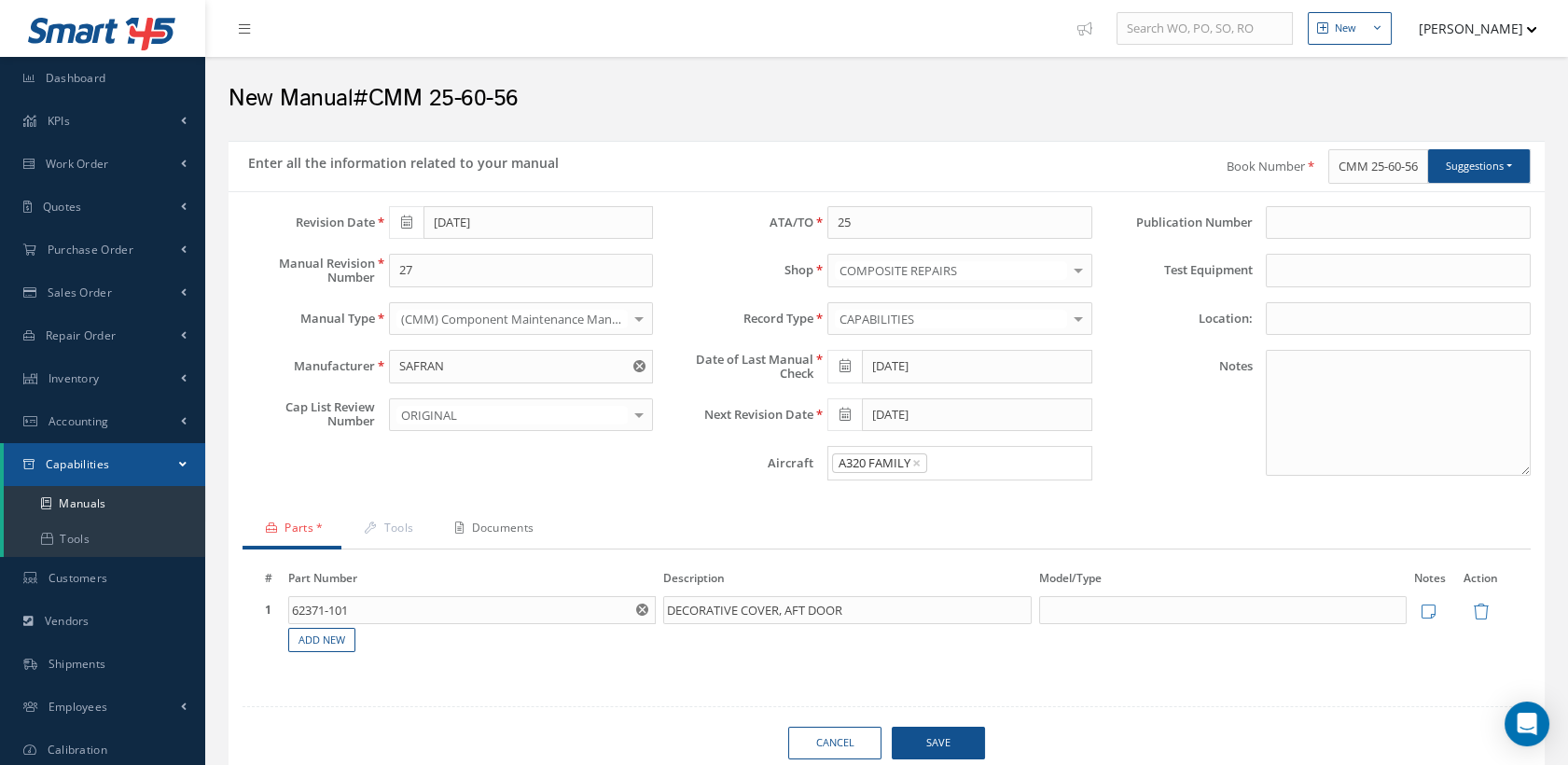
click at [528, 527] on link "Documents" at bounding box center [492, 529] width 120 height 39
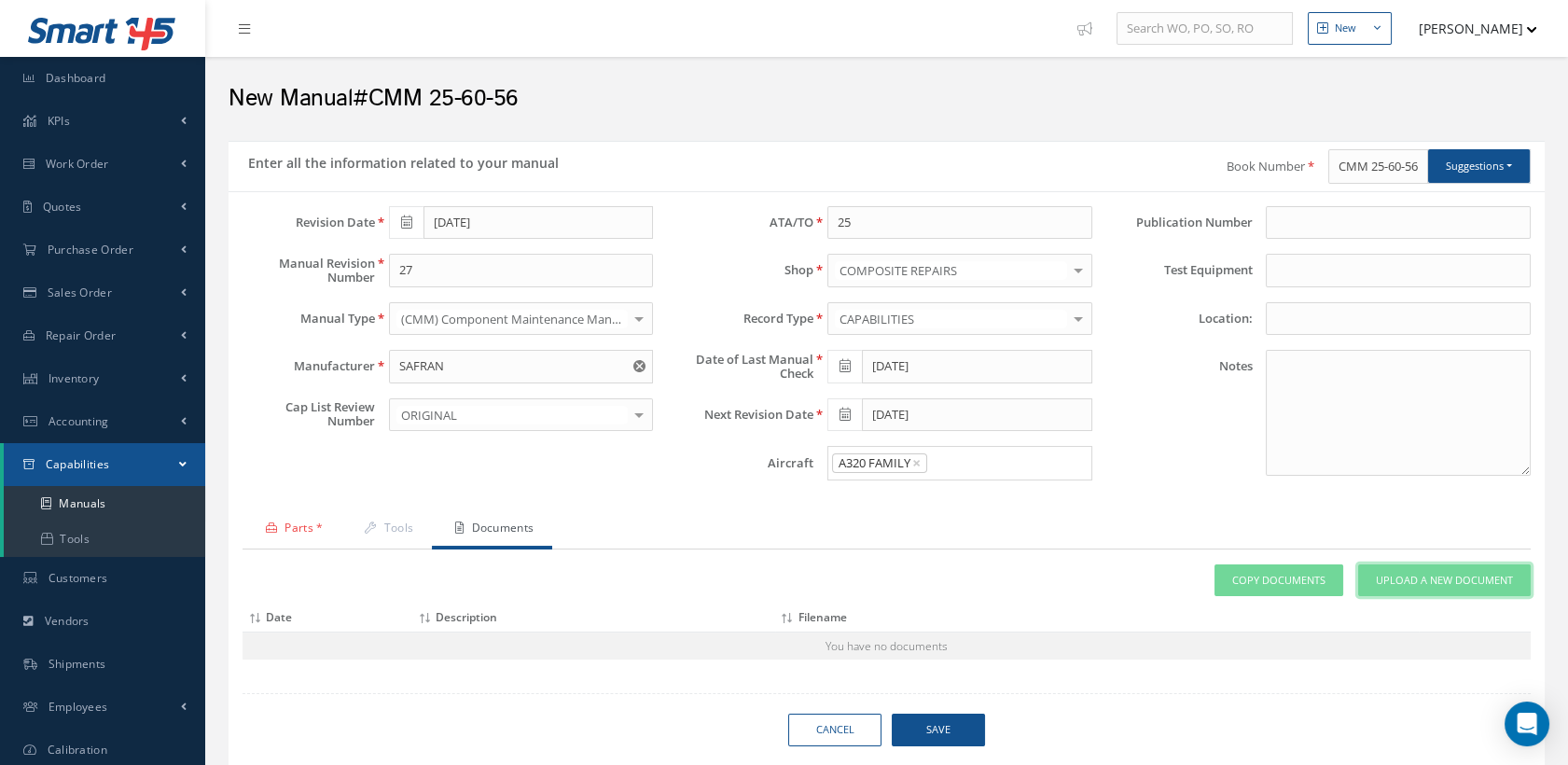
click at [1411, 576] on span "Upload a New Document" at bounding box center [1445, 580] width 137 height 16
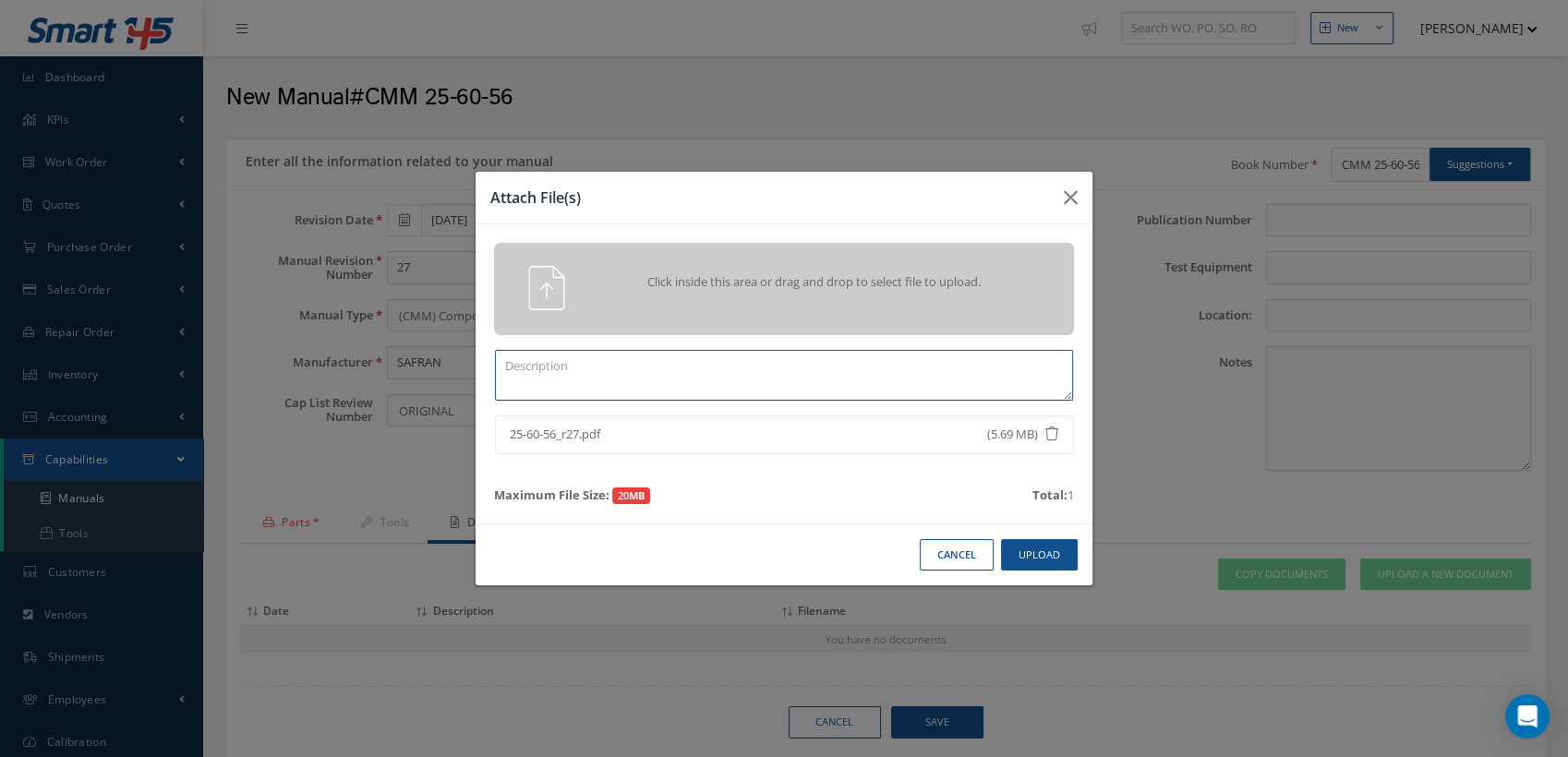
click at [547, 366] on textarea at bounding box center [784, 375] width 578 height 51
type textarea "25-60-56 REV 27"
click at [1031, 557] on button "Upload" at bounding box center [1040, 555] width 77 height 32
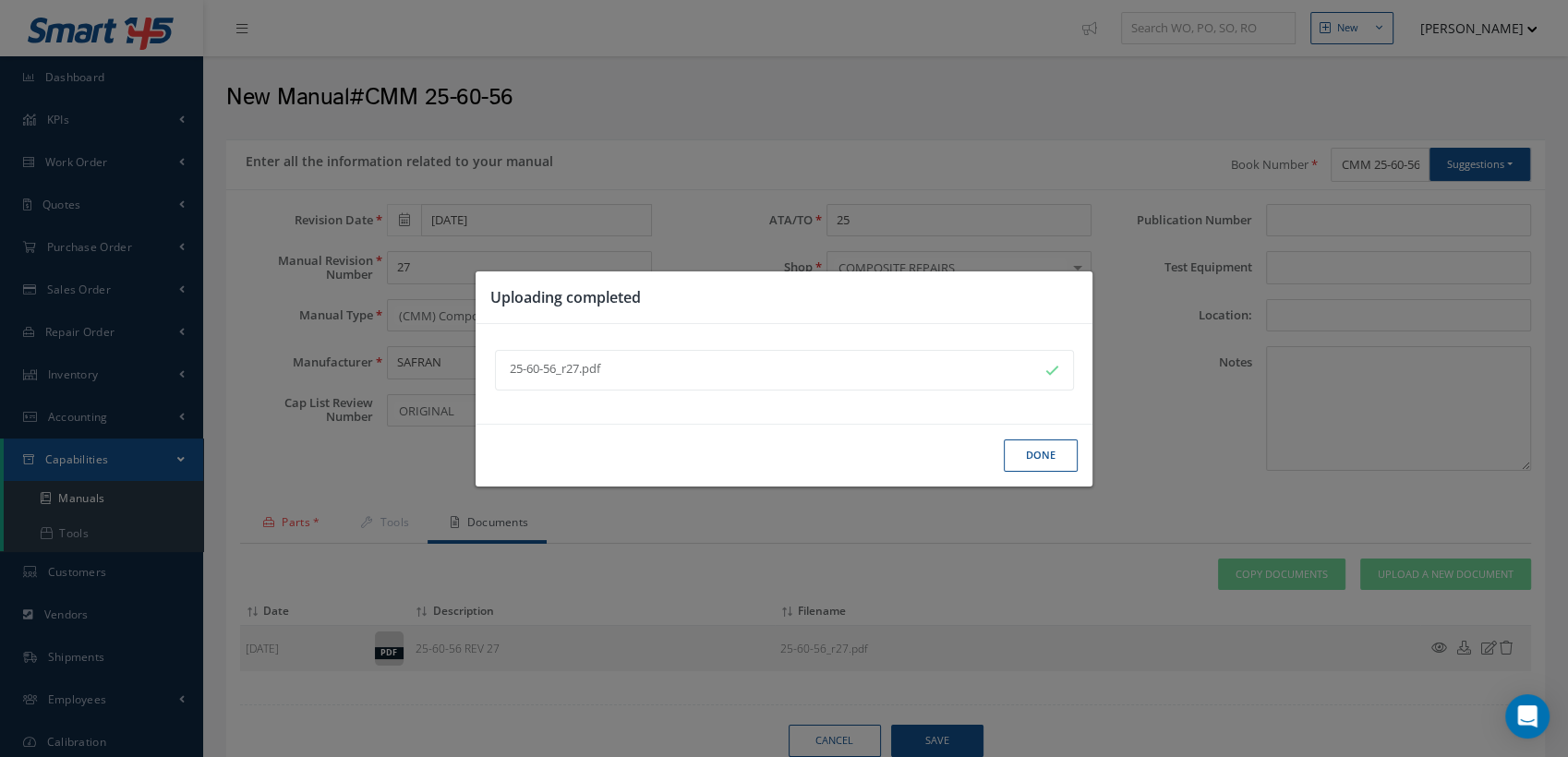
click at [1027, 454] on button "Done" at bounding box center [1041, 455] width 74 height 32
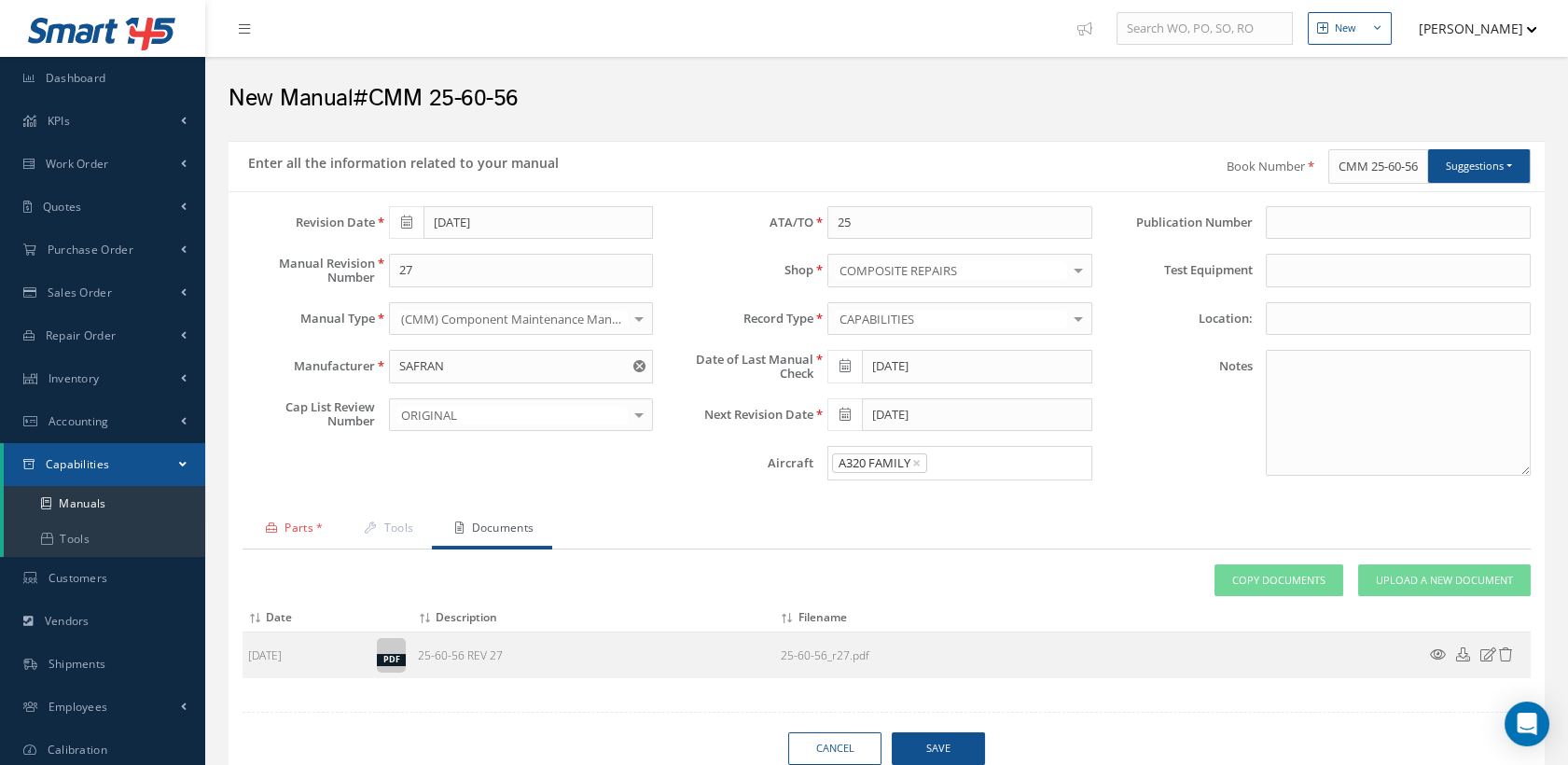
click at [918, 742] on span "Save" at bounding box center [939, 749] width 93 height 32
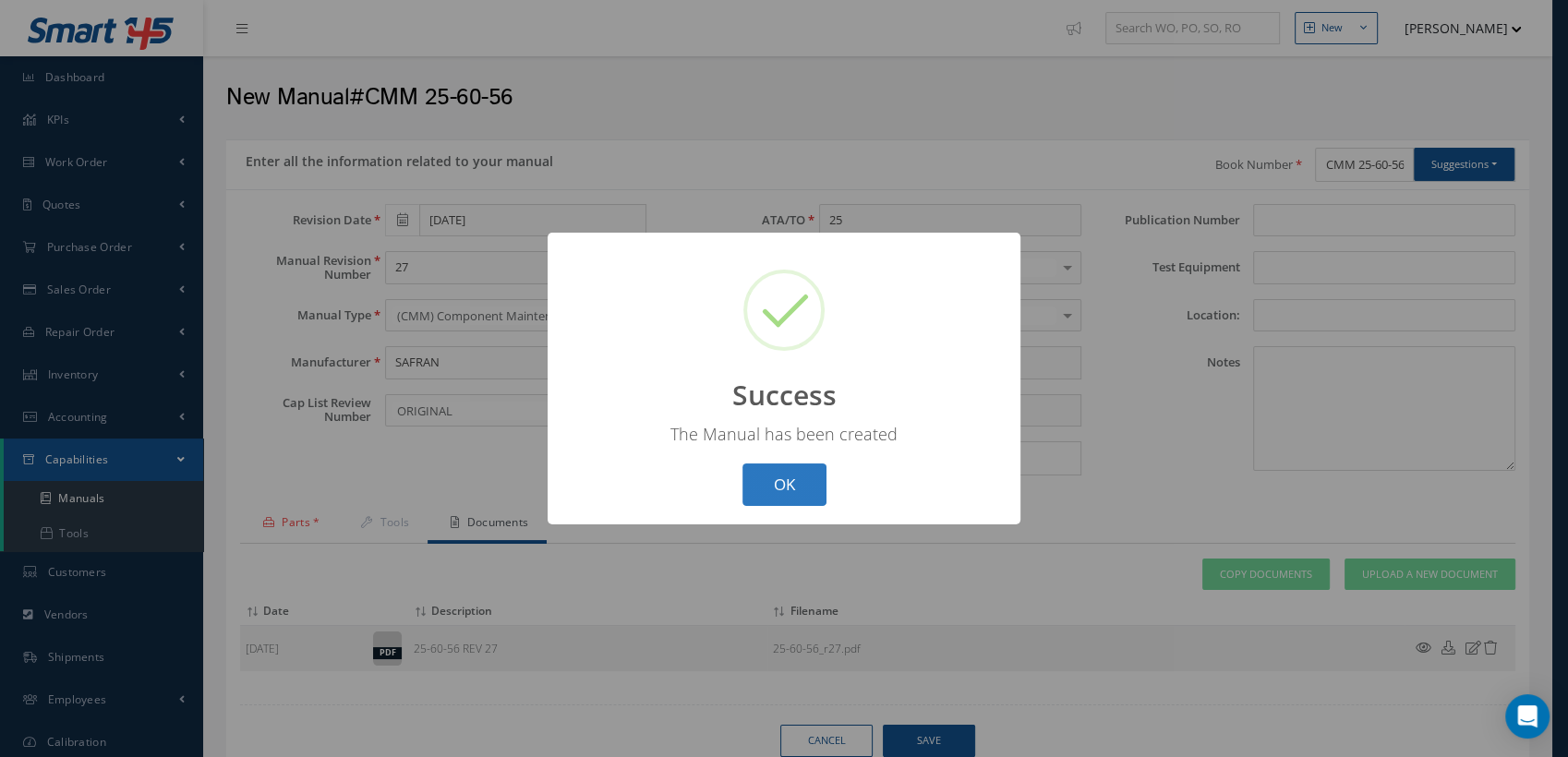
click at [813, 469] on button "OK" at bounding box center [784, 485] width 84 height 43
select select "25"
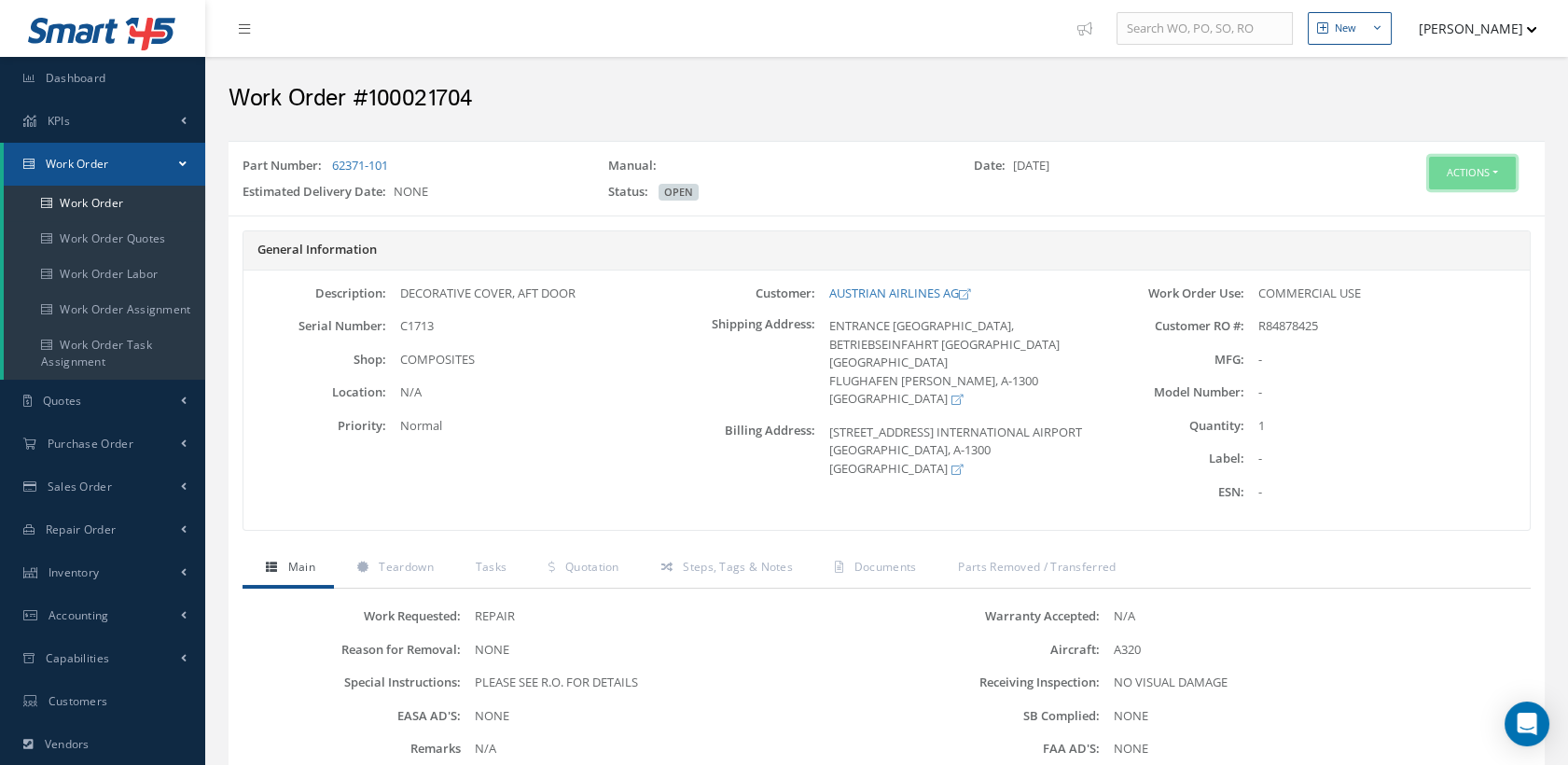
click at [1455, 169] on button "Actions" at bounding box center [1473, 173] width 87 height 32
click at [1410, 200] on link "Edit" at bounding box center [1442, 209] width 149 height 26
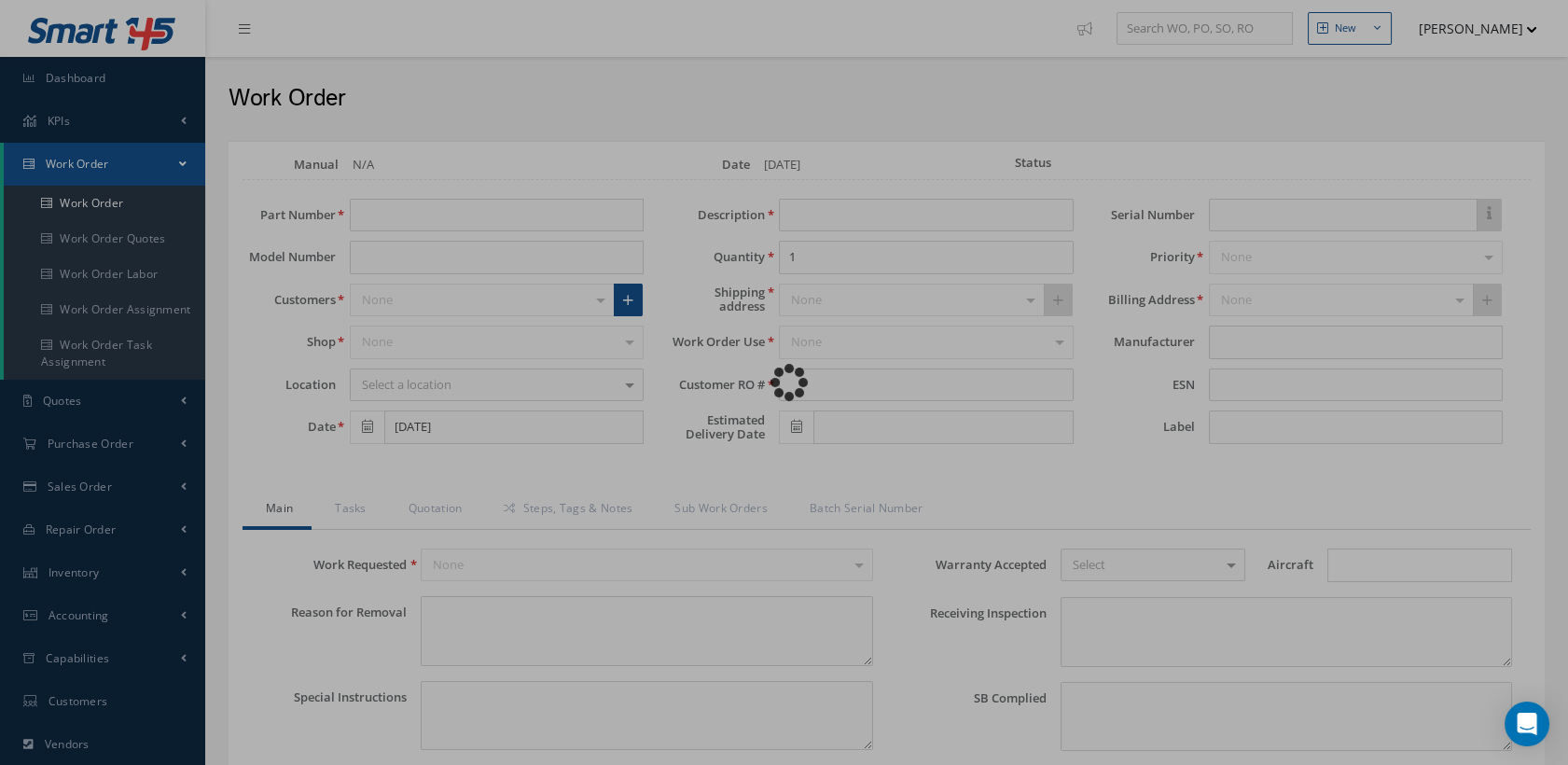
type input "62371-101"
type input "[DATE]"
type input "DECORATIVE COVER, AFT DOOR"
type input "R84878425"
type input "C1713"
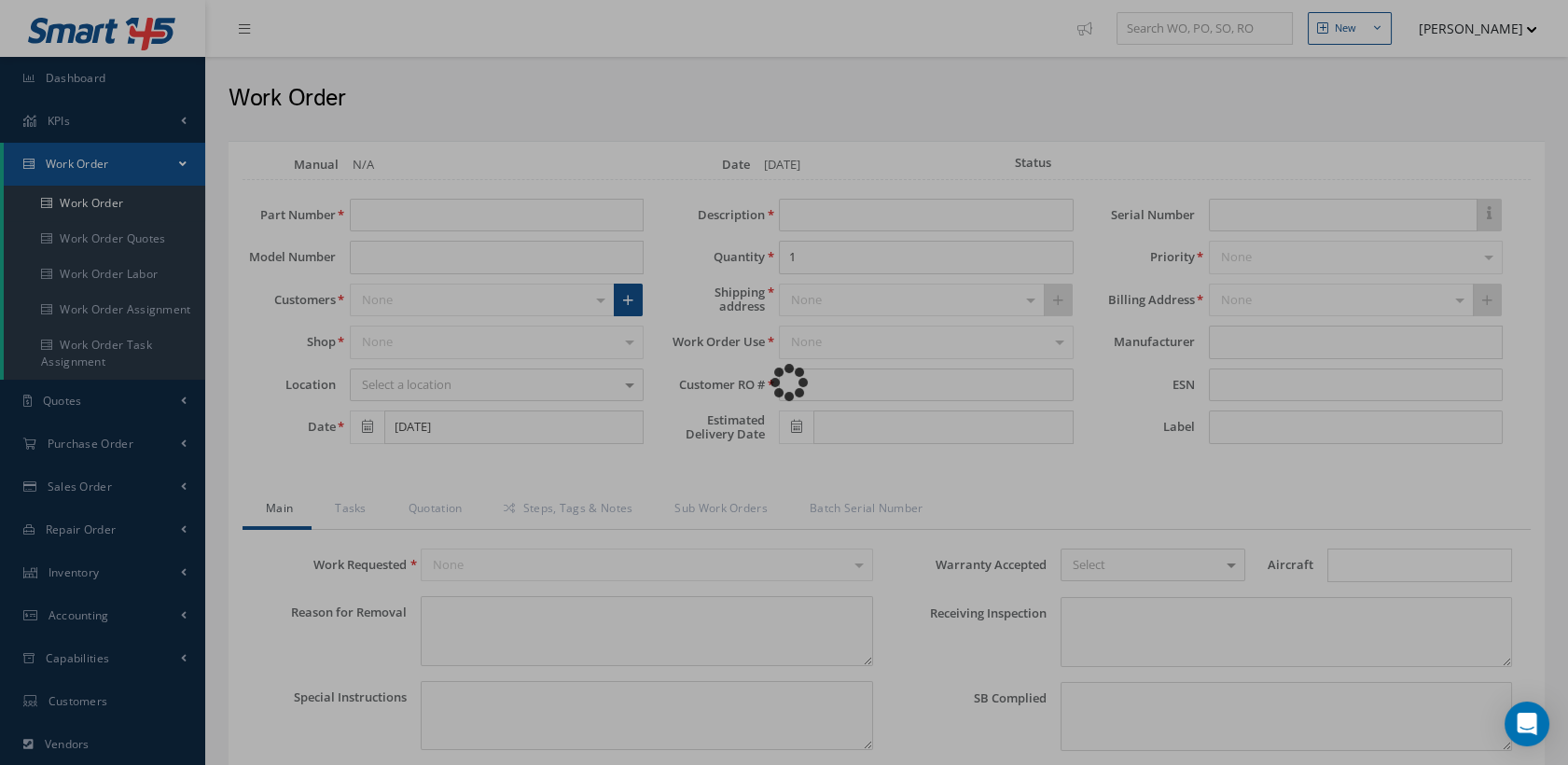
type textarea "NONE"
type textarea "PLEASE SEE R.O. FOR DETAILS"
type input "NONE"
type textarea "NO VISUAL DAMAGE"
type textarea "NONE"
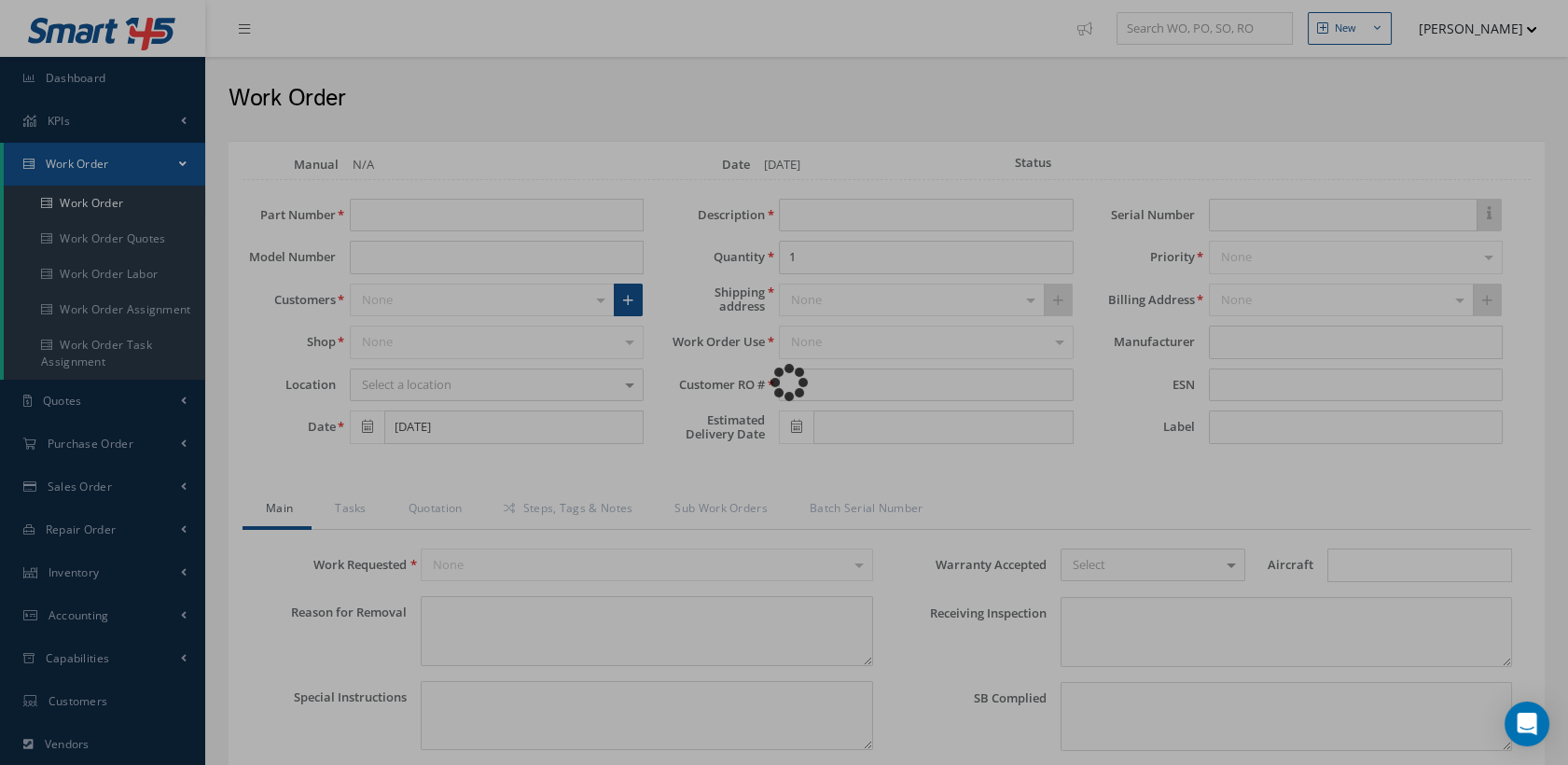
type input "NONE"
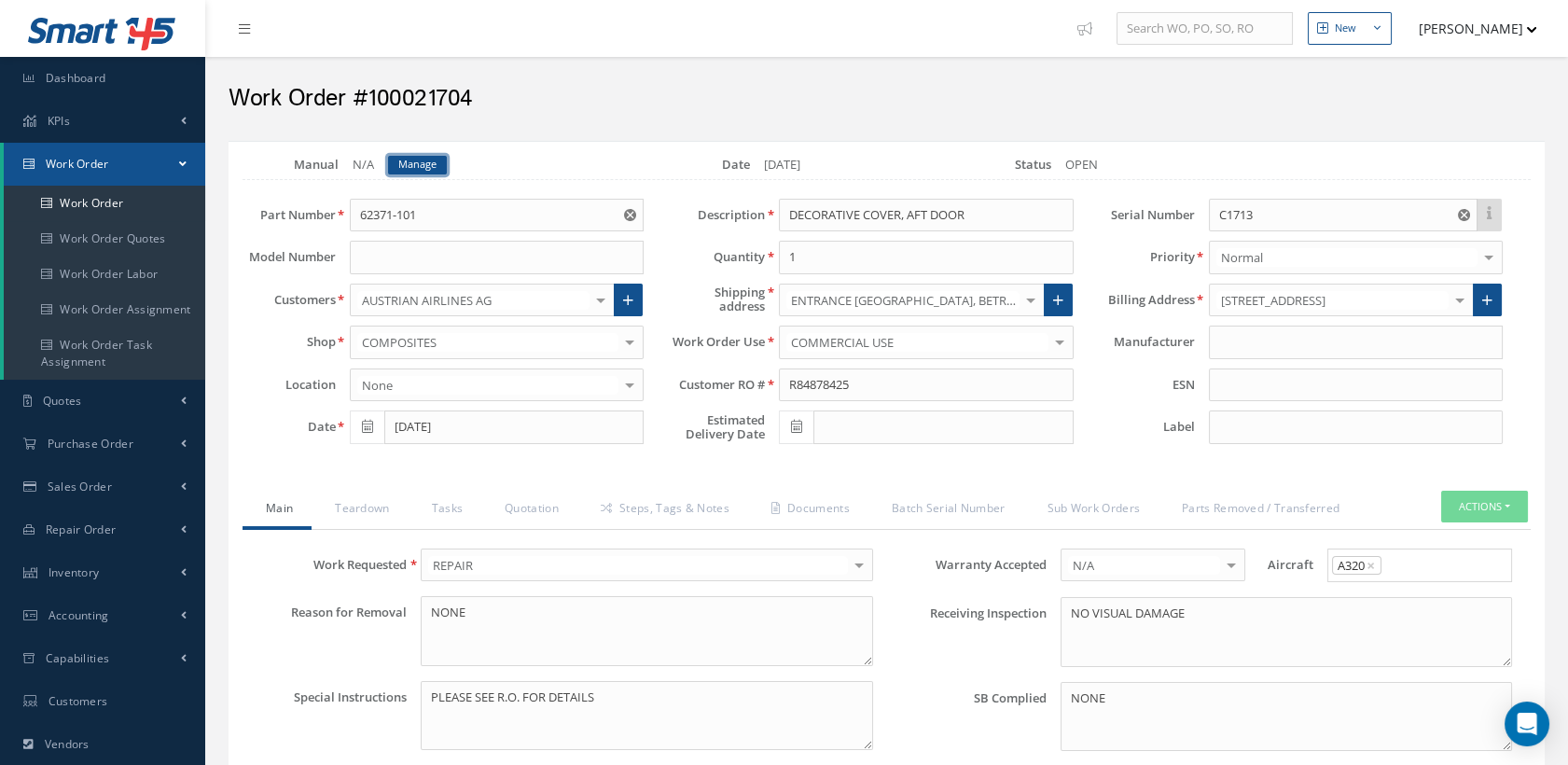
click at [426, 160] on link "Manage" at bounding box center [417, 165] width 59 height 19
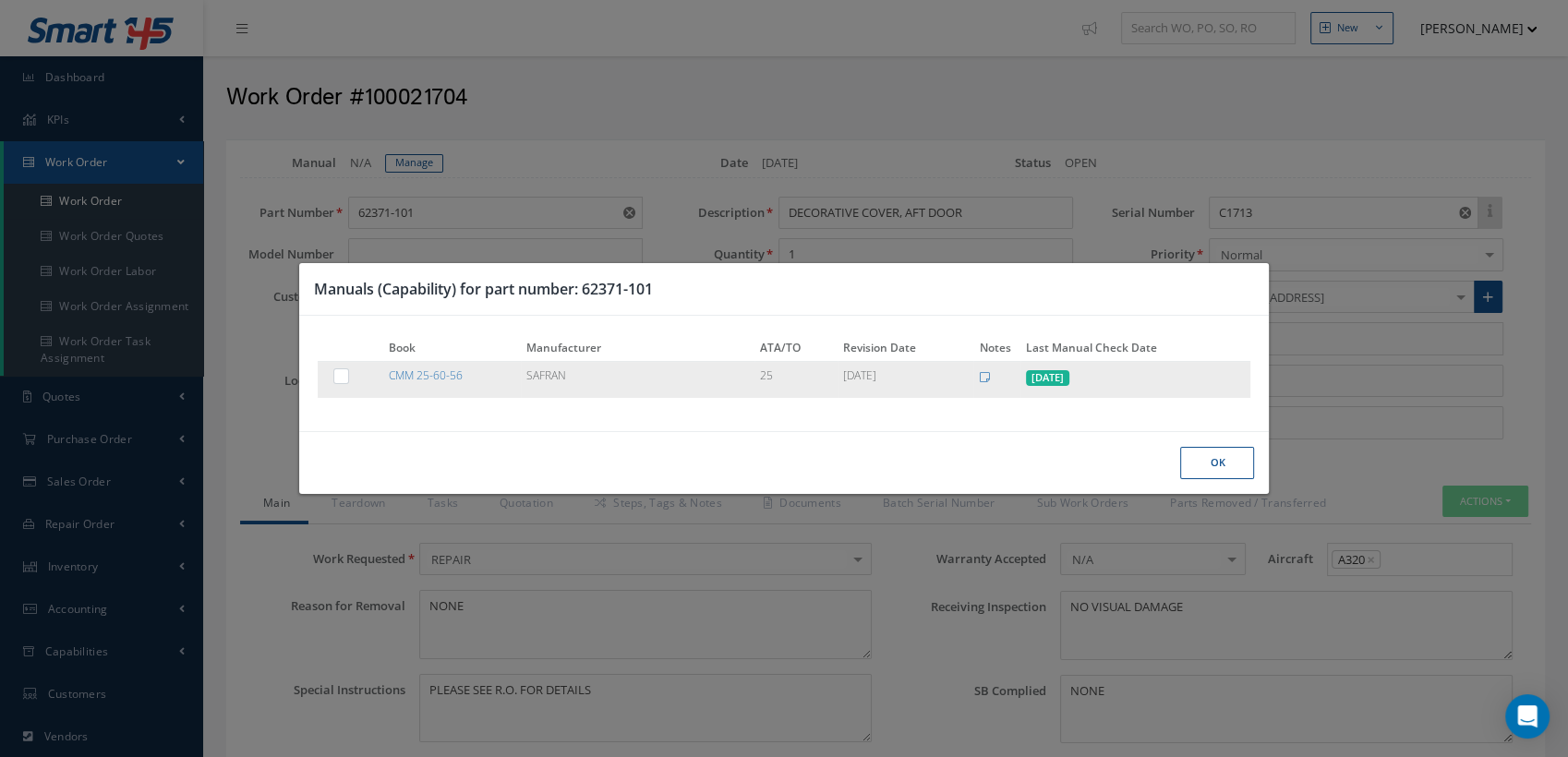
click at [348, 379] on label at bounding box center [350, 375] width 5 height 16
click at [340, 379] on input "checkbox" at bounding box center [342, 378] width 12 height 12
checkbox input "true"
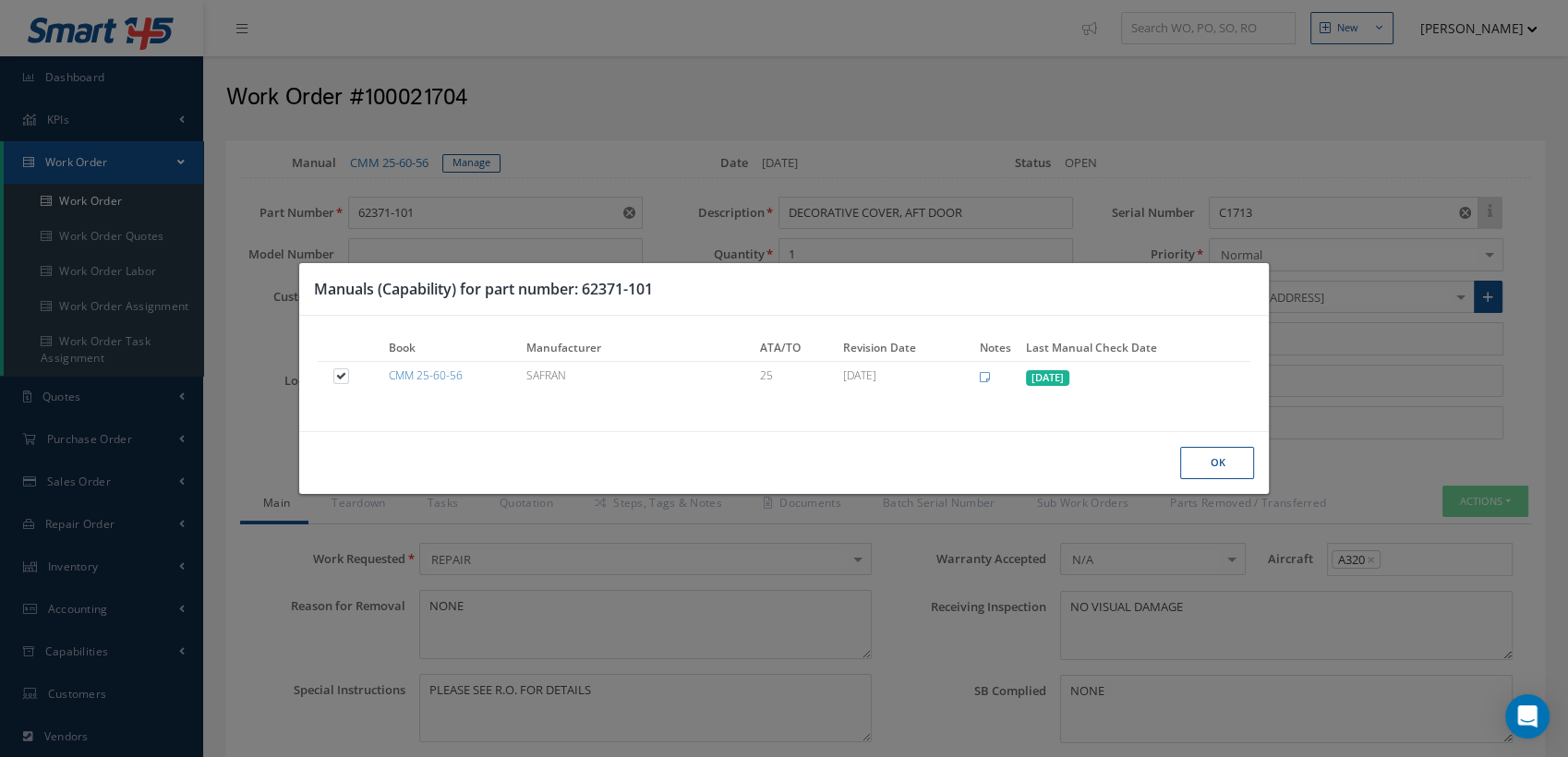
click at [0, 0] on button "Ok" at bounding box center [0, 0] width 0 height 0
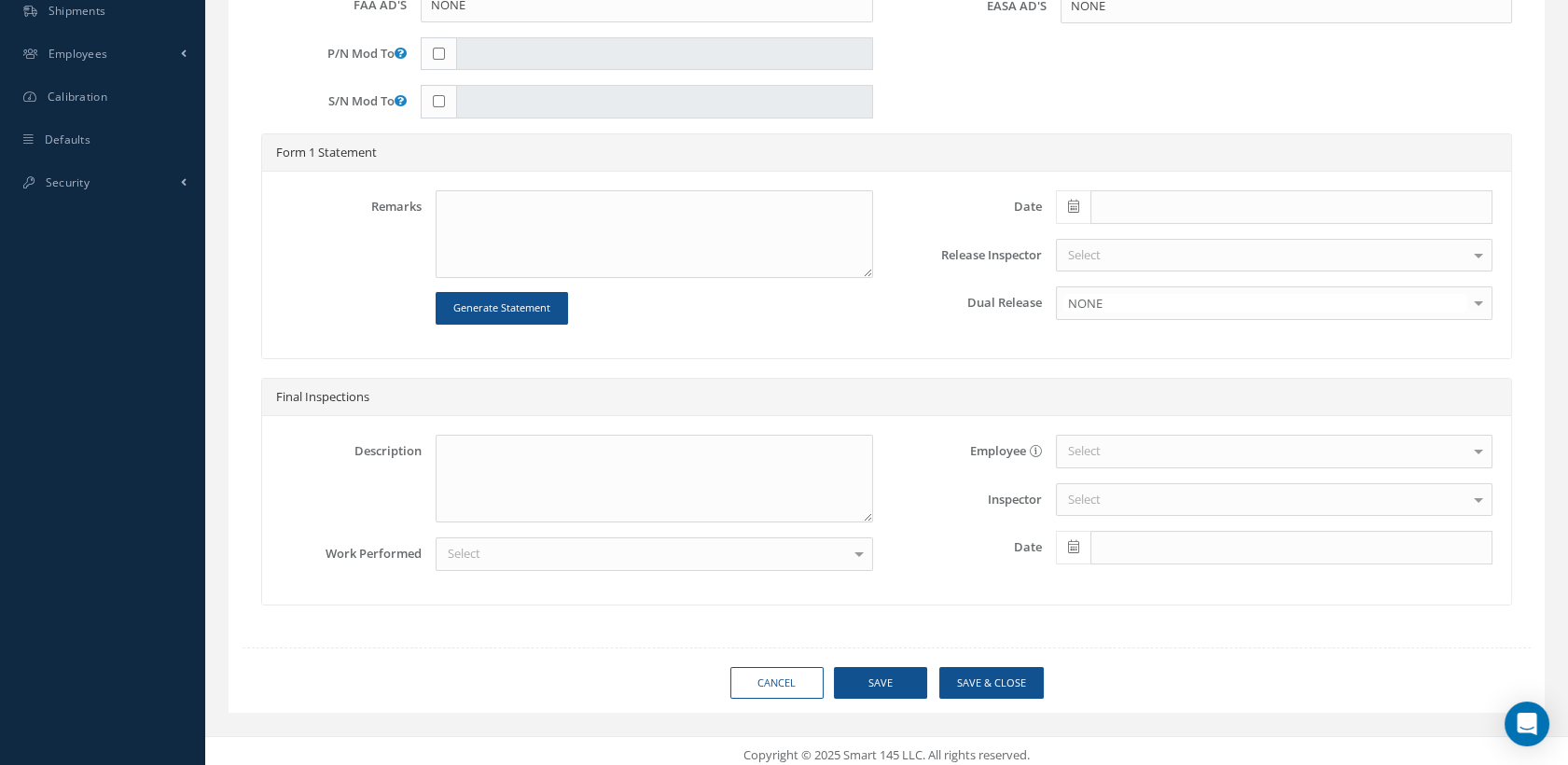
scroll to position [779, 0]
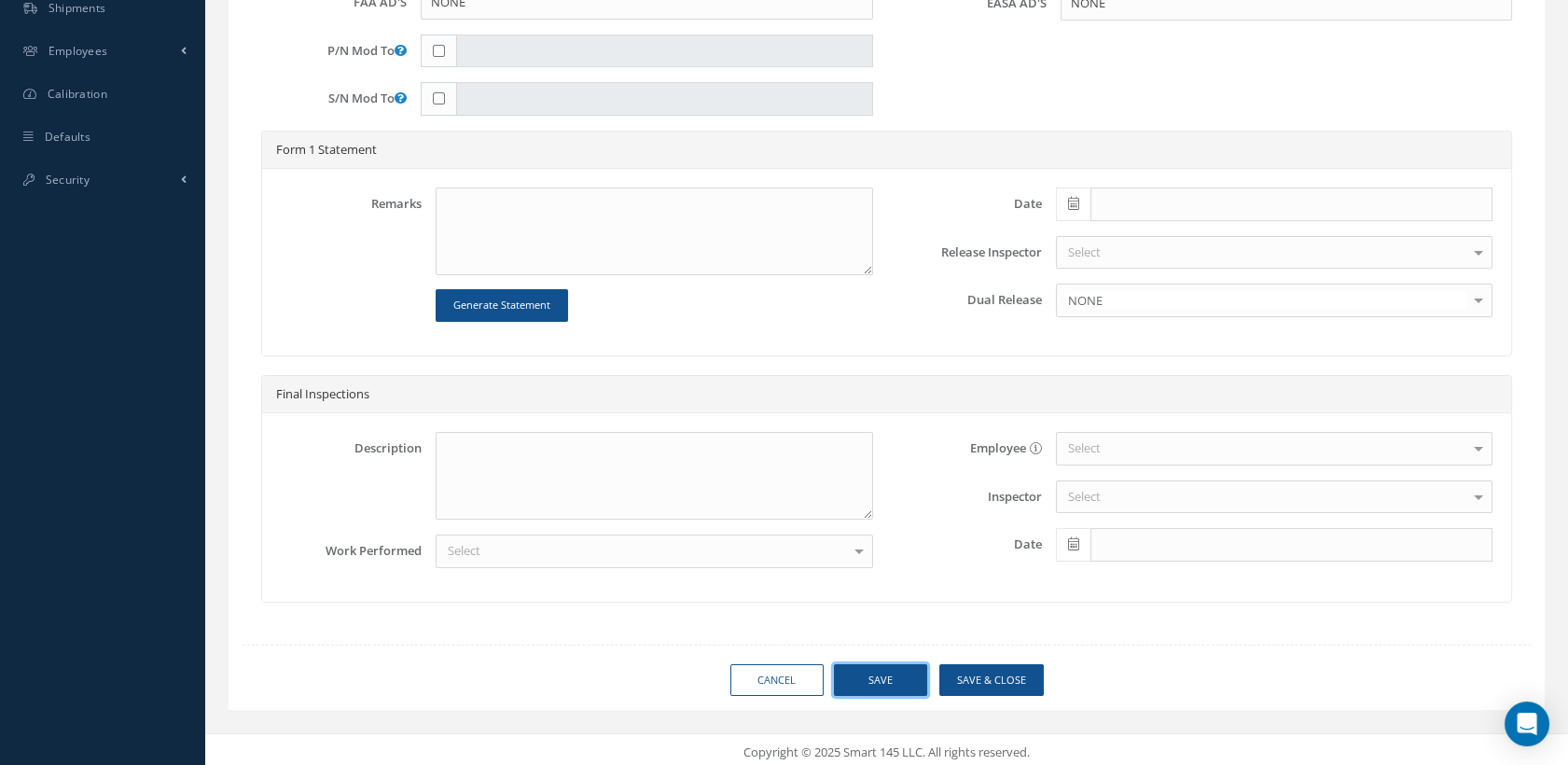
click at [879, 676] on button "Save" at bounding box center [881, 681] width 93 height 32
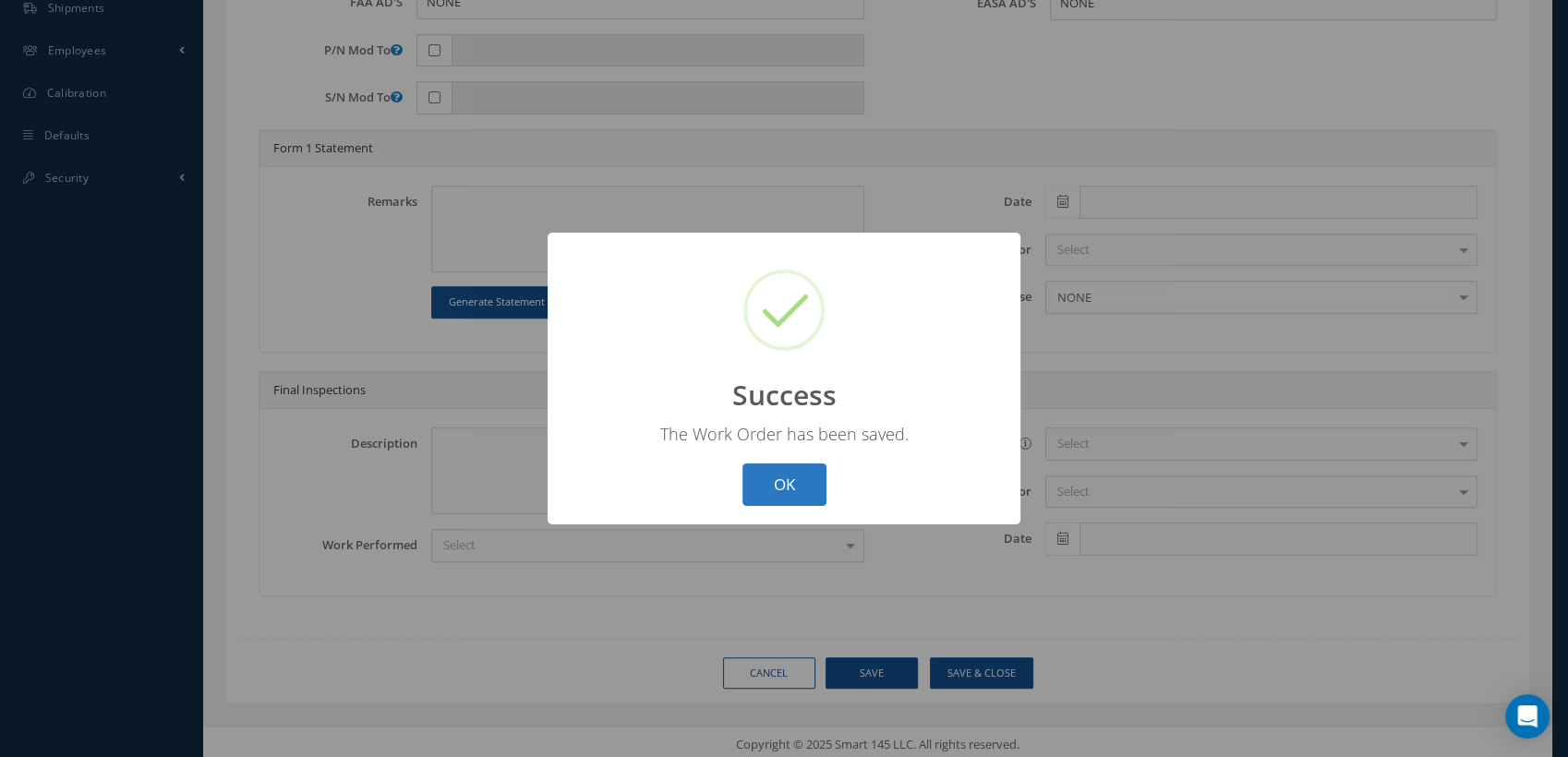
click at [766, 490] on button "OK" at bounding box center [784, 485] width 84 height 43
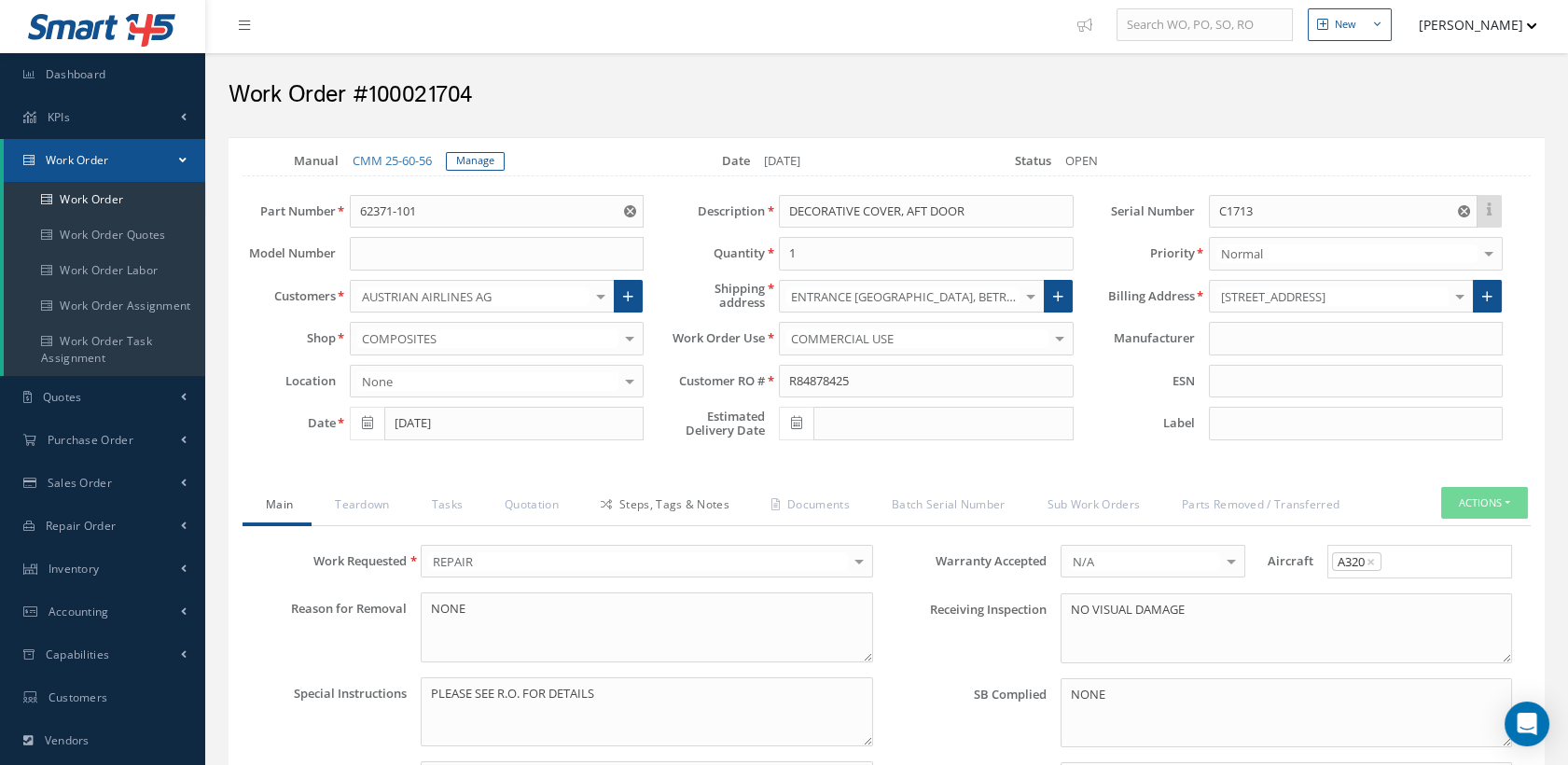
scroll to position [0, 0]
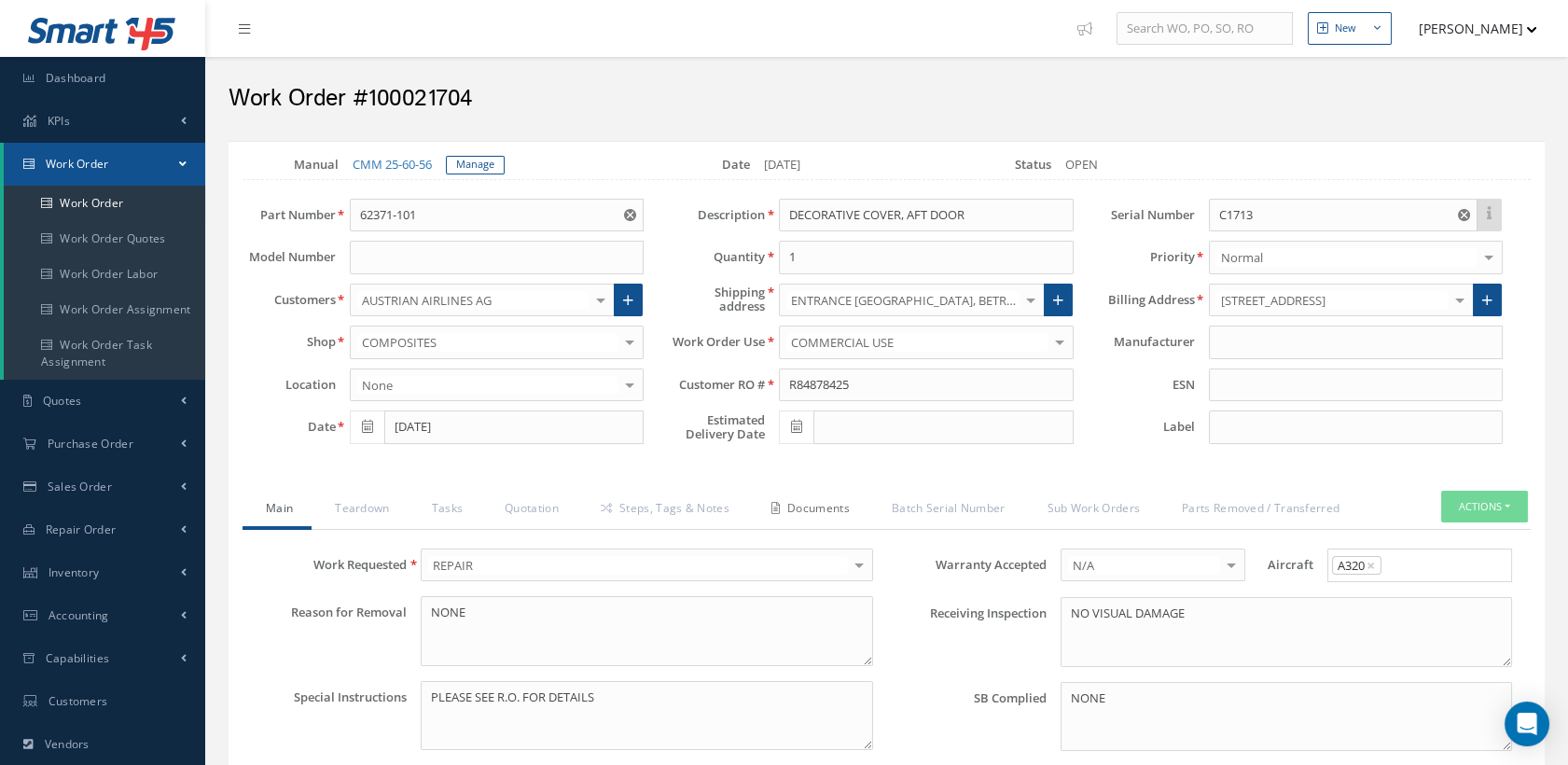
click at [832, 504] on link "Documents" at bounding box center [808, 510] width 120 height 39
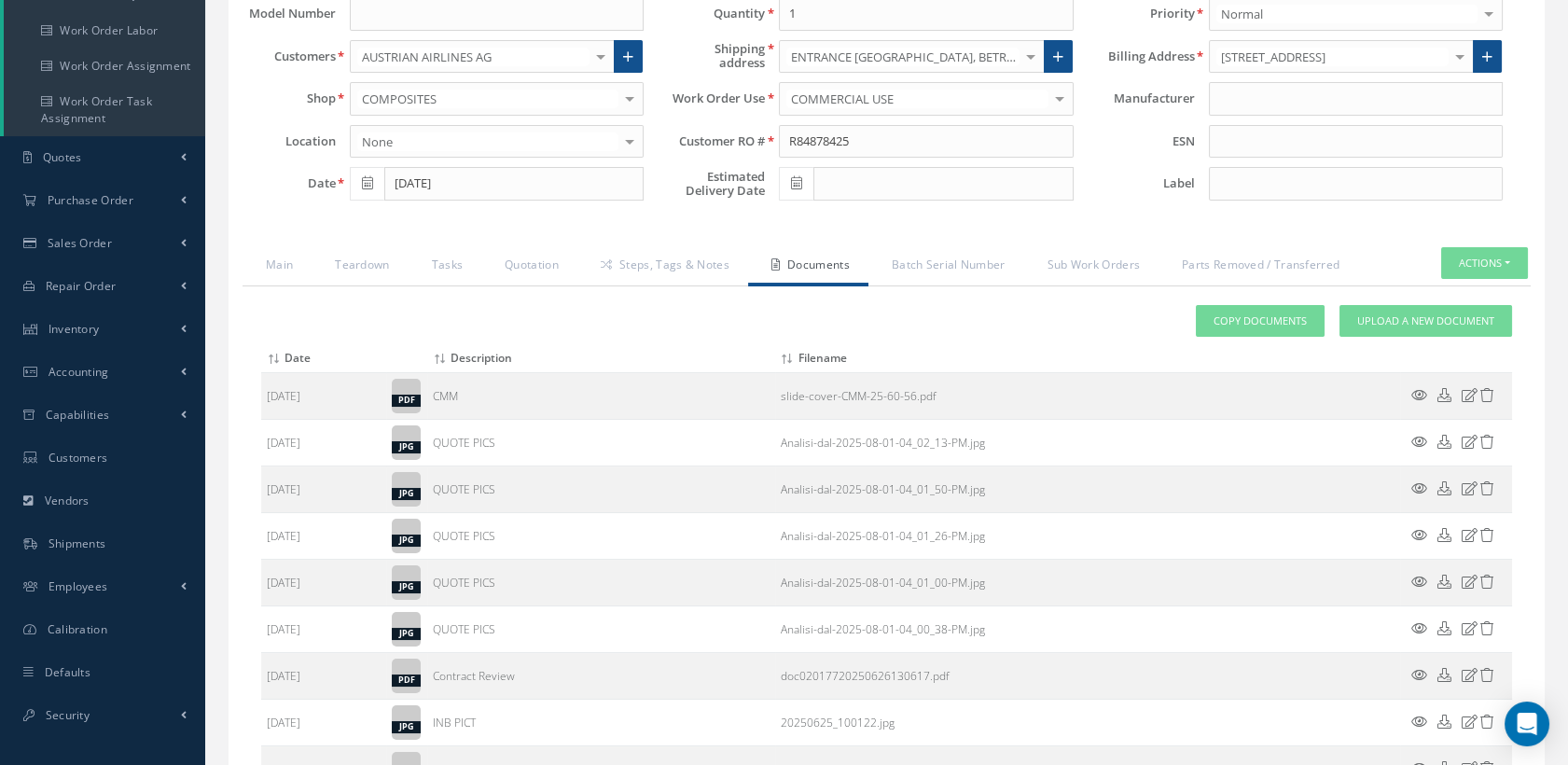
scroll to position [7, 0]
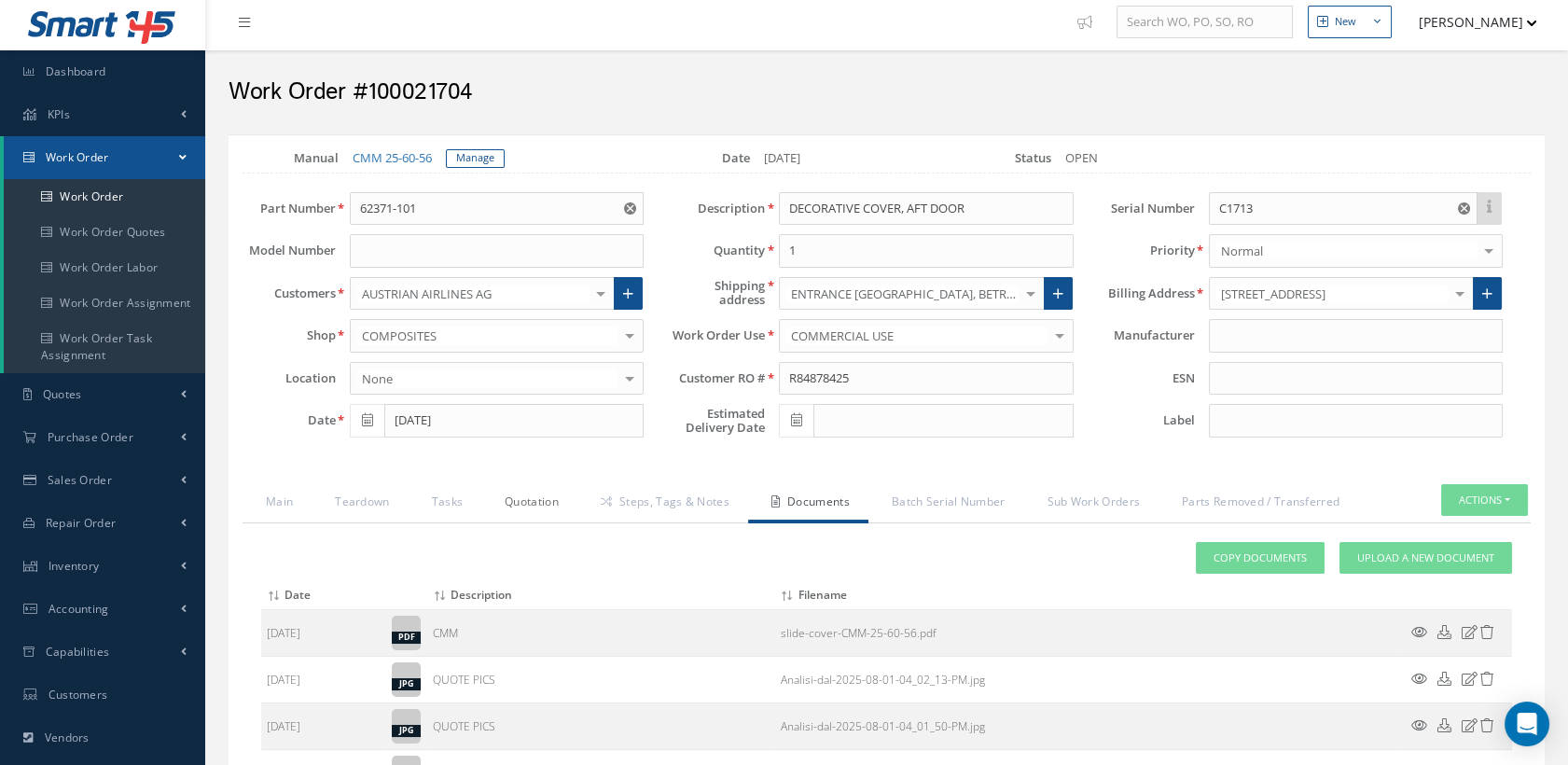
click at [529, 502] on link "Quotation" at bounding box center [529, 503] width 96 height 39
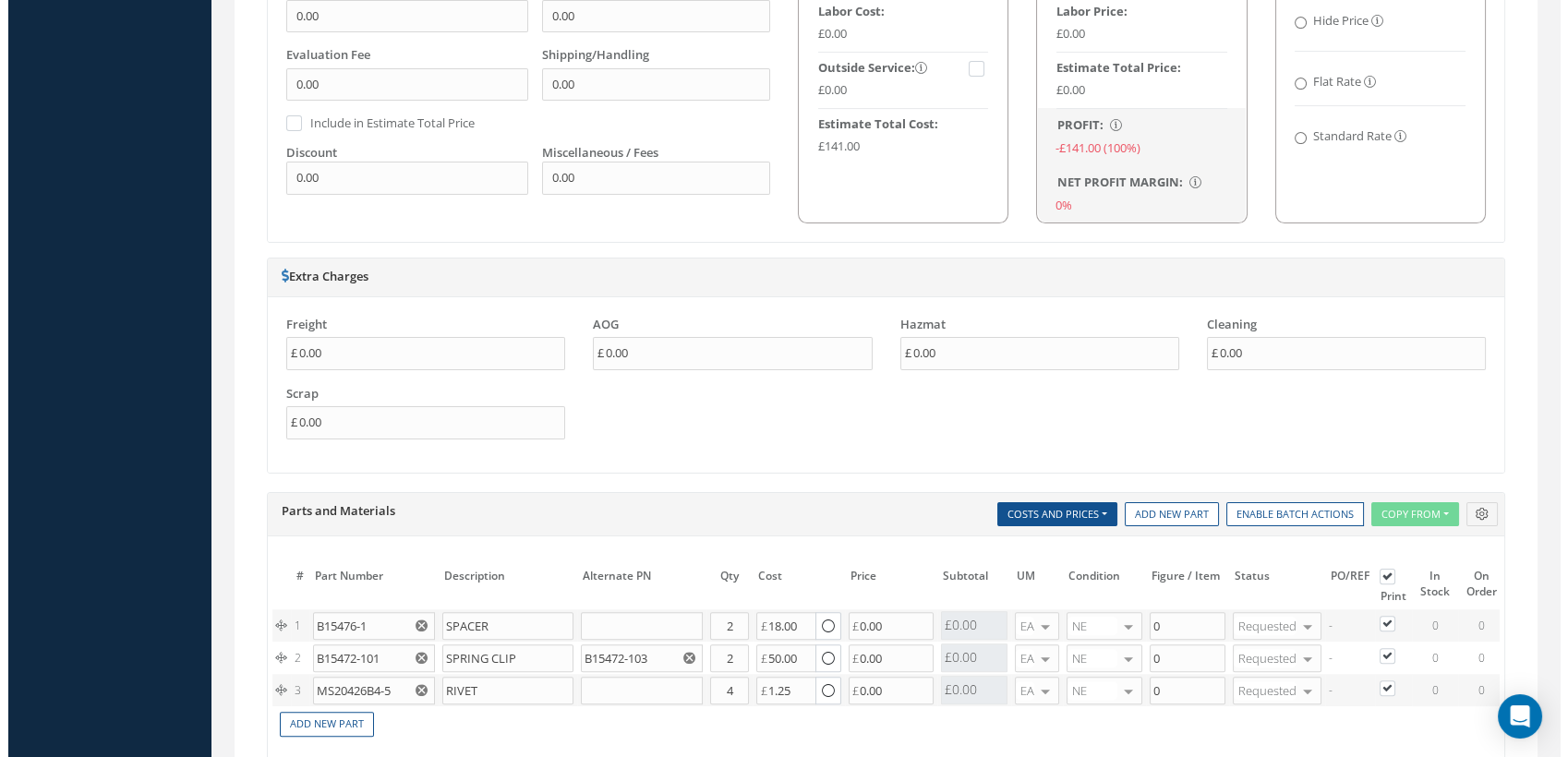
scroll to position [930, 0]
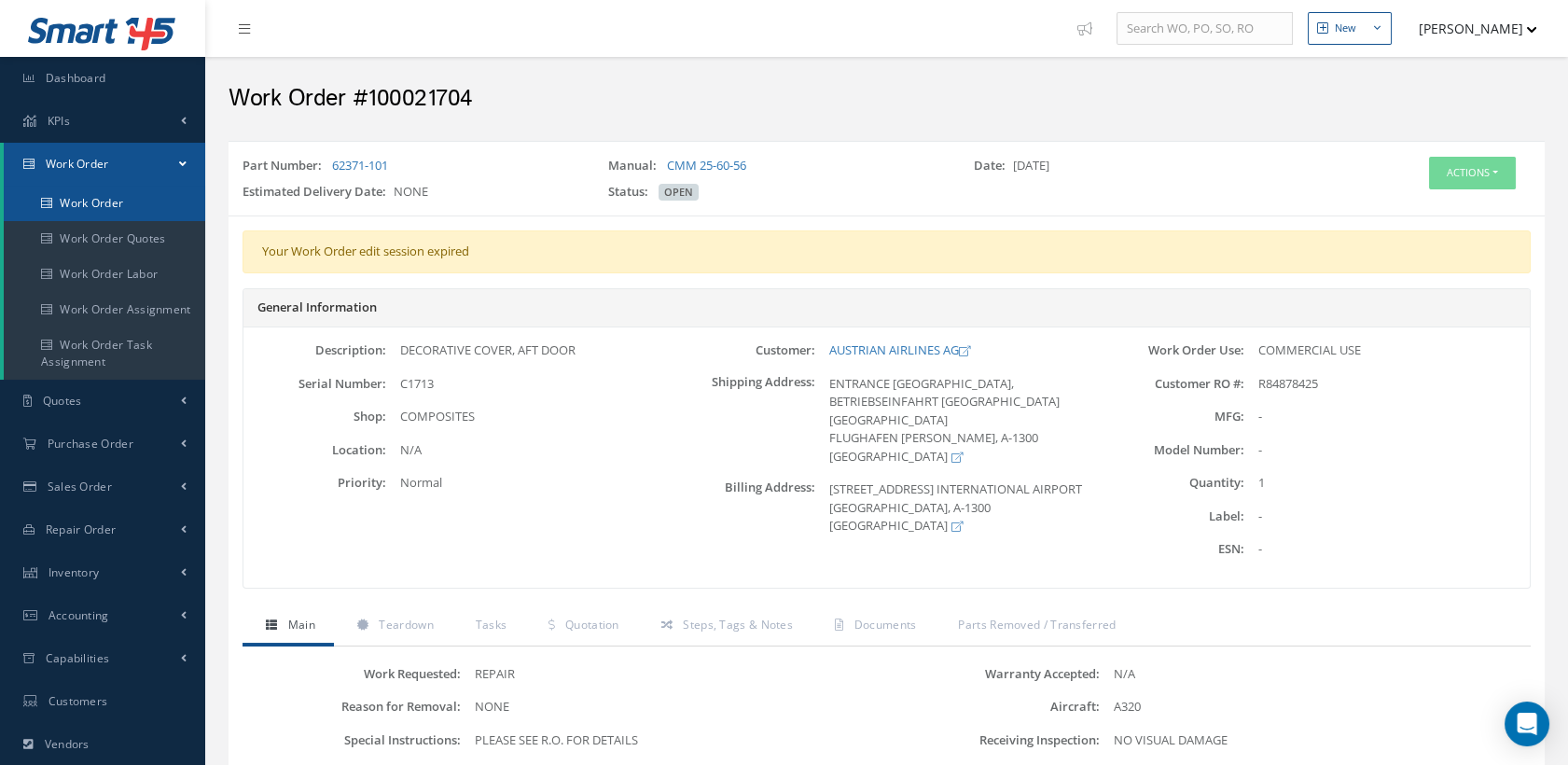
click at [128, 207] on link "Work Order" at bounding box center [104, 203] width 202 height 35
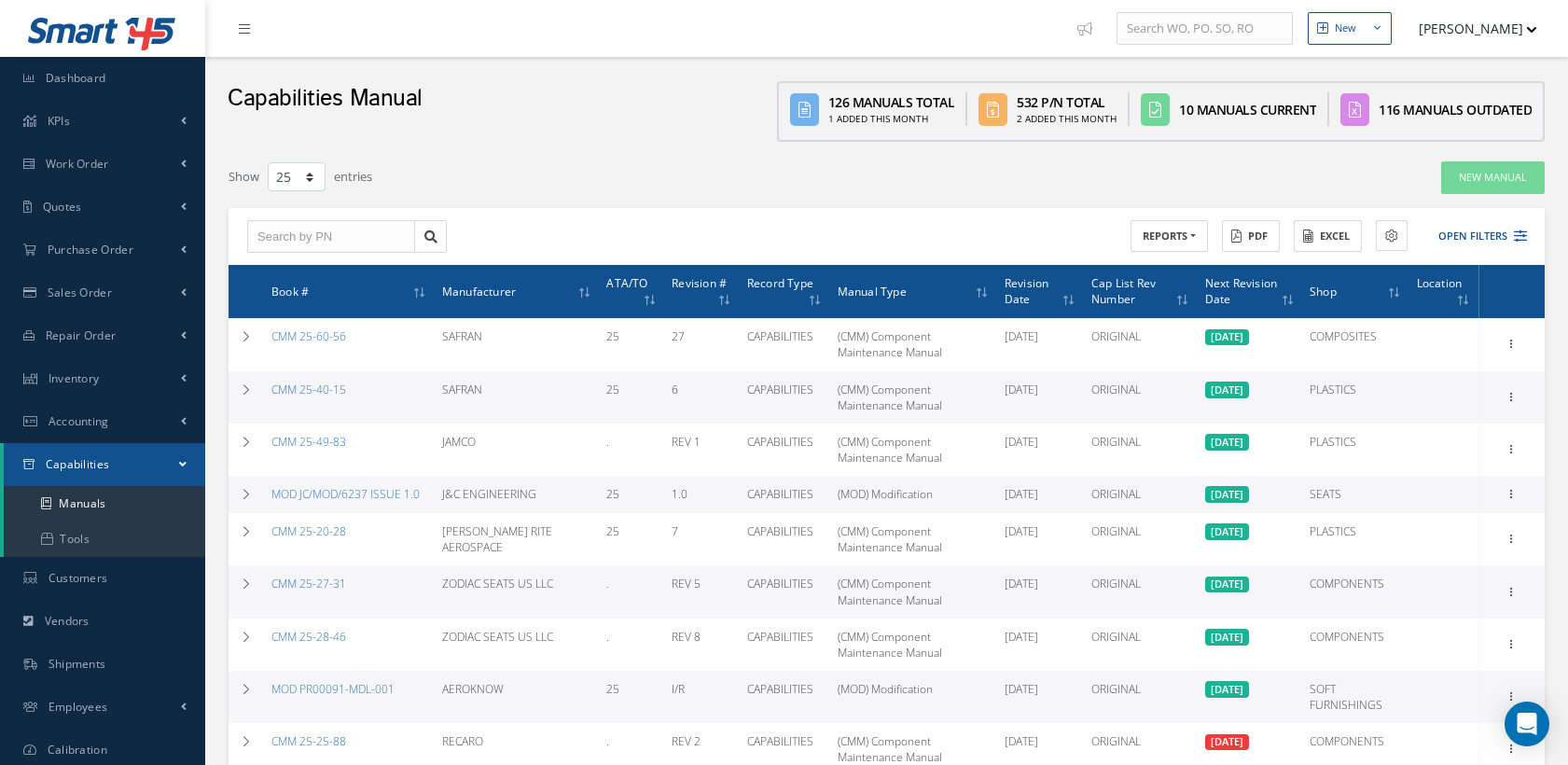
select select "25"
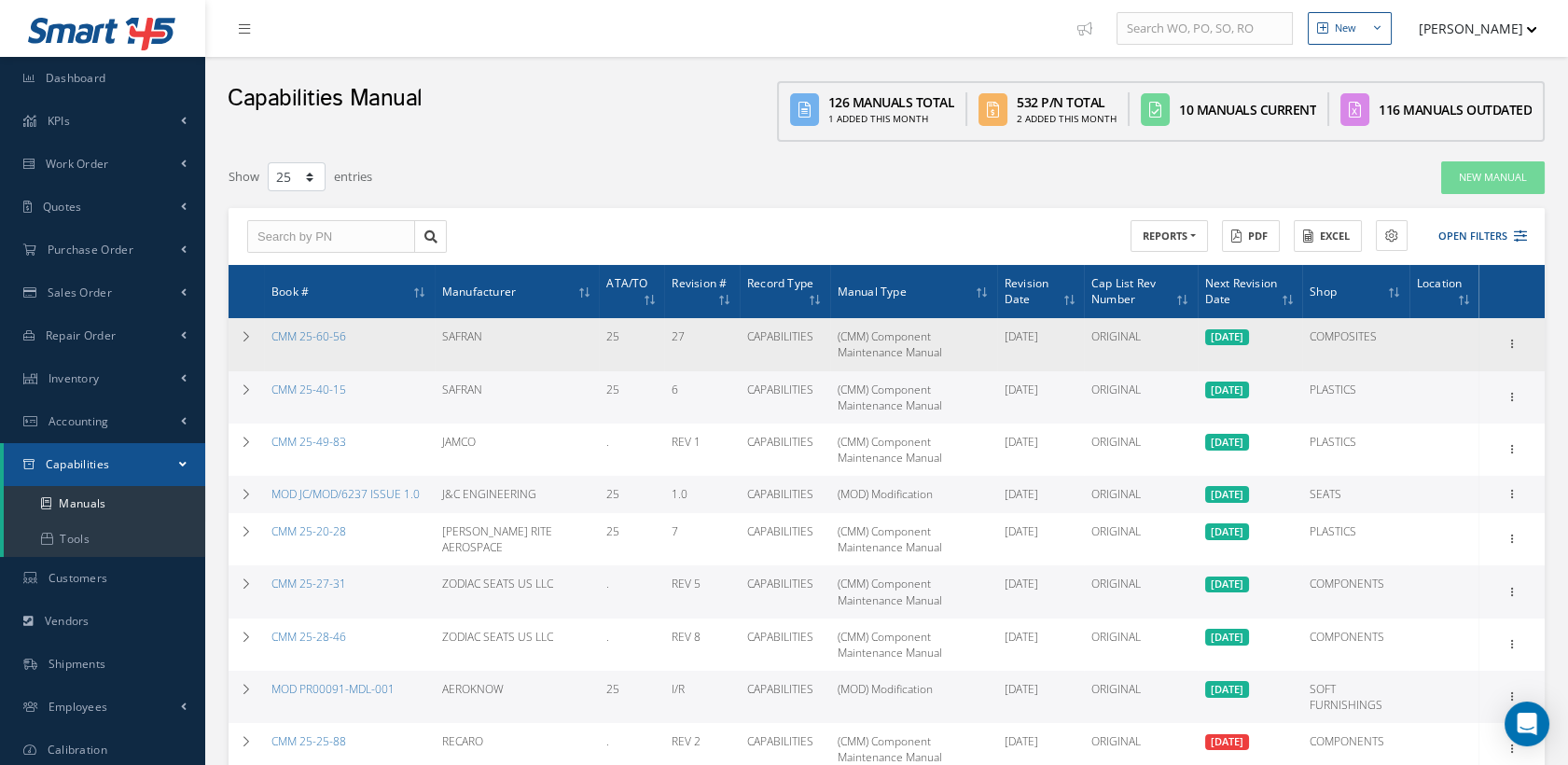
click at [1399, 342] on td "COMPOSITES" at bounding box center [1356, 344] width 107 height 52
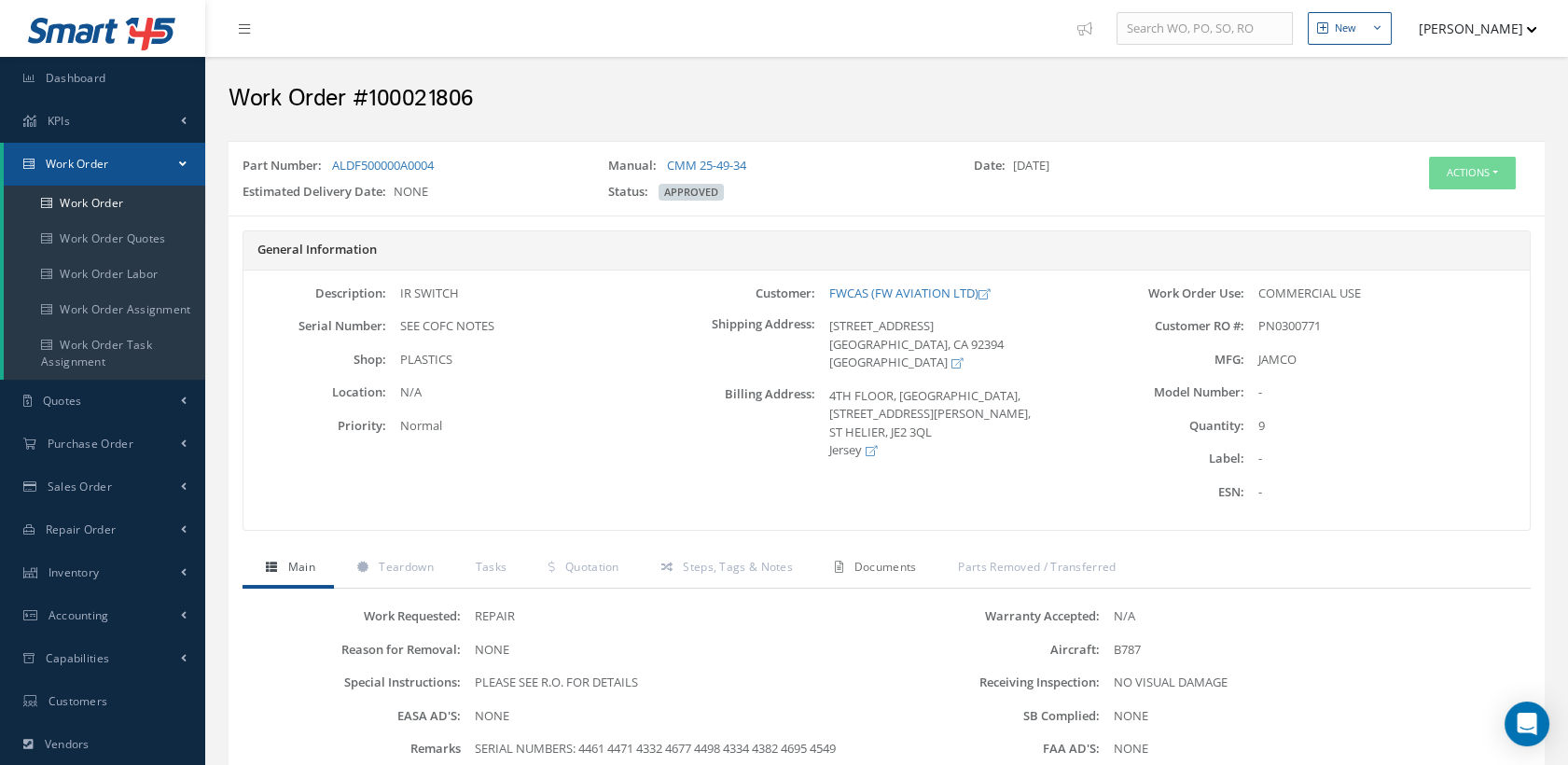
click at [868, 563] on span "Documents" at bounding box center [885, 567] width 63 height 16
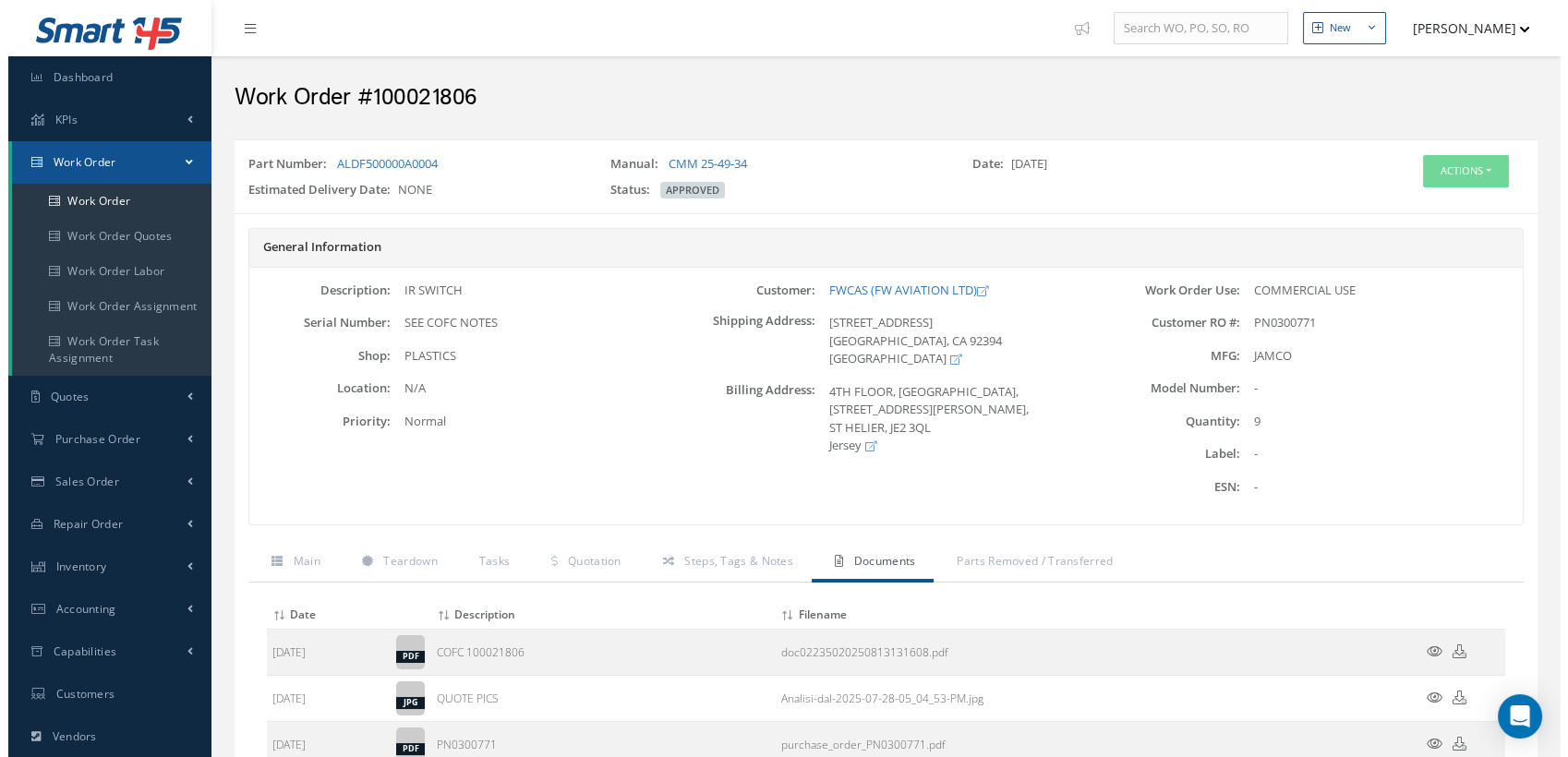
scroll to position [212, 0]
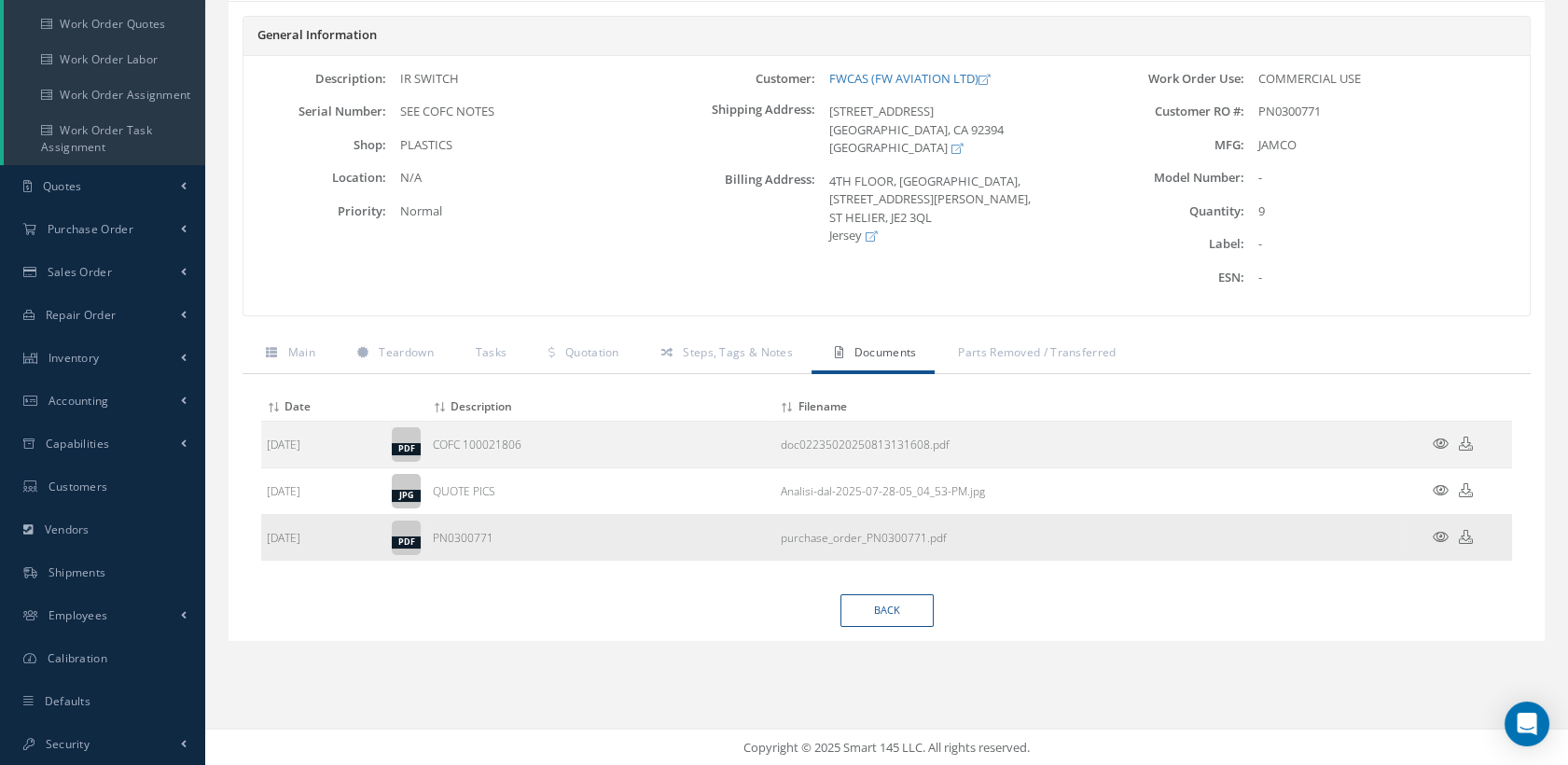
click at [1439, 533] on icon at bounding box center [1441, 537] width 16 height 14
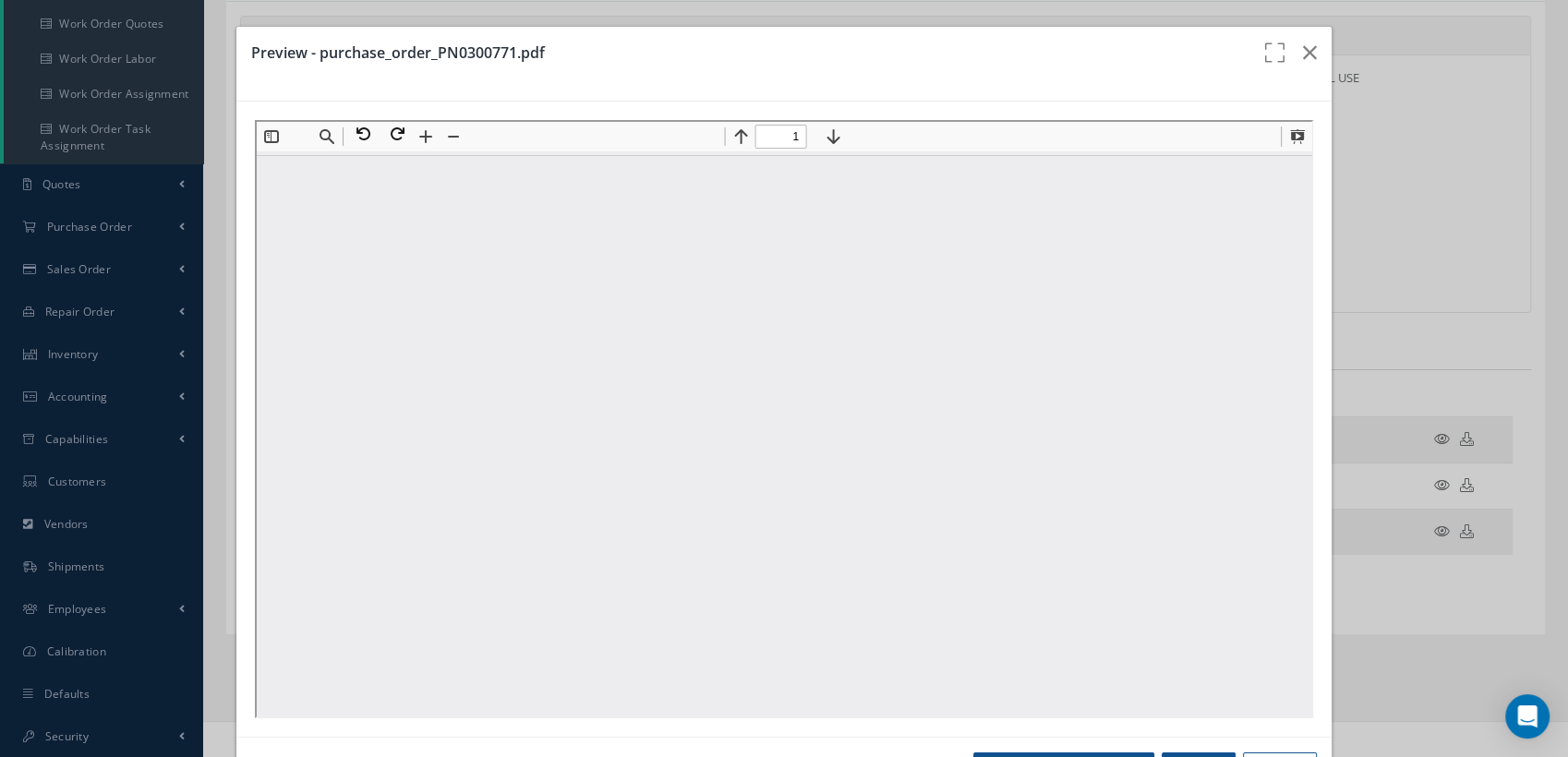
scroll to position [0, 0]
type input "1"
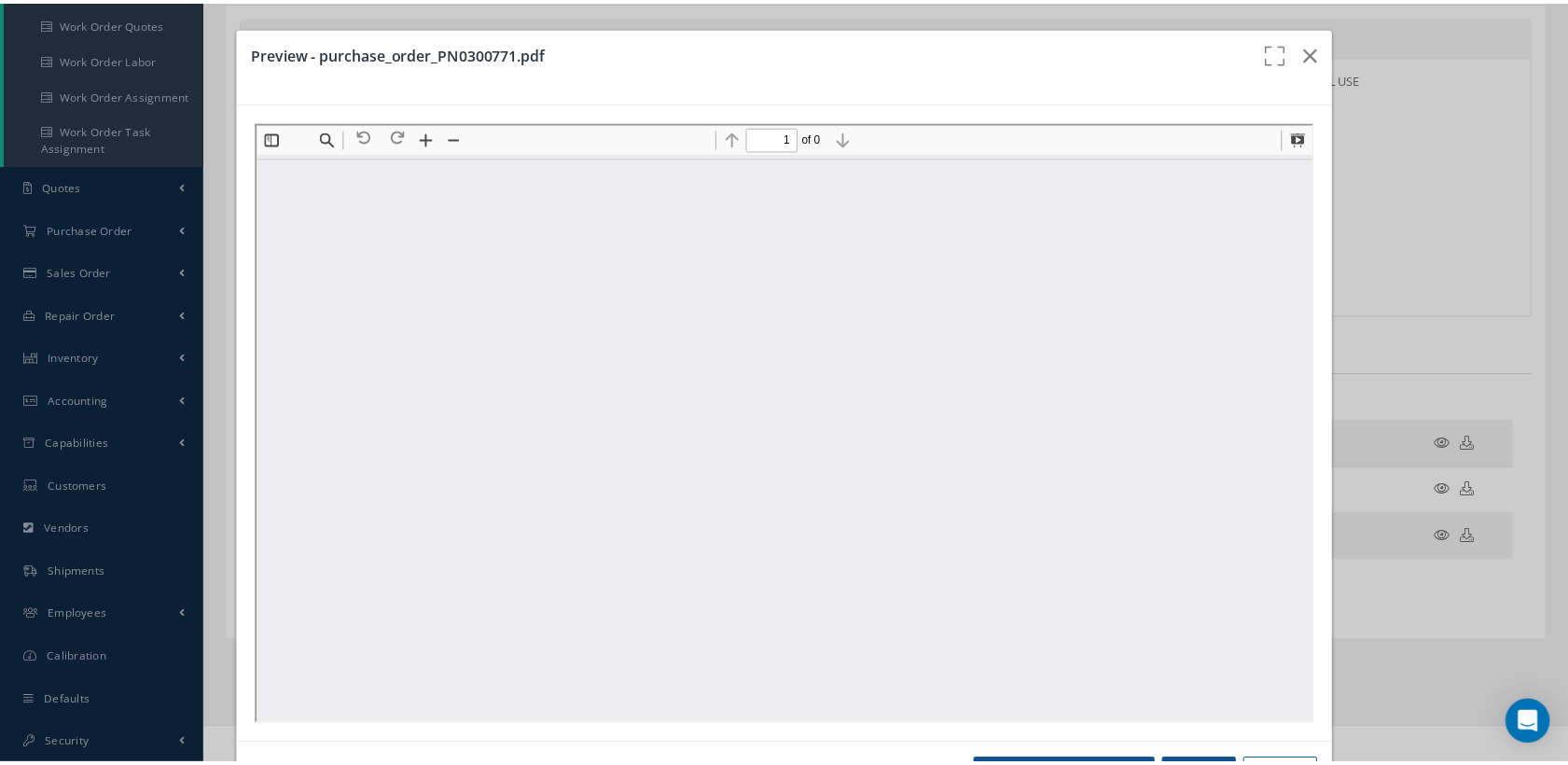
scroll to position [425, 0]
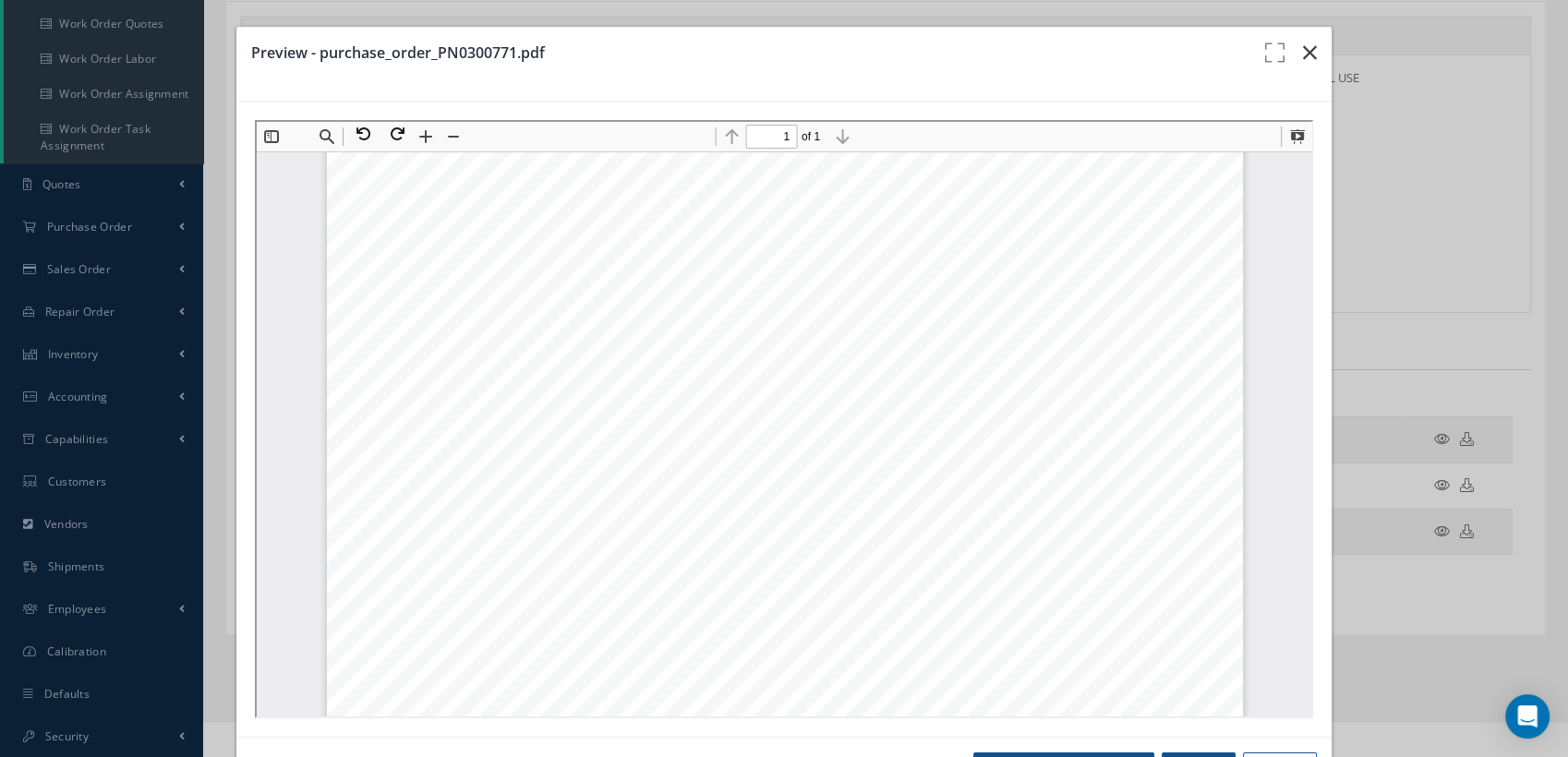
click at [1303, 55] on icon "button" at bounding box center [1310, 53] width 14 height 23
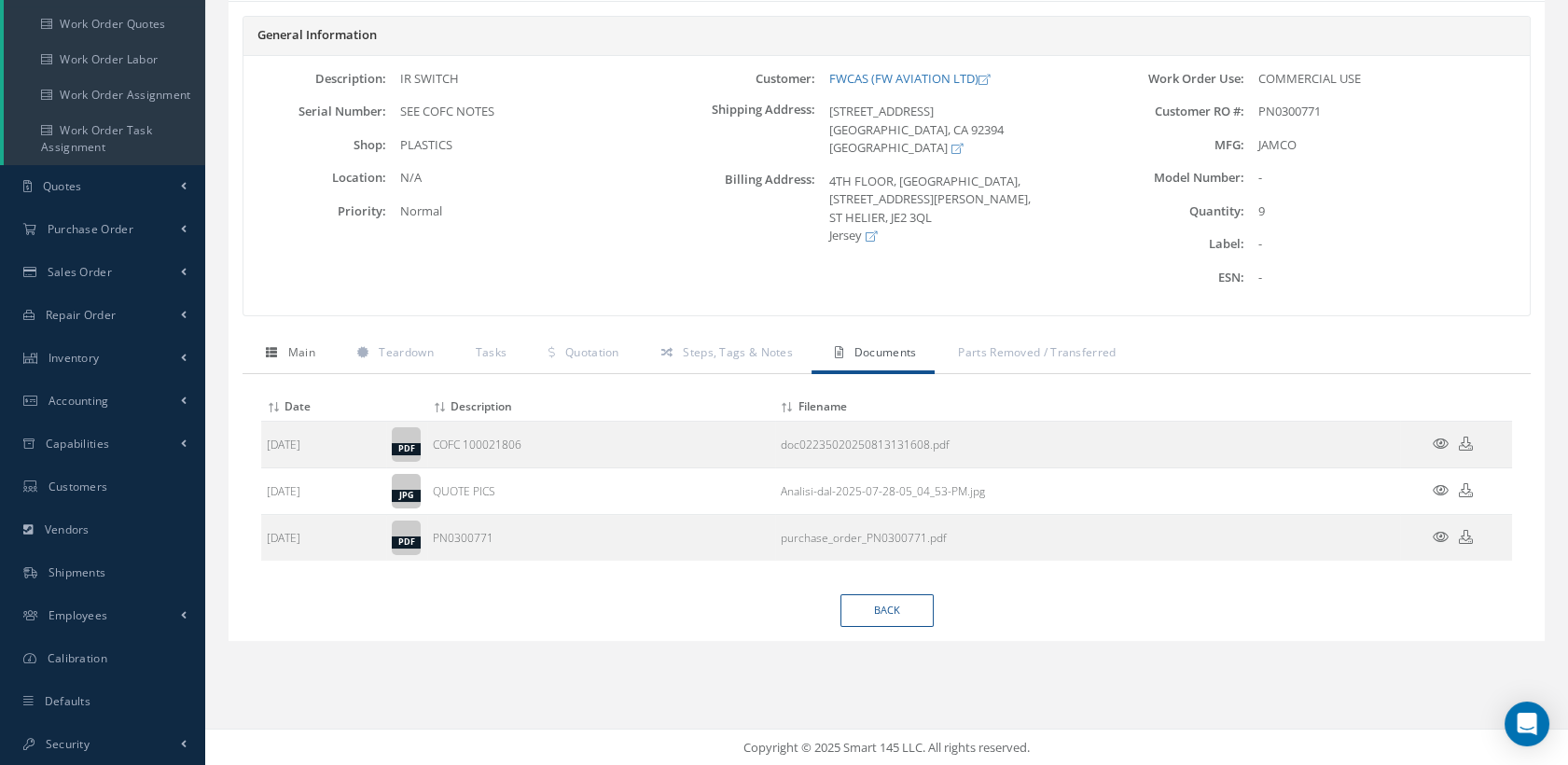
click at [296, 353] on span "Main" at bounding box center [301, 352] width 27 height 16
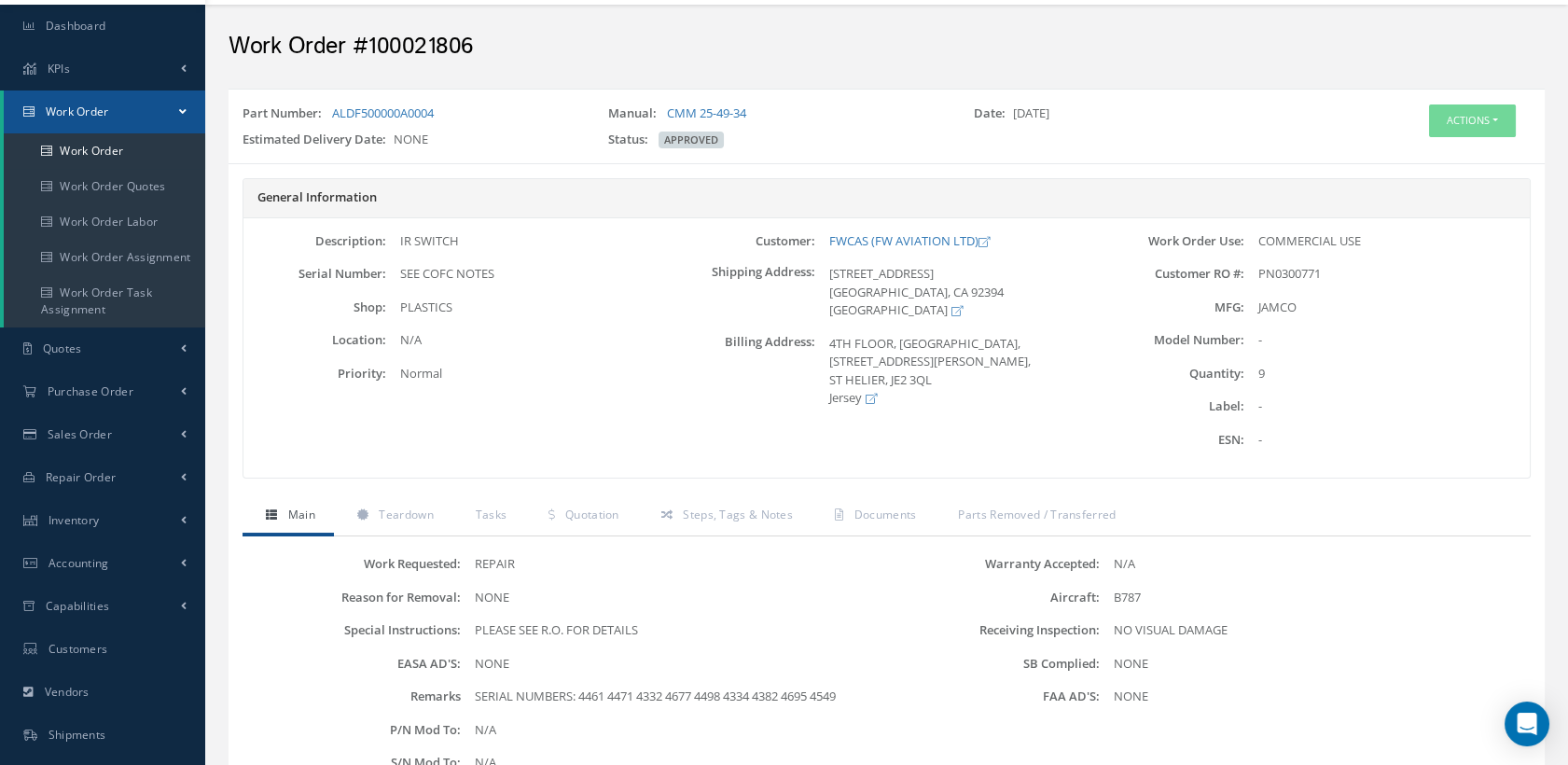
scroll to position [0, 0]
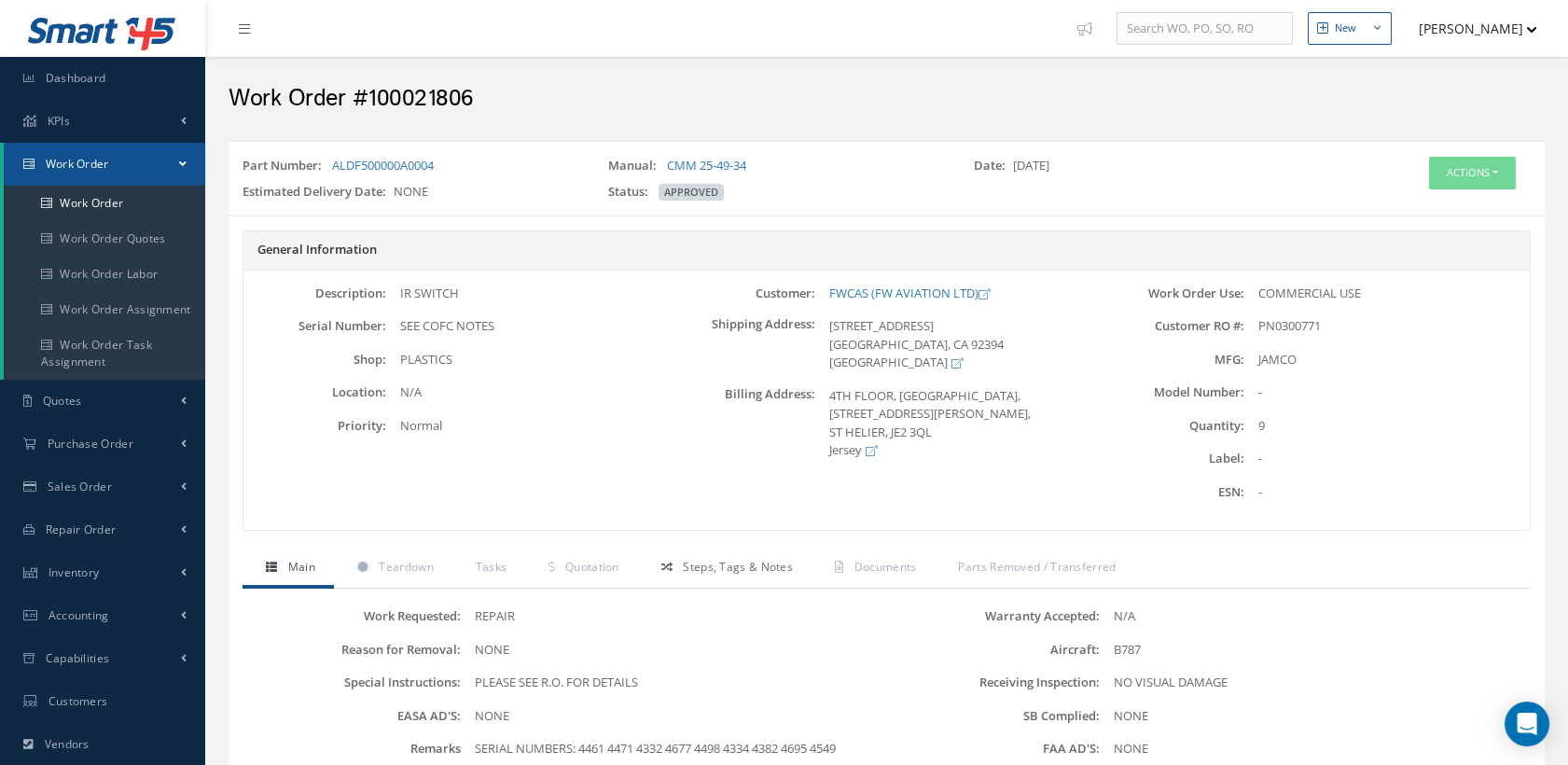
click at [702, 559] on span "Steps, Tags & Notes" at bounding box center [738, 567] width 110 height 16
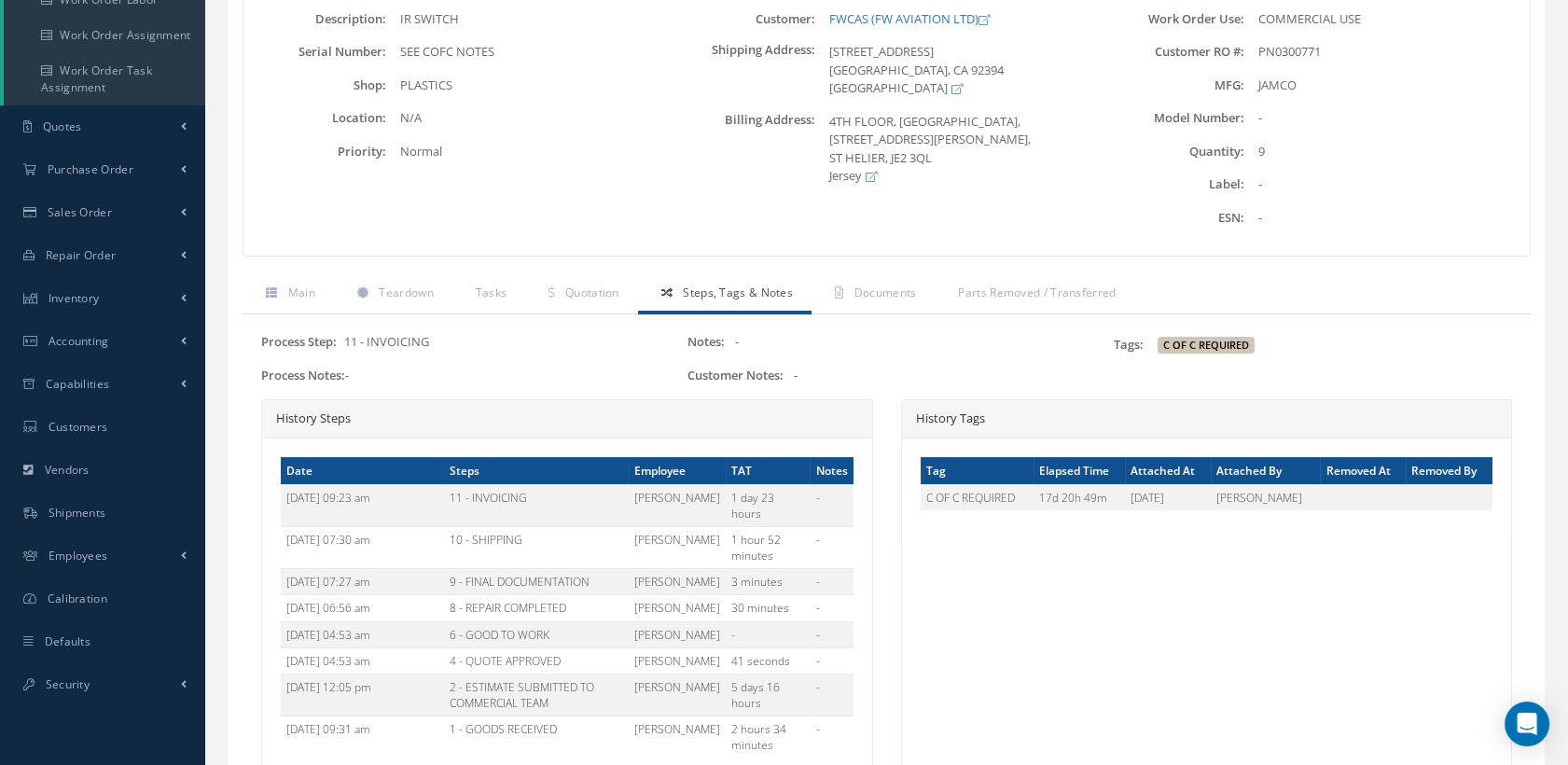
scroll to position [311, 0]
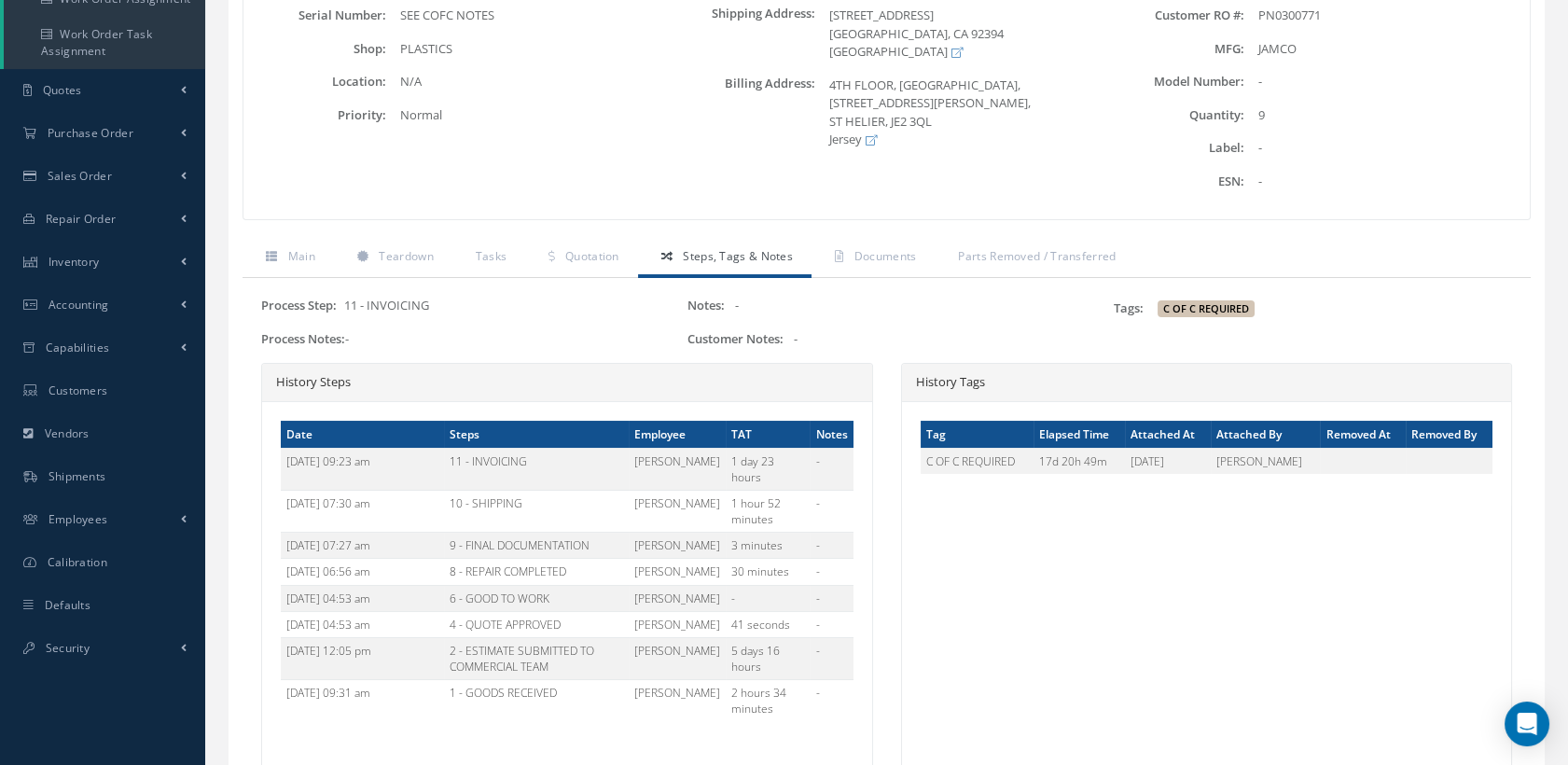
click at [619, 165] on div "Description: IR SWITCH Serial Number: SEE COFC NOTES Shop: PLASTICS Location:" at bounding box center [458, 89] width 429 height 232
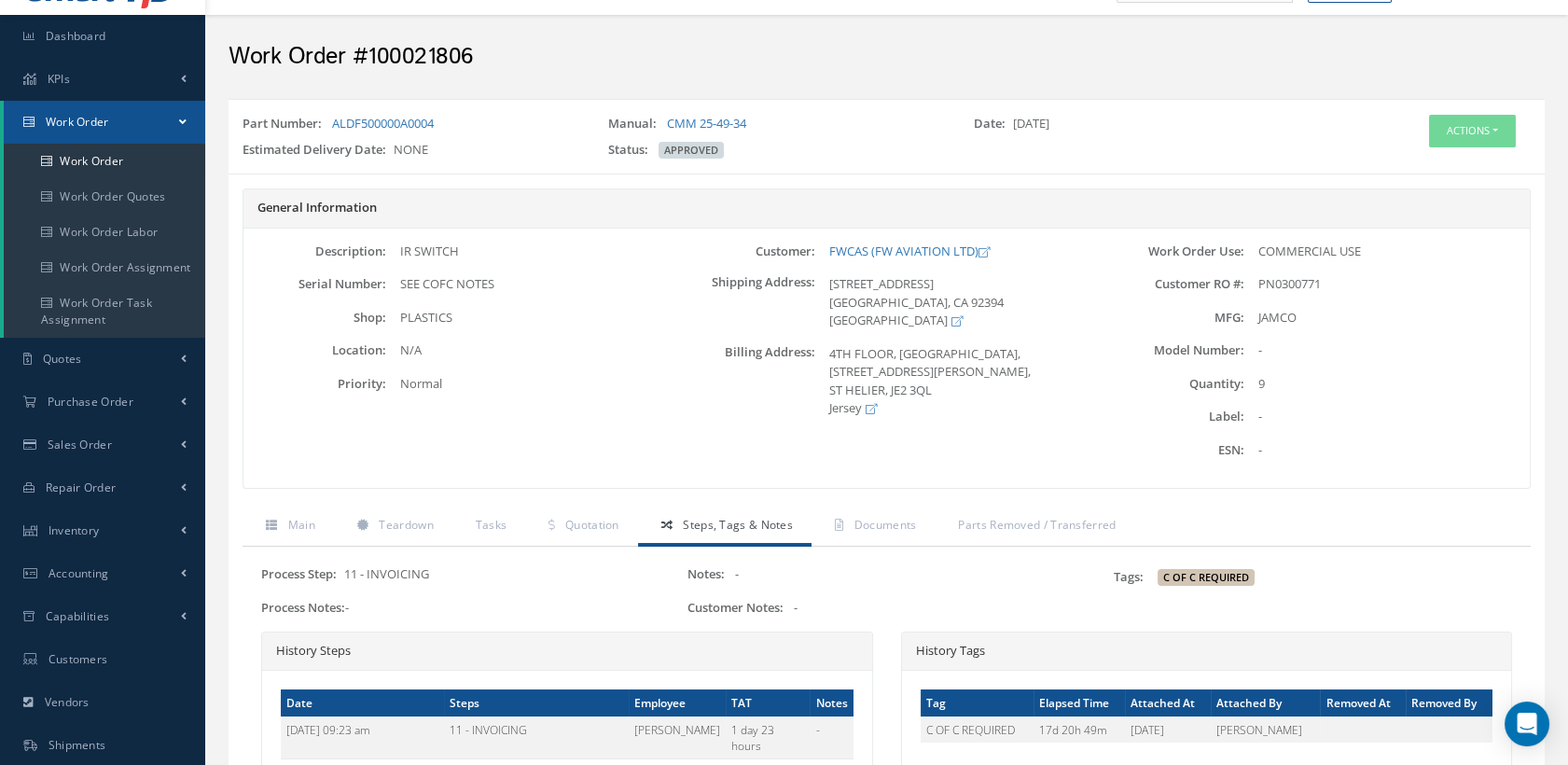
scroll to position [0, 0]
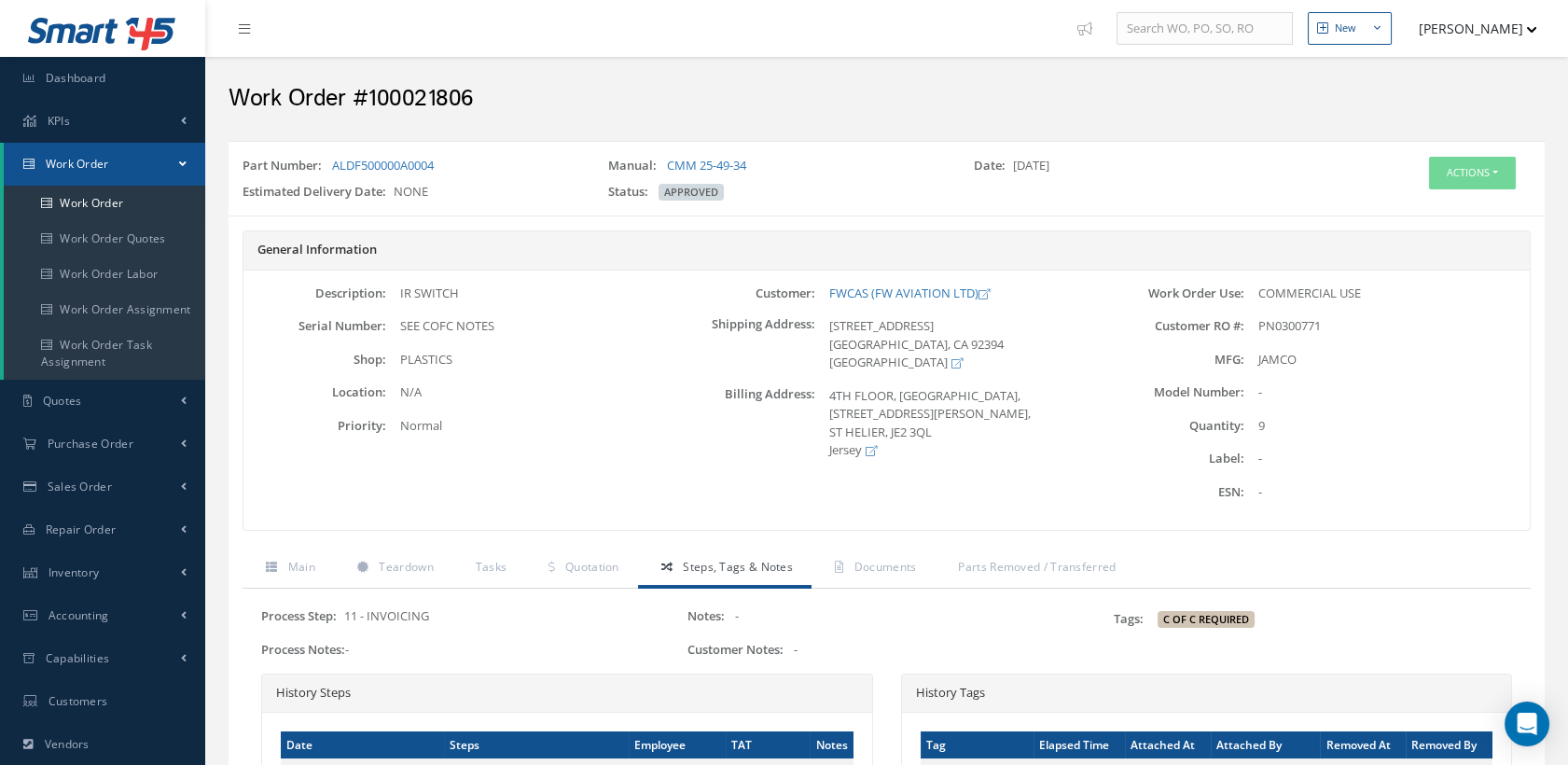
click at [1501, 34] on button "[PERSON_NAME]" at bounding box center [1469, 28] width 137 height 36
click at [1431, 225] on link "Logout" at bounding box center [1462, 221] width 149 height 31
